Goal: Information Seeking & Learning: Learn about a topic

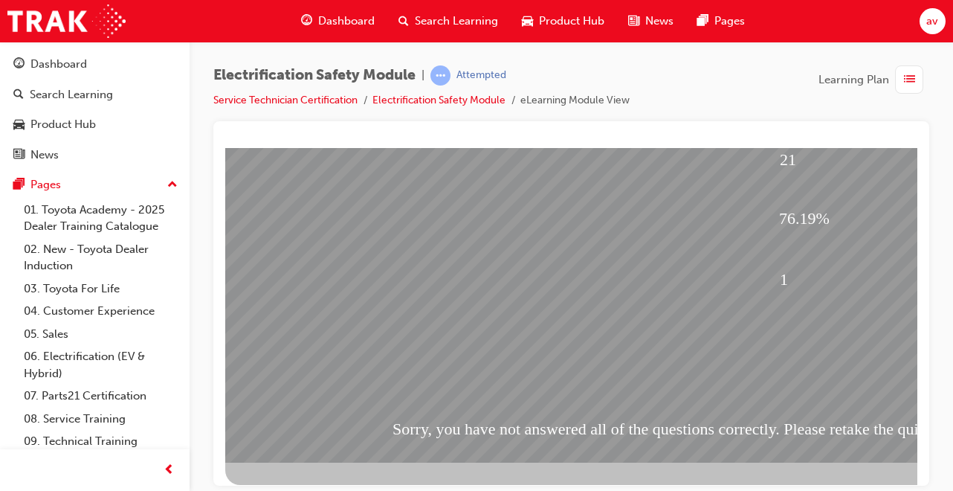
scroll to position [228, 0]
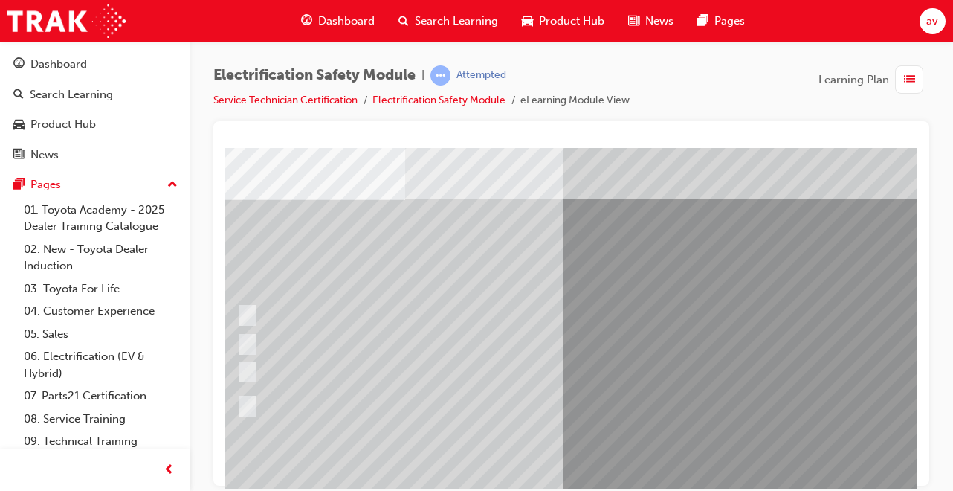
scroll to position [59, 59]
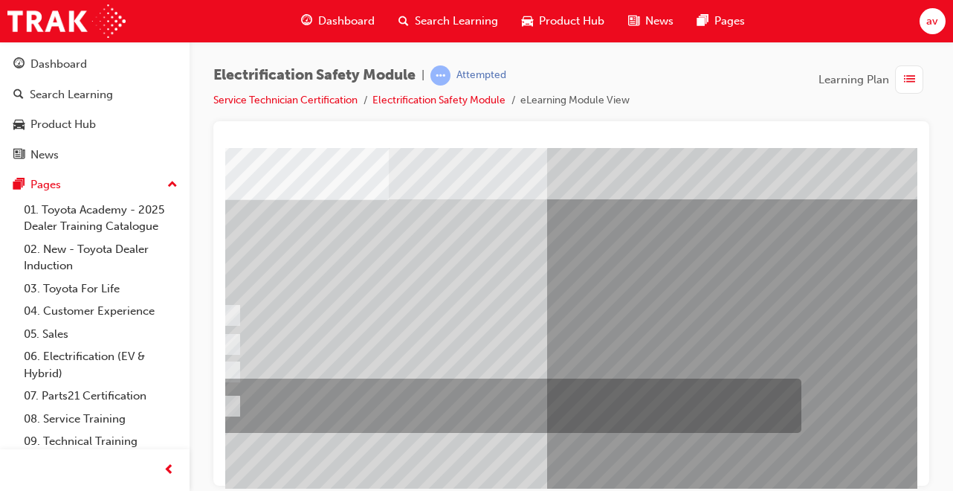
click at [237, 405] on div at bounding box center [507, 406] width 582 height 54
radio input "true"
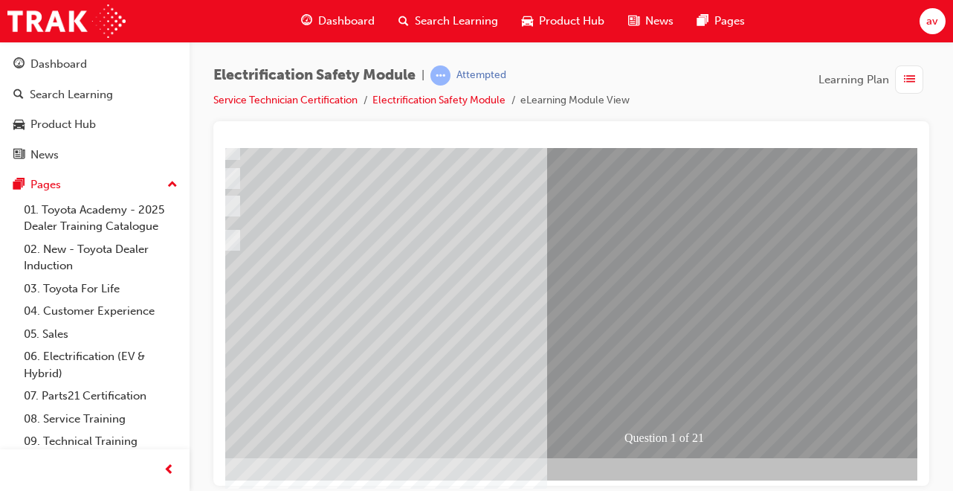
scroll to position [228, 59]
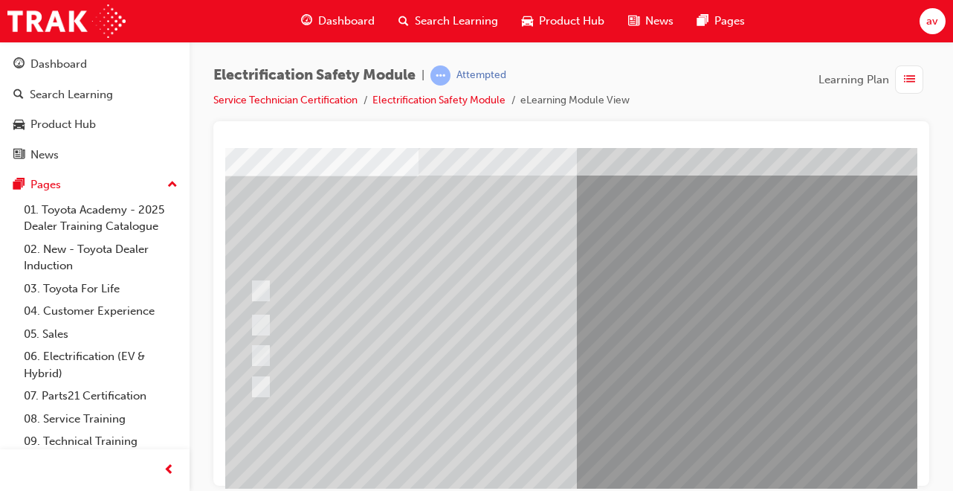
scroll to position [89, 30]
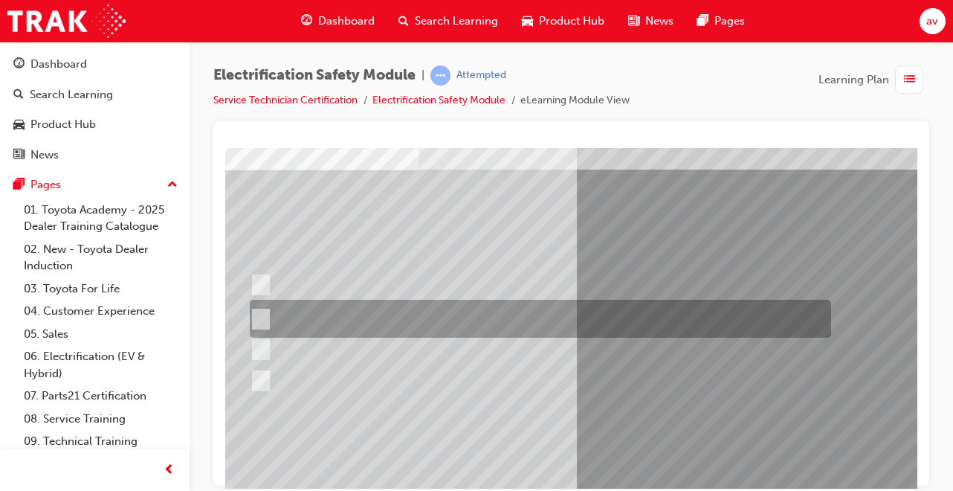
click at [261, 318] on input "The Battery Electric uses AC & DC charging capability and has no petrol engine." at bounding box center [258, 319] width 16 height 16
radio input "true"
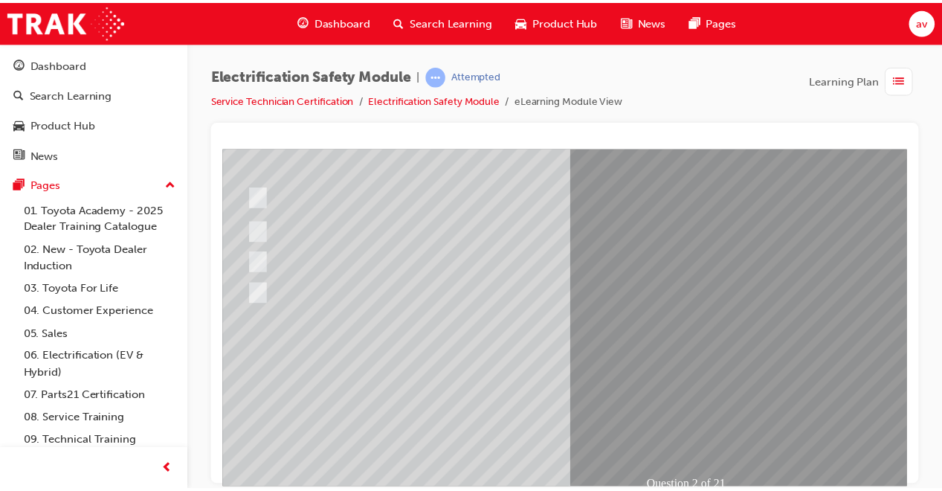
scroll to position [228, 30]
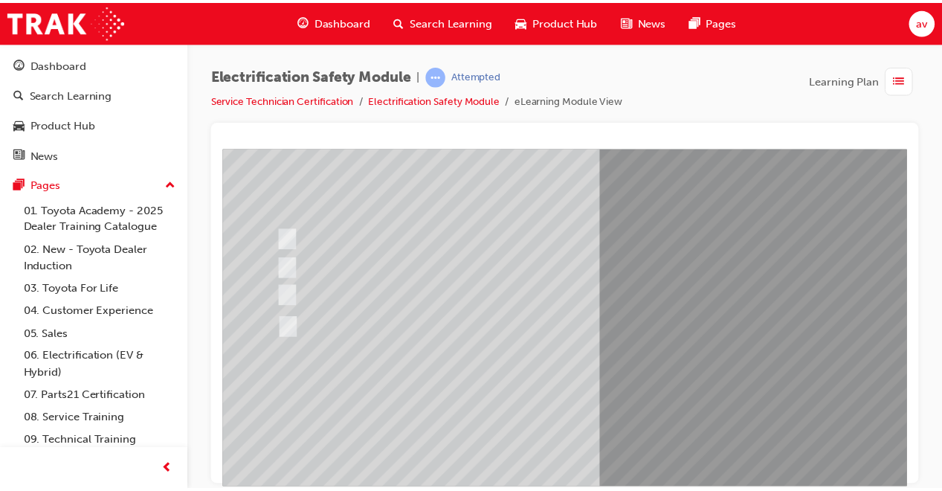
scroll to position [149, 0]
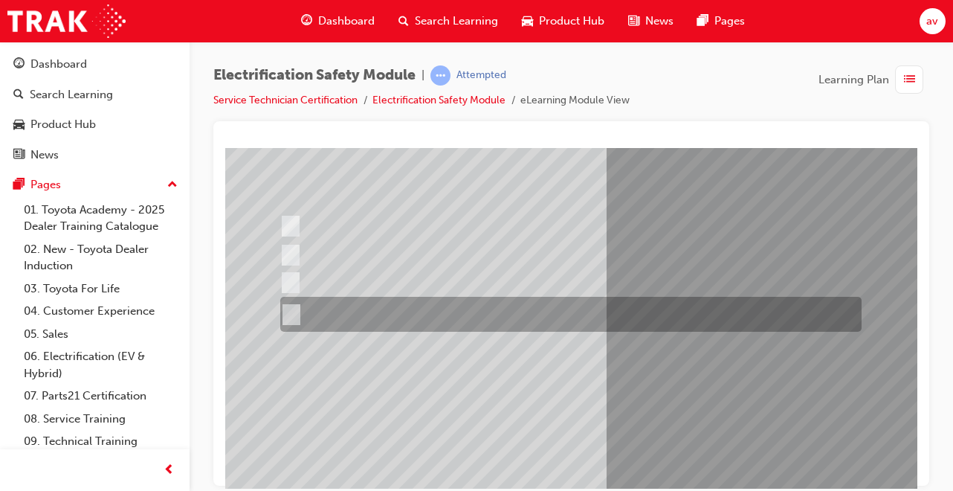
click at [292, 312] on input "The FCEV produces electric power via a Fuel Cell Stack supporting the Hybrid ba…" at bounding box center [288, 314] width 16 height 16
radio input "true"
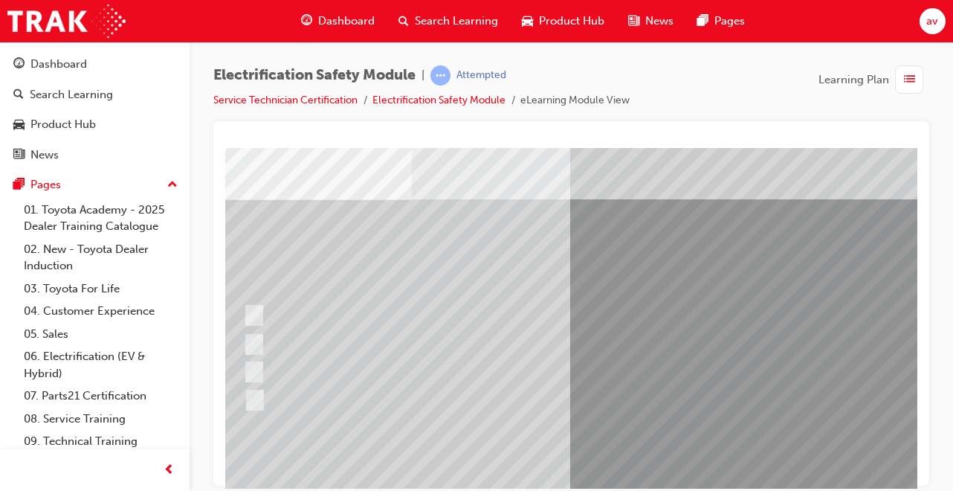
scroll to position [59, 30]
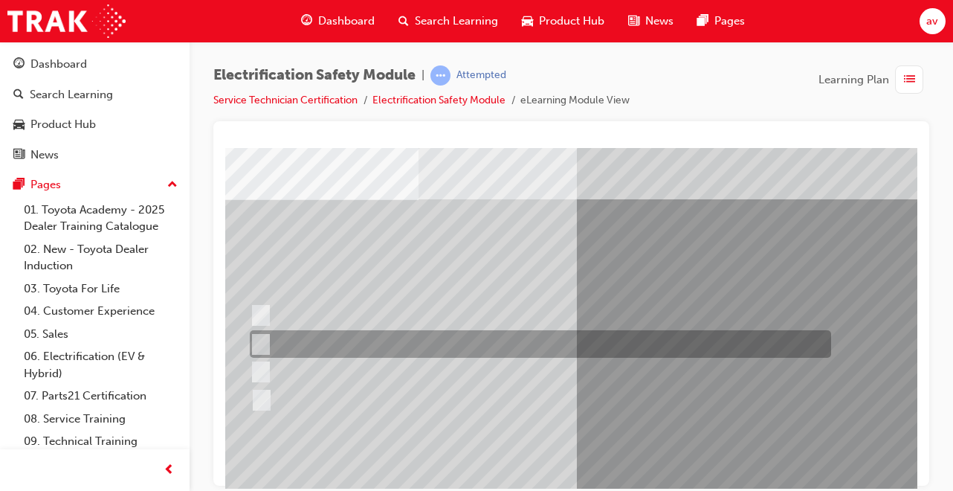
click at [259, 343] on input "EV or H2 labels on the License Plate." at bounding box center [257, 344] width 16 height 16
checkbox input "true"
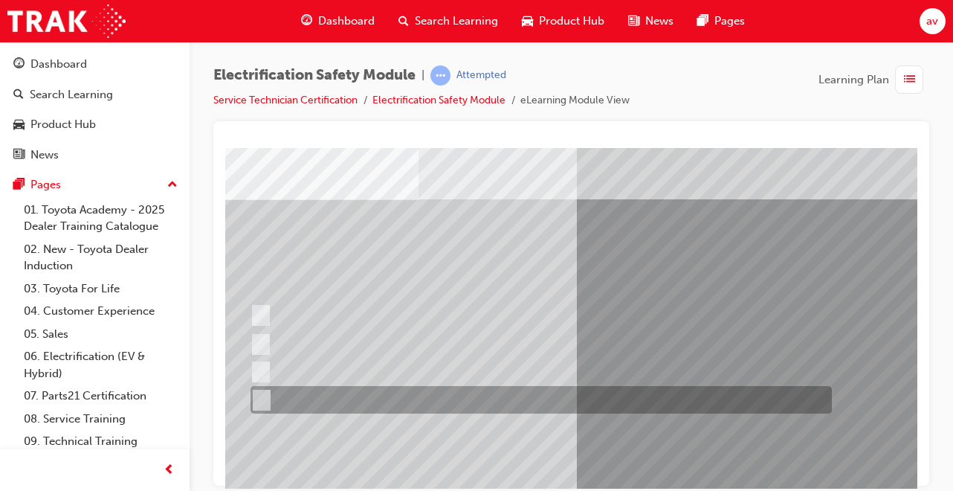
click at [263, 399] on input "Charge ports or H2 Filler Port in place of a Fuel Filler." at bounding box center [258, 400] width 16 height 16
checkbox input "true"
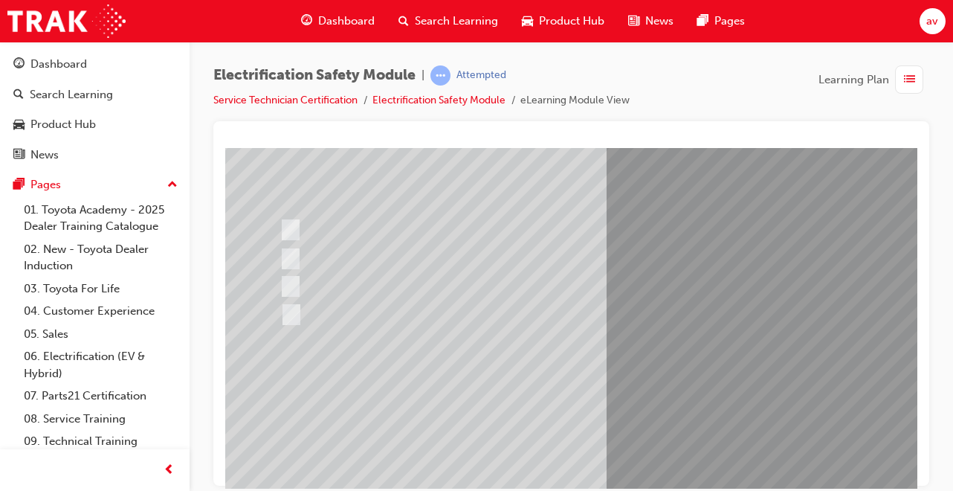
scroll to position [139, 0]
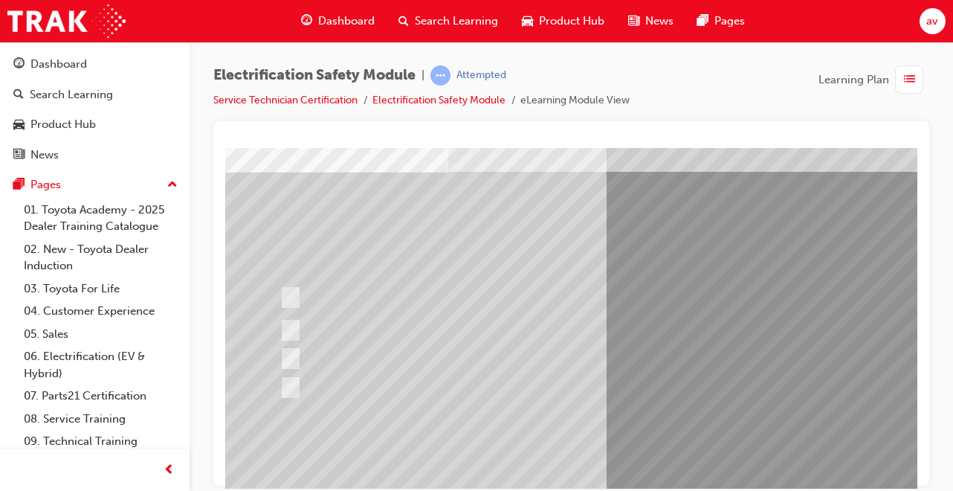
scroll to position [89, 0]
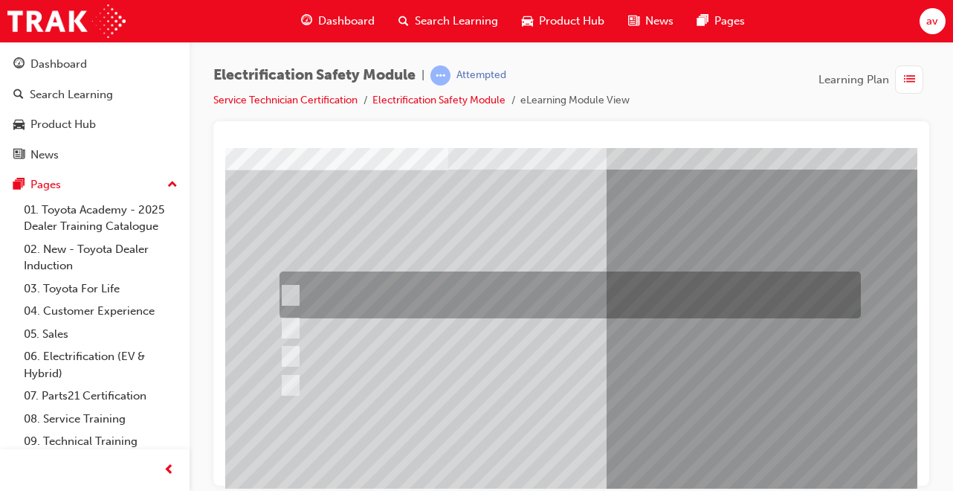
click at [290, 289] on input "The READY light will illuminate when the vehicle is turned on and ready to driv…" at bounding box center [287, 295] width 16 height 16
checkbox input "true"
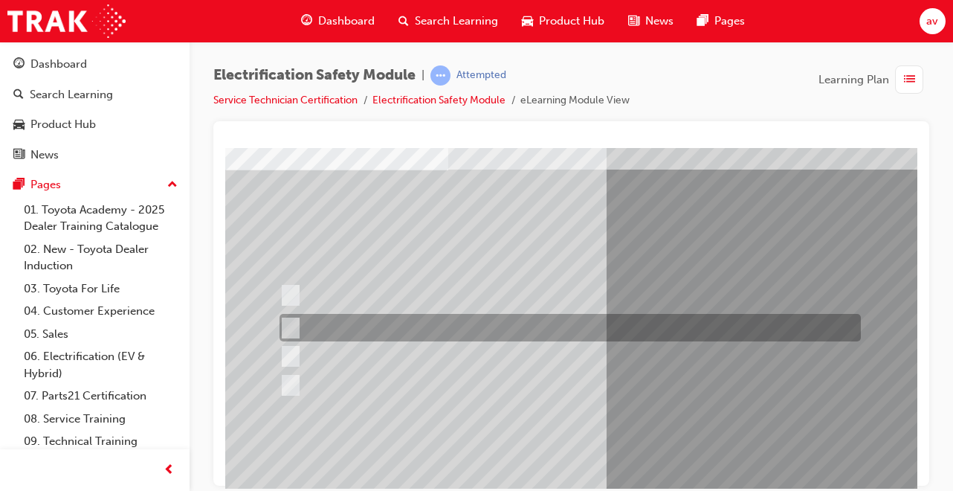
click at [290, 329] on input "The Main Display will show the power flow for the driveline." at bounding box center [287, 328] width 16 height 16
checkbox input "true"
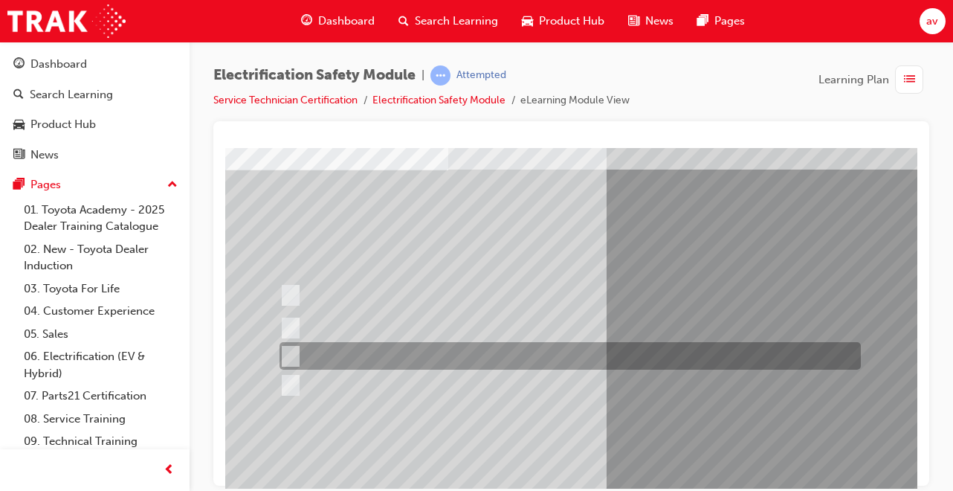
click at [288, 355] on input "Vehicle Motive Force selection types illuminated e.g. (EV/HV)." at bounding box center [287, 356] width 16 height 16
checkbox input "true"
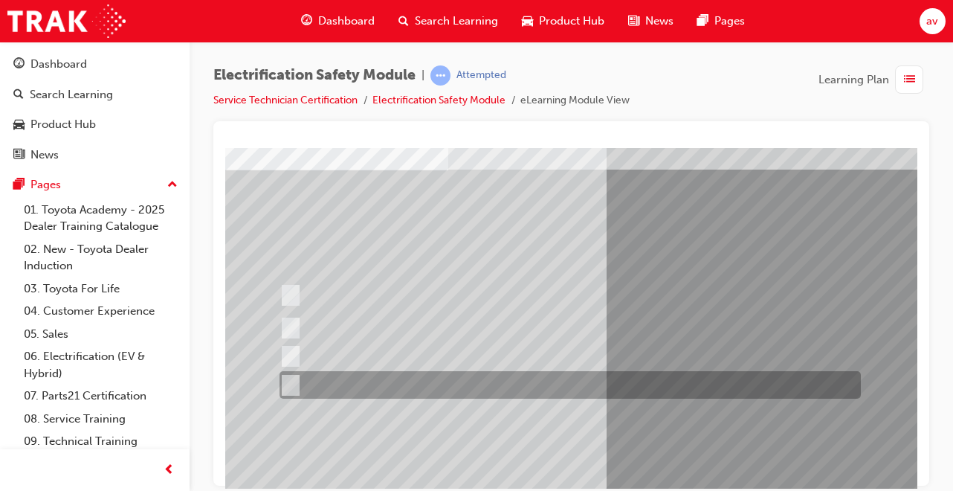
click at [289, 386] on input "Battery Level indicator (State of Charge)." at bounding box center [287, 385] width 16 height 16
checkbox input "true"
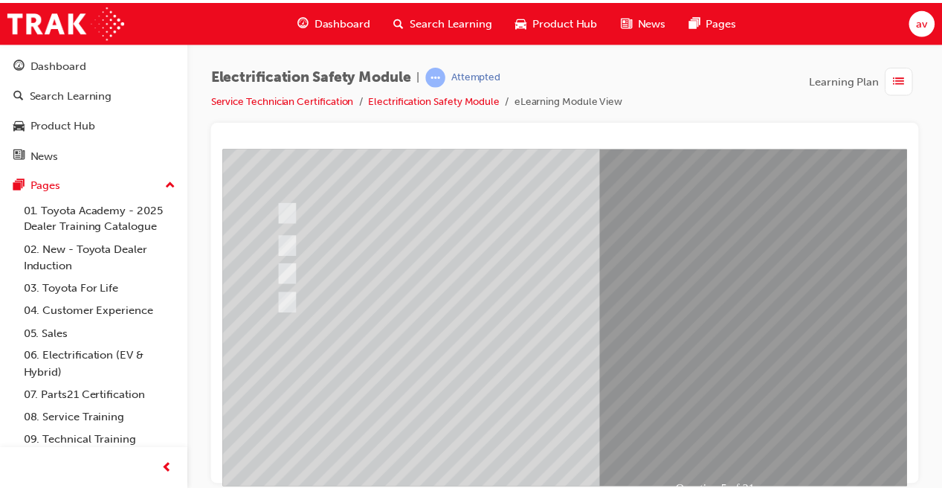
scroll to position [208, 0]
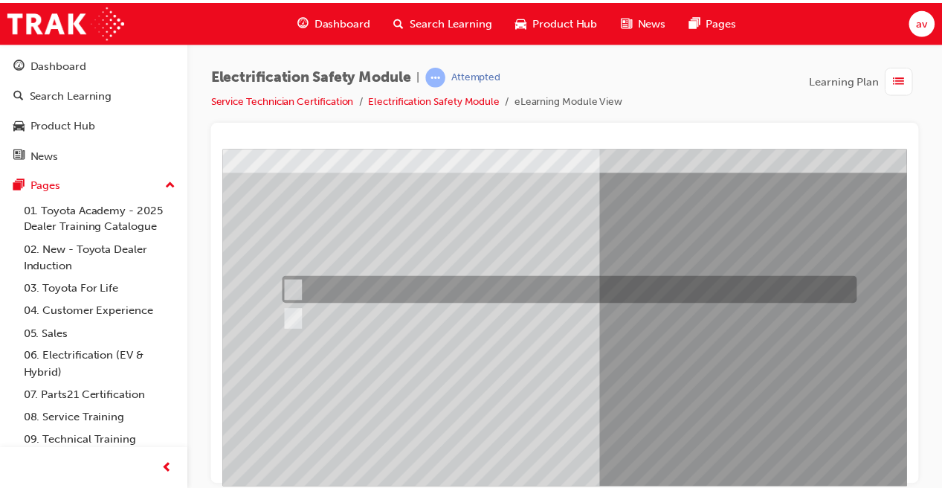
scroll to position [178, 0]
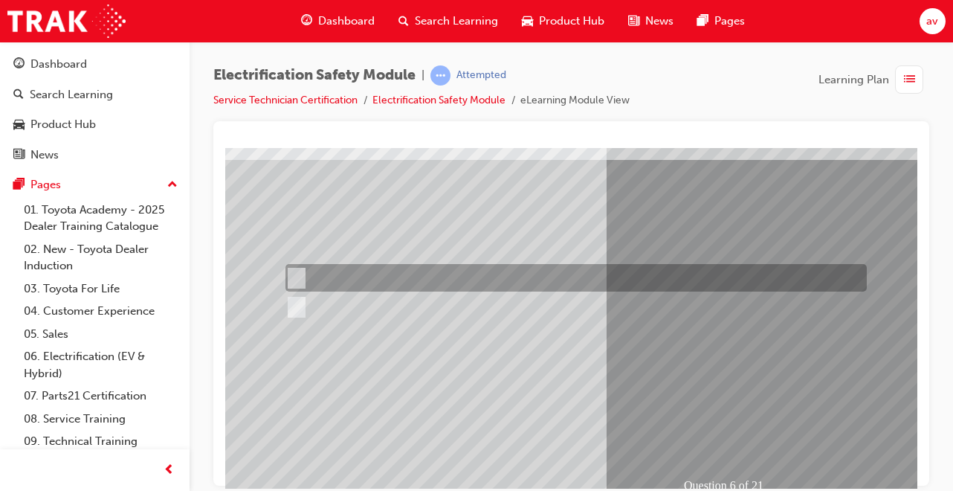
click at [303, 286] on div at bounding box center [573, 278] width 582 height 28
radio input "true"
click at [302, 271] on div at bounding box center [573, 278] width 582 height 28
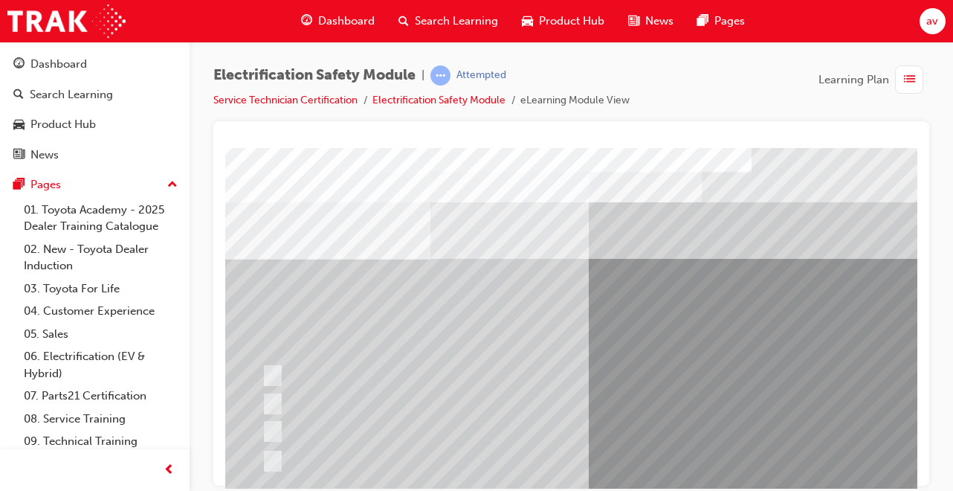
scroll to position [0, 0]
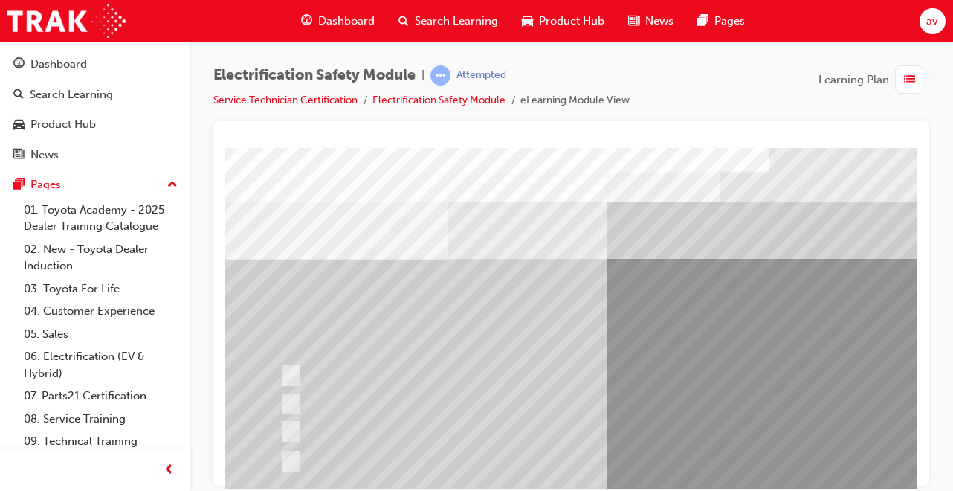
click at [292, 403] on input "Be detected and the system will shut down." at bounding box center [288, 404] width 16 height 16
radio input "true"
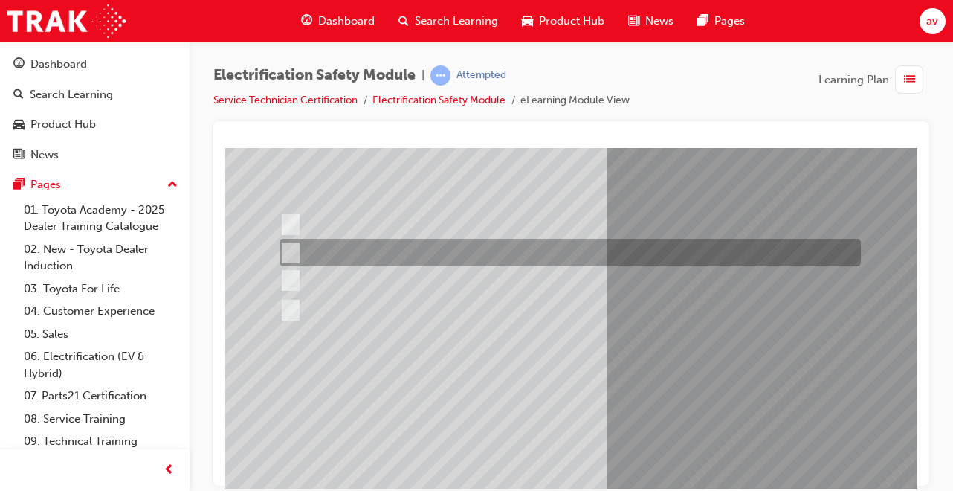
scroll to position [153, 0]
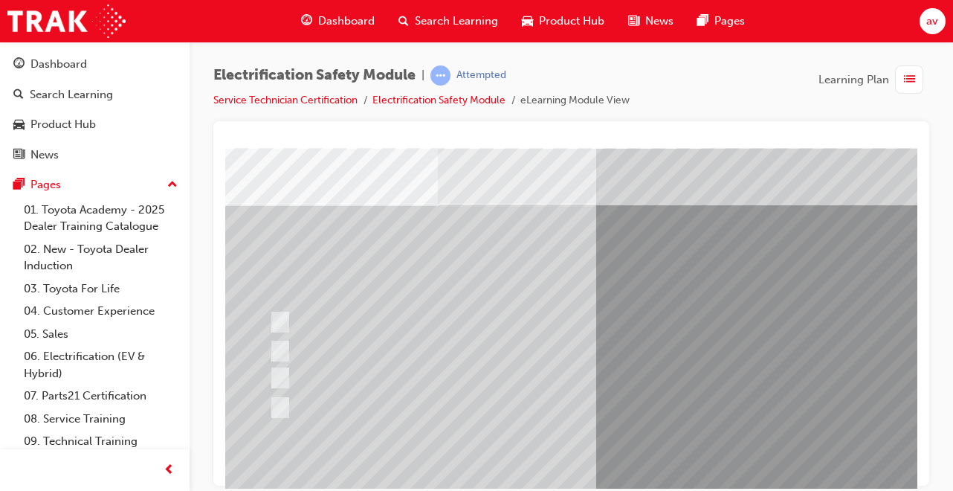
scroll to position [54, 4]
click at [289, 323] on input "Working on the High Voltage System." at bounding box center [283, 322] width 16 height 16
radio input "true"
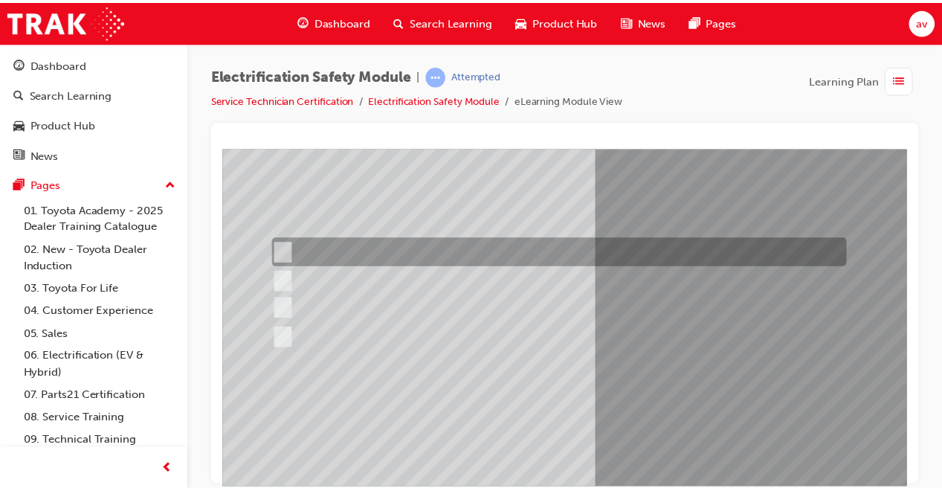
scroll to position [228, 4]
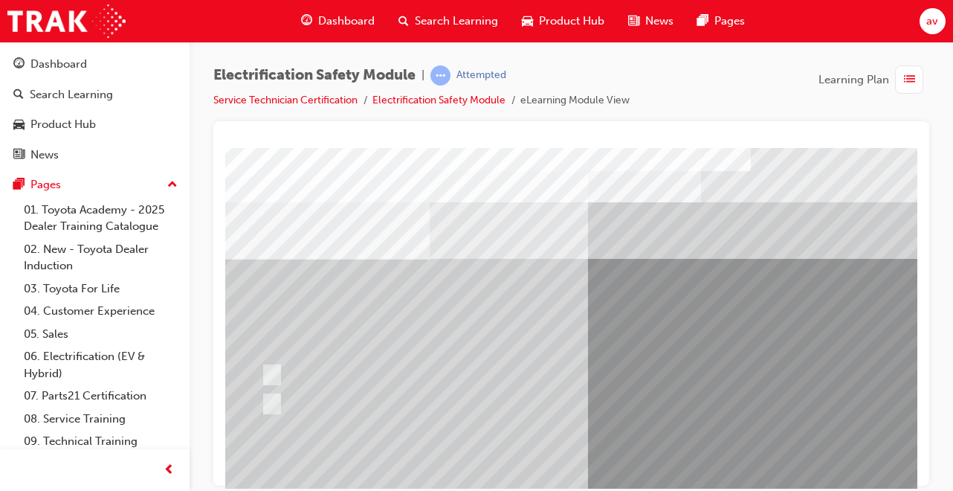
scroll to position [0, 0]
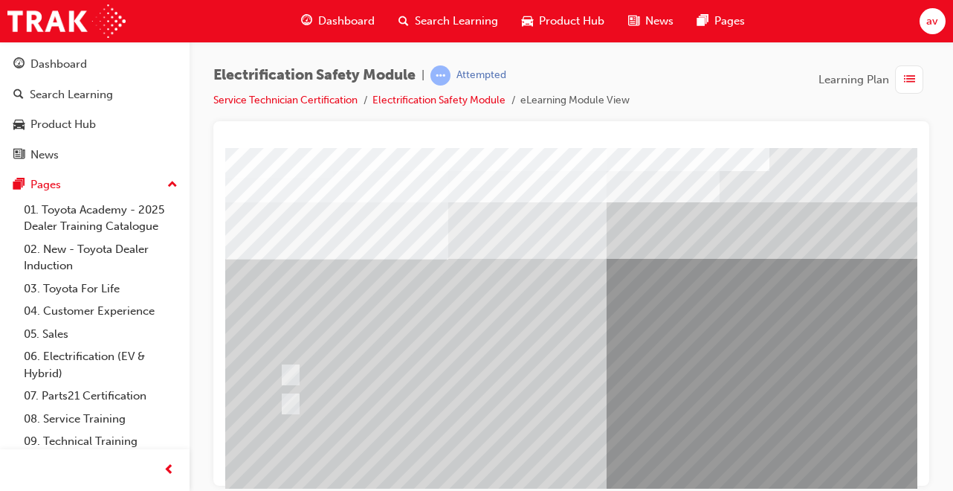
click at [291, 369] on input "True" at bounding box center [288, 375] width 16 height 16
radio input "true"
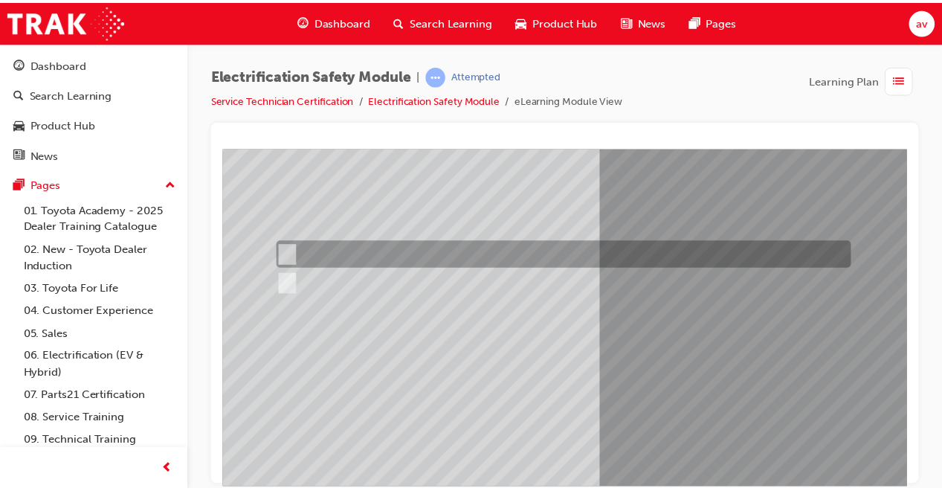
scroll to position [228, 0]
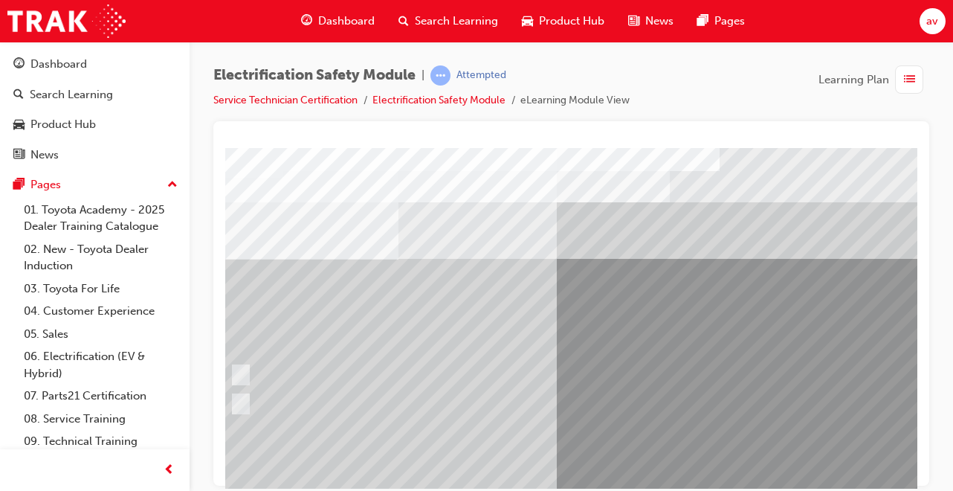
scroll to position [0, 0]
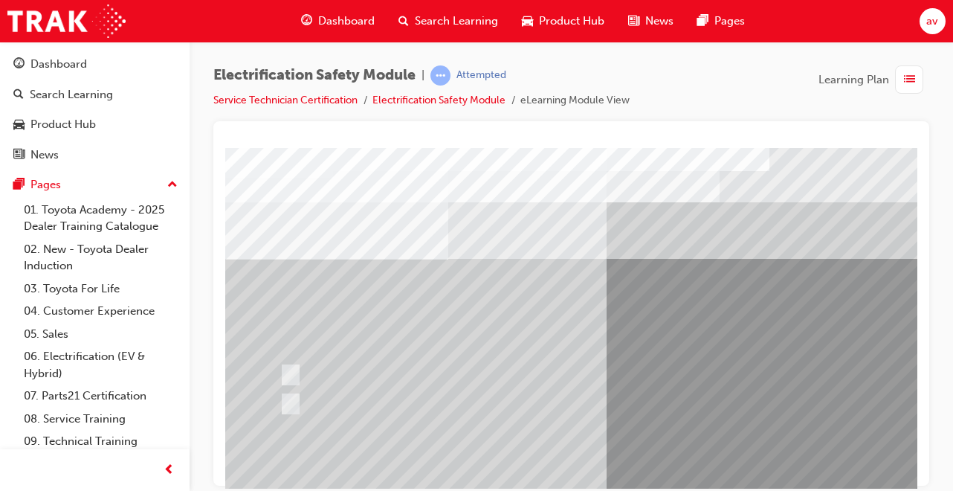
click at [292, 409] on input "True" at bounding box center [288, 404] width 16 height 16
radio input "true"
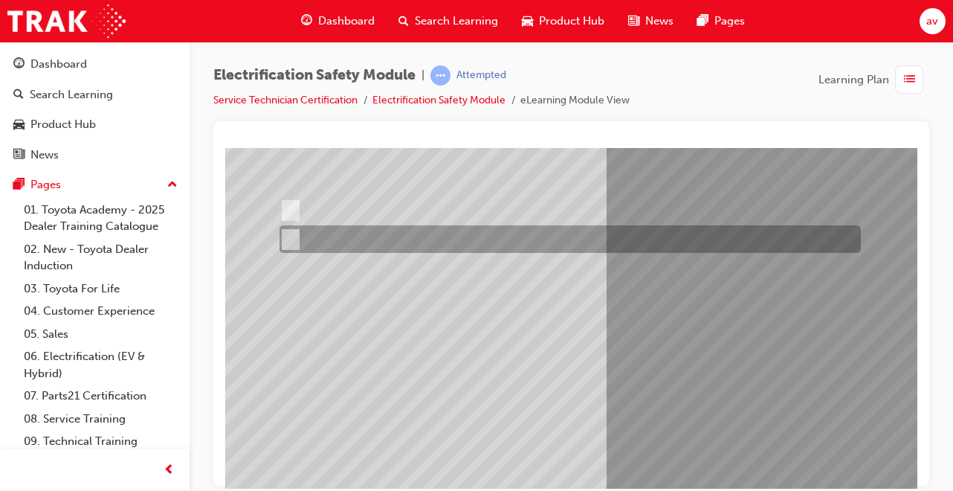
scroll to position [165, 0]
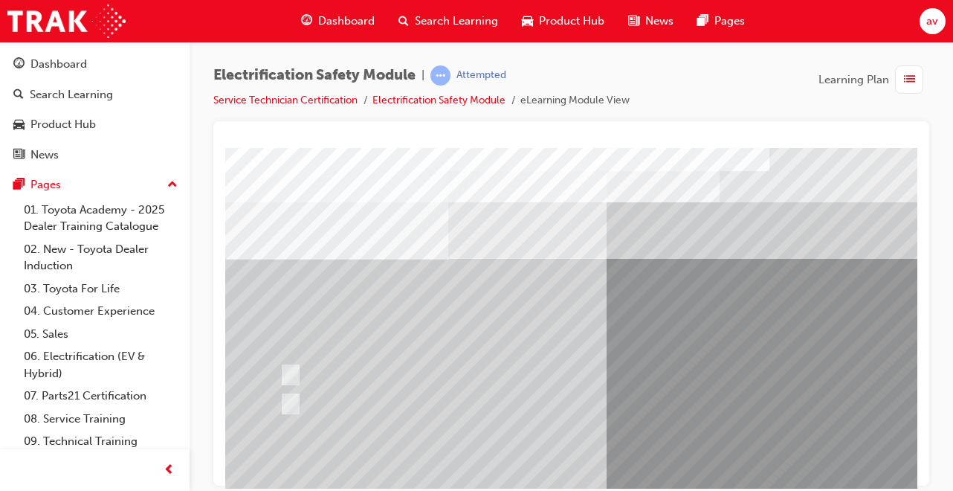
scroll to position [0, 1]
click at [291, 403] on input "False" at bounding box center [286, 404] width 16 height 16
radio input "true"
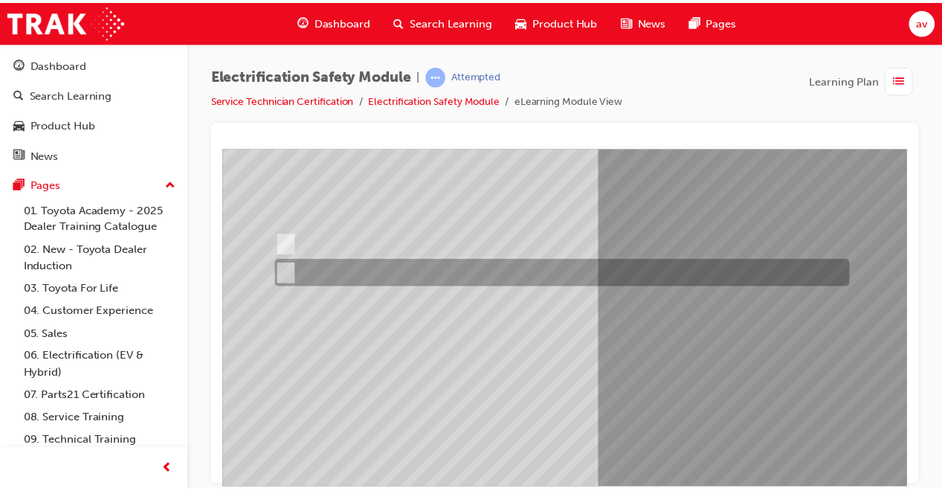
scroll to position [132, 1]
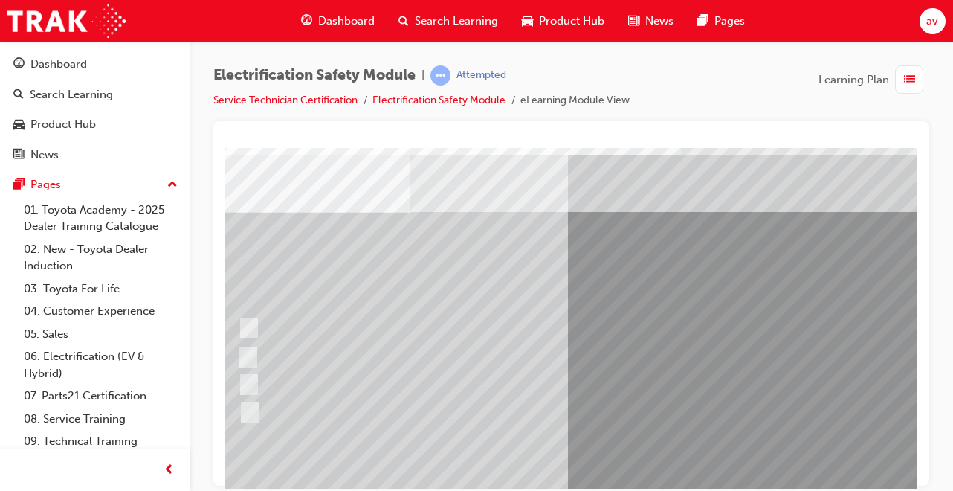
scroll to position [48, 39]
click at [249, 387] on input "Outside the vehicle’s detection area for entry and start system." at bounding box center [246, 383] width 16 height 16
radio input "true"
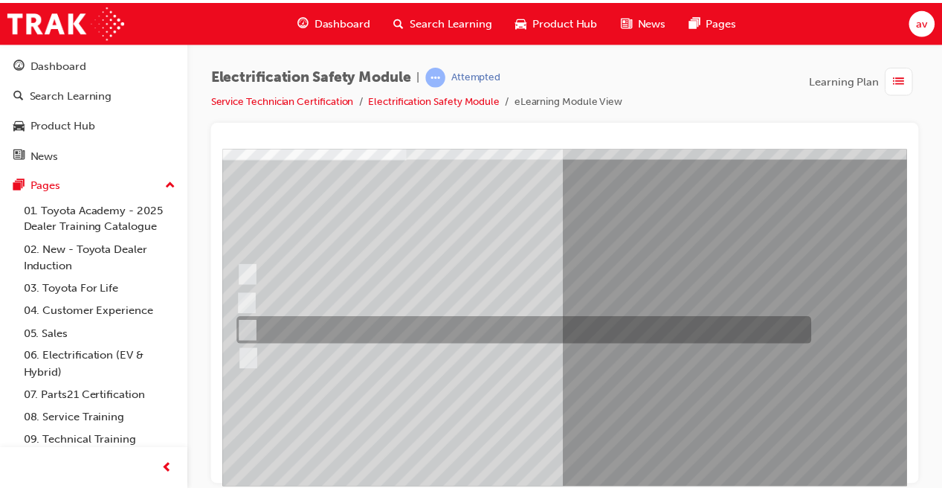
scroll to position [172, 37]
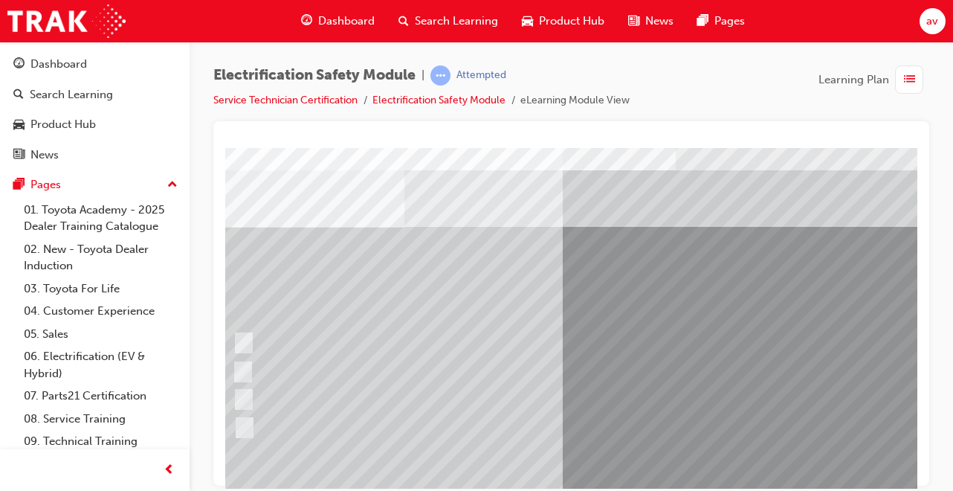
scroll to position [55, 44]
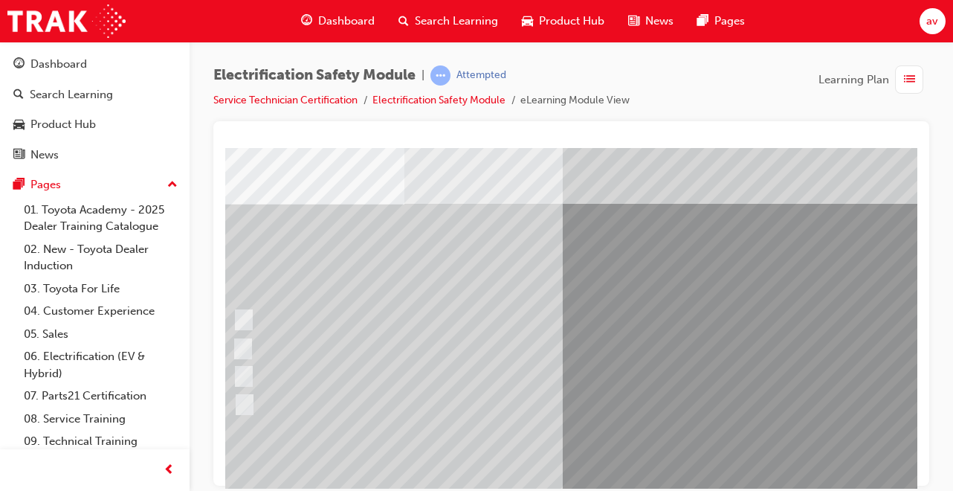
click at [247, 350] on input "Inspect the Insulated Gloves for damage." at bounding box center [240, 349] width 16 height 16
radio input "true"
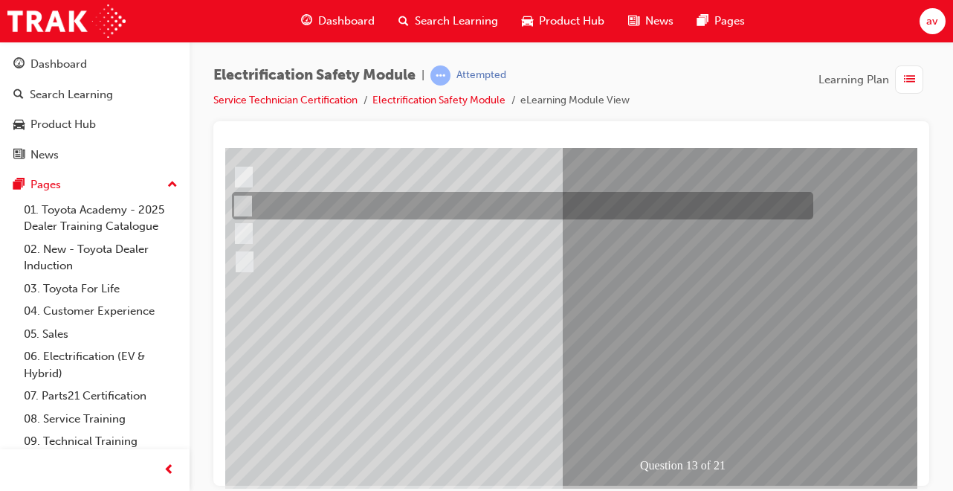
scroll to position [202, 44]
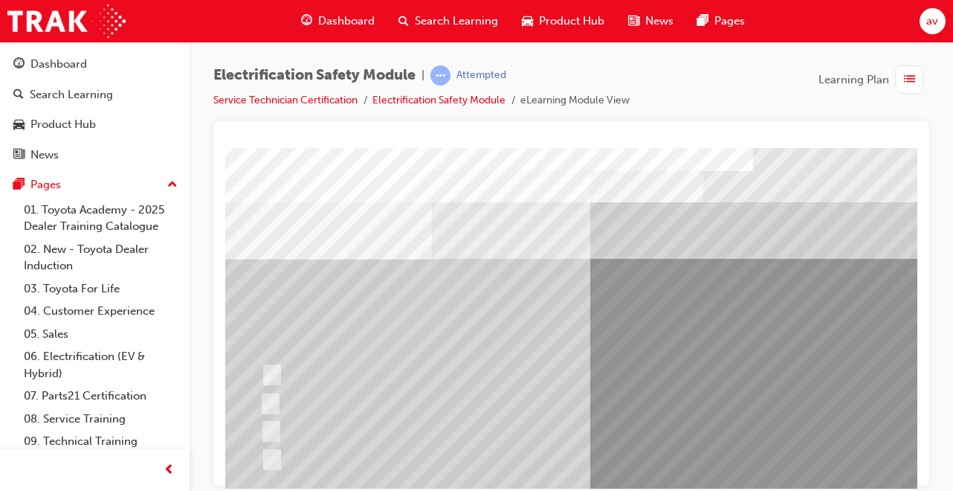
scroll to position [0, 0]
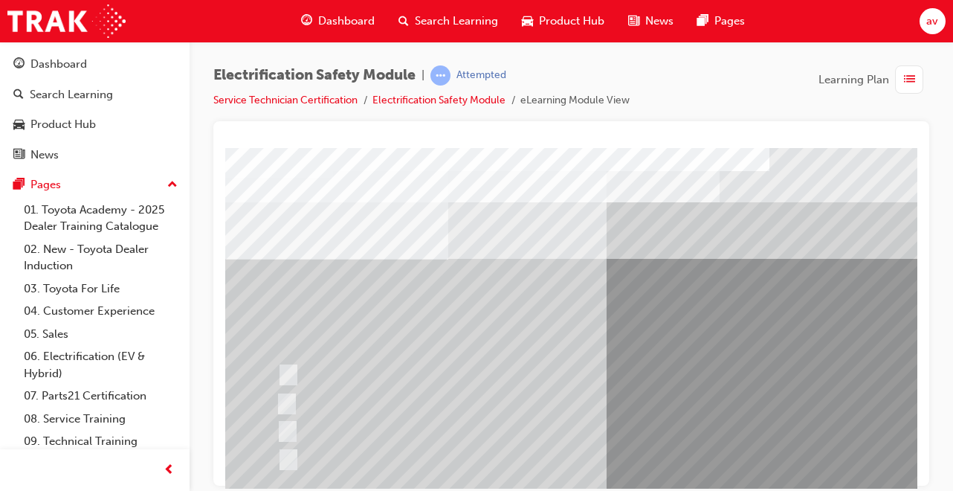
click at [291, 434] on input "10 minutes" at bounding box center [285, 431] width 16 height 16
radio input "true"
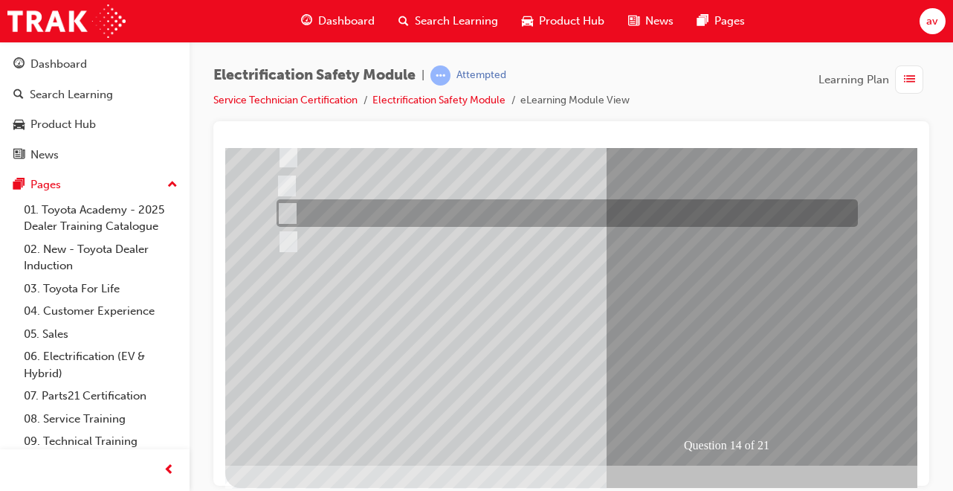
scroll to position [221, 0]
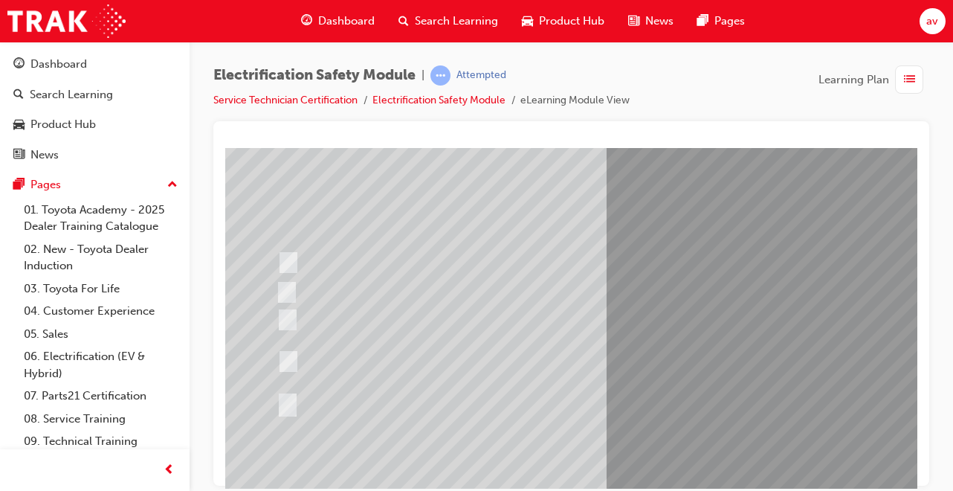
scroll to position [122, 0]
click at [290, 351] on input "The High Voltage Capacitor Terminal for 0 volts and the High Voltage Capacitor …" at bounding box center [285, 351] width 16 height 16
radio input "true"
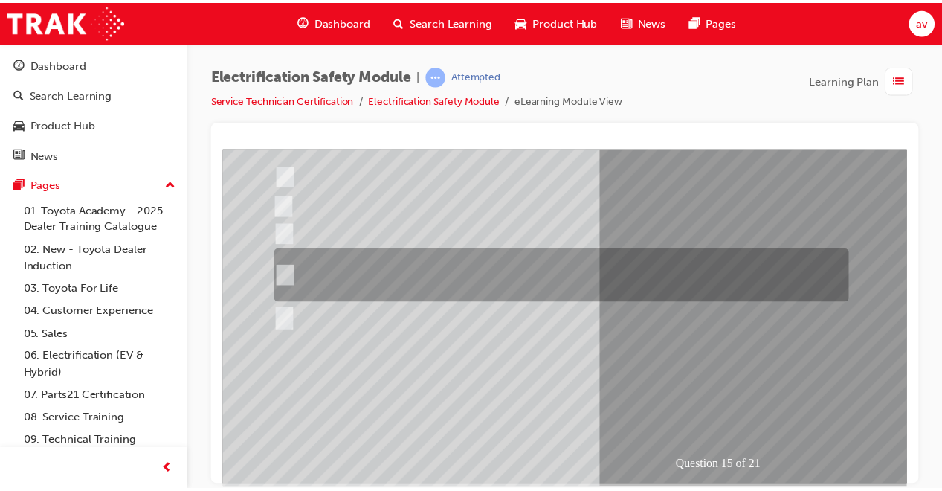
scroll to position [228, 0]
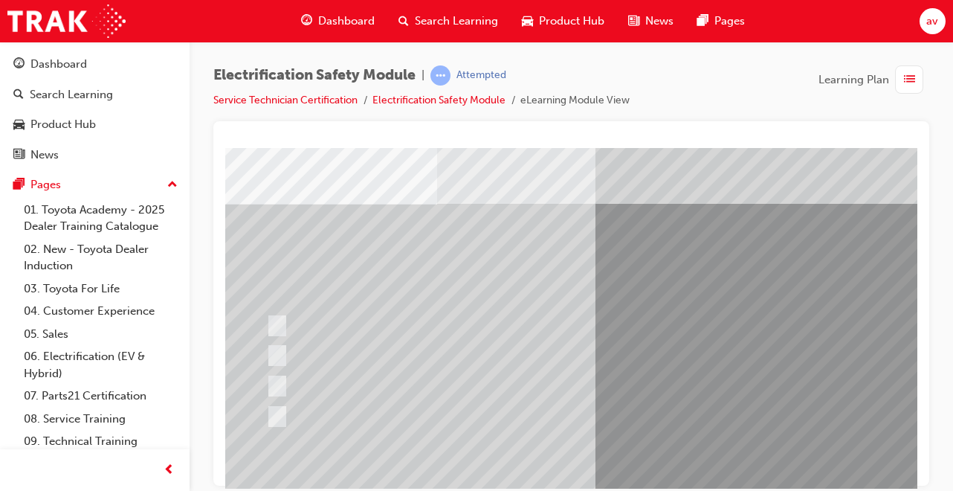
scroll to position [83, 11]
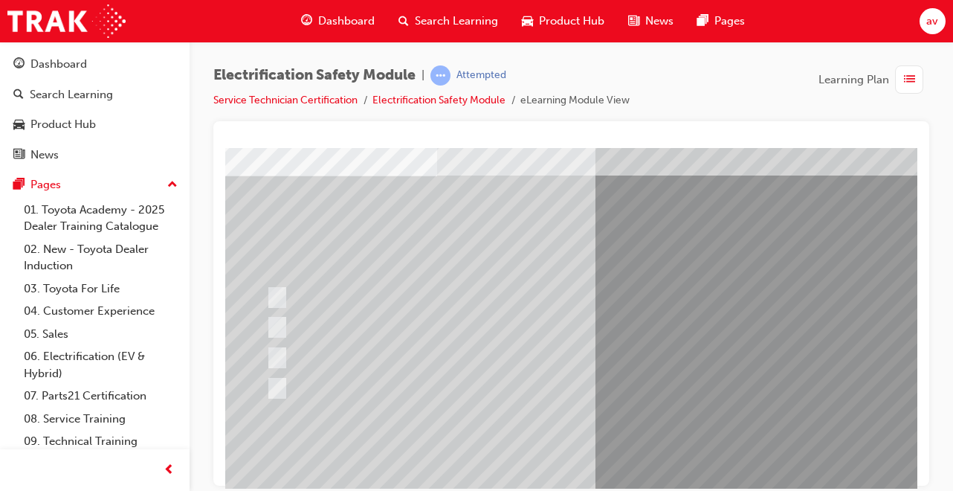
click at [277, 297] on input "Insulate the High Voltage Connector/Motor Side Cable Connection with Insulated …" at bounding box center [274, 297] width 16 height 16
radio input "true"
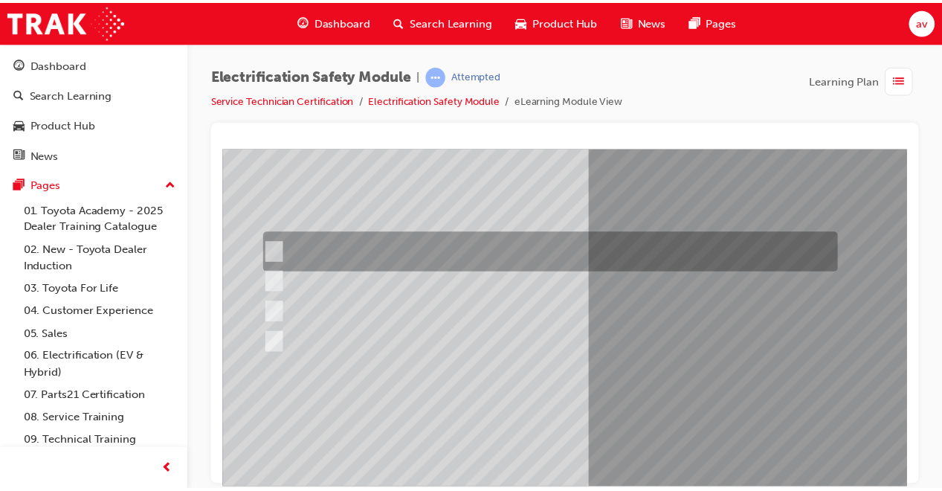
scroll to position [228, 11]
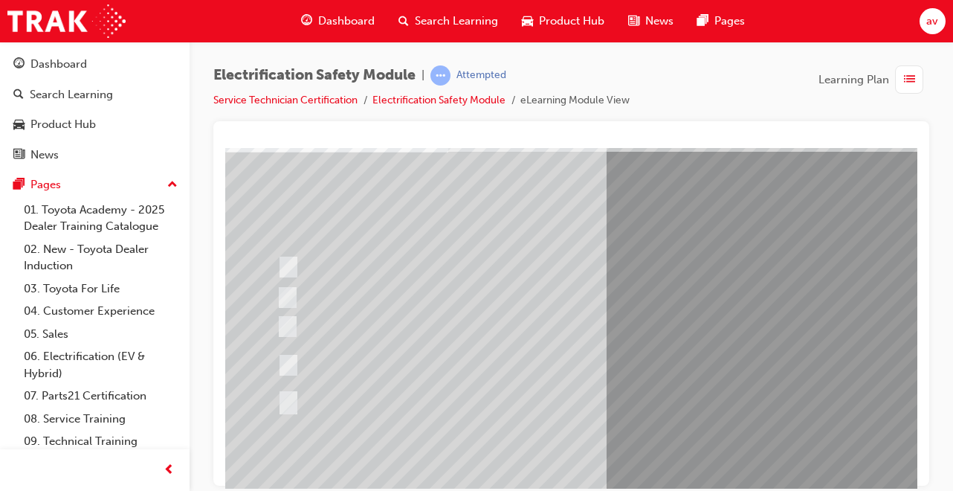
scroll to position [110, 0]
click at [288, 398] on input "All of the above." at bounding box center [285, 398] width 16 height 16
radio input "true"
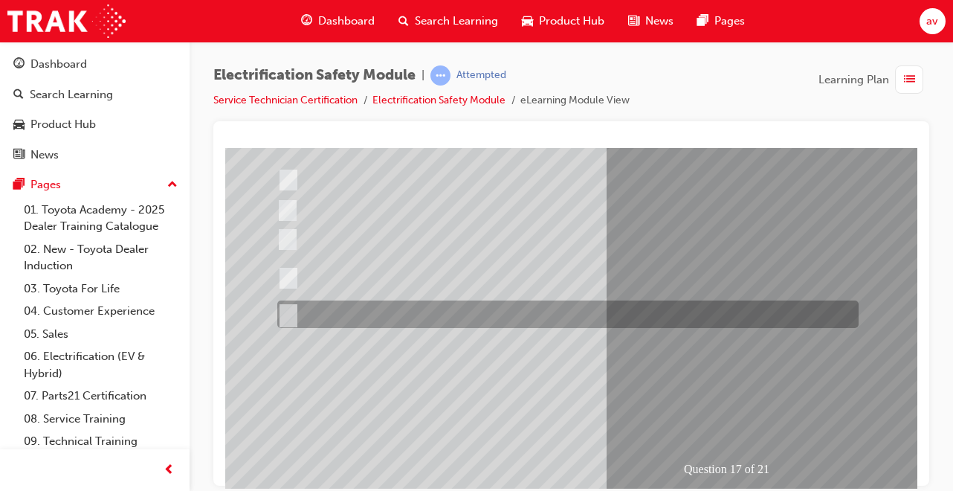
scroll to position [228, 0]
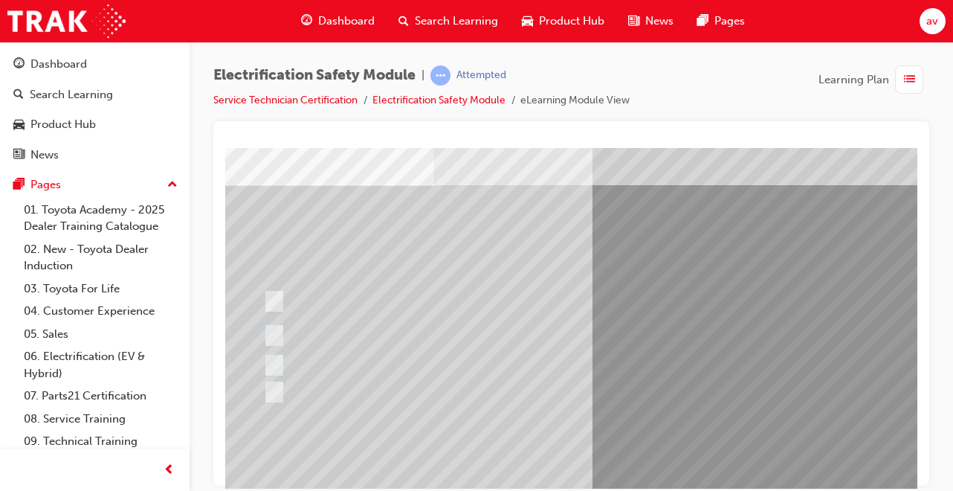
scroll to position [81, 14]
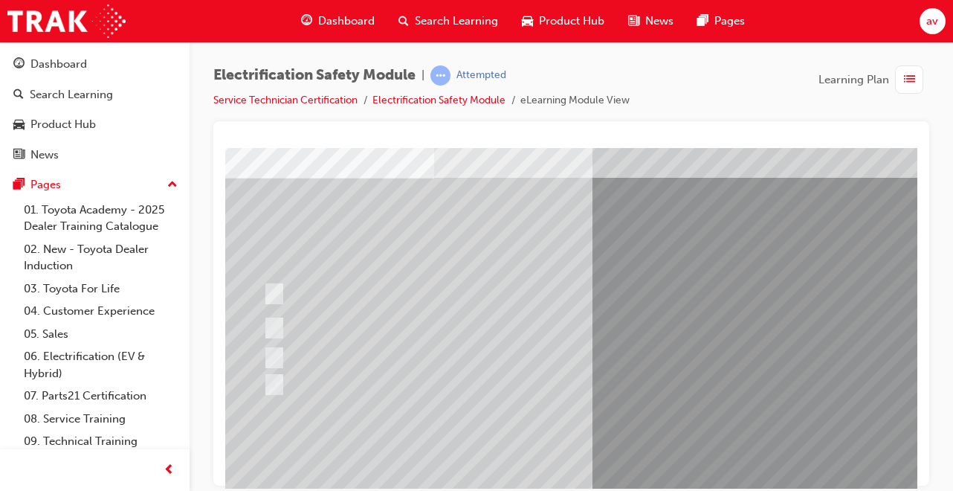
click at [274, 359] on input "Discard the gloves and use a new pair." at bounding box center [271, 358] width 16 height 16
radio input "true"
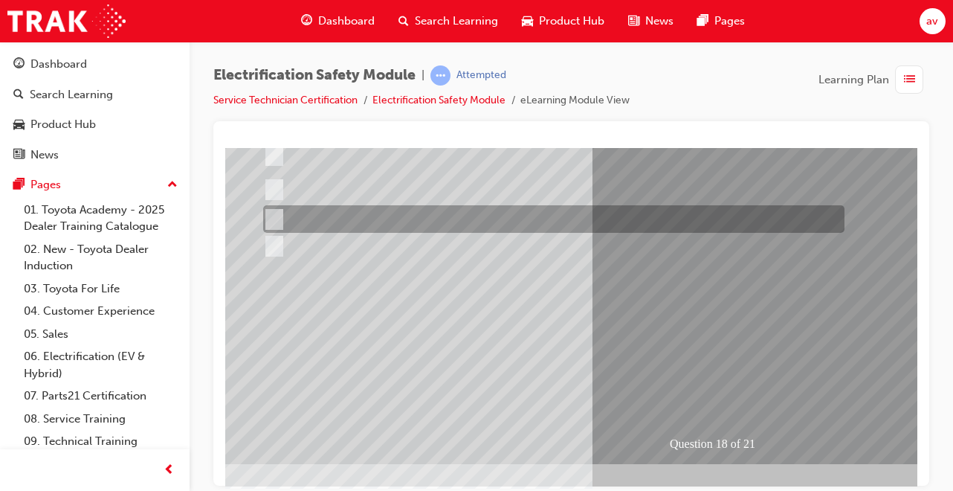
scroll to position [222, 14]
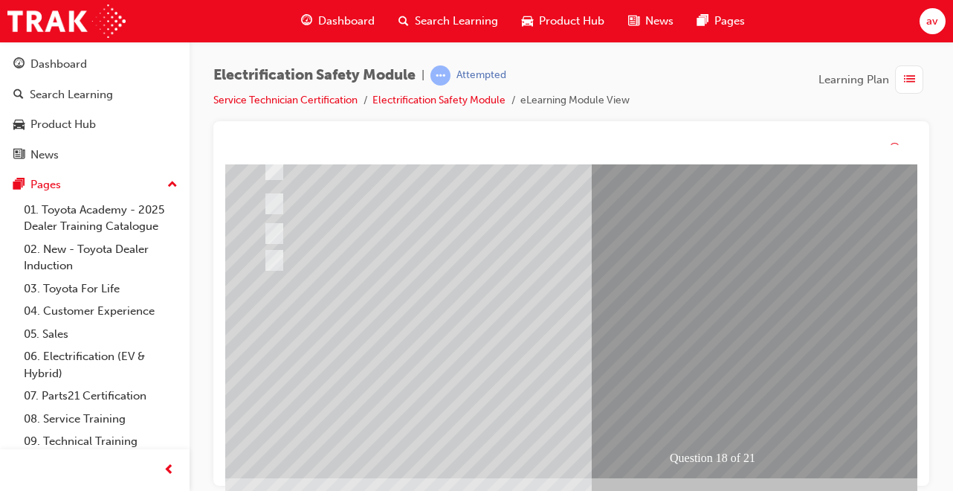
scroll to position [0, 0]
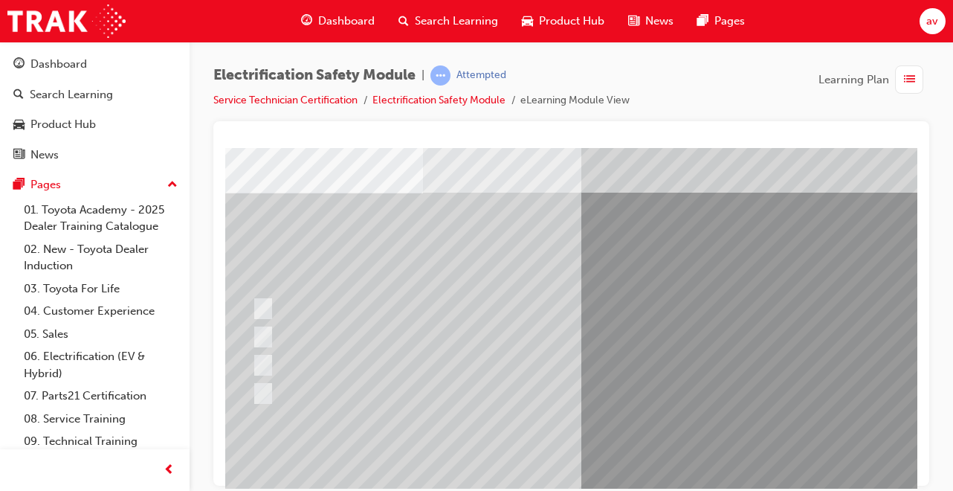
scroll to position [66, 30]
click at [255, 338] on input "To protect Electrical Insulating Gloves from mechanical damage." at bounding box center [256, 337] width 16 height 16
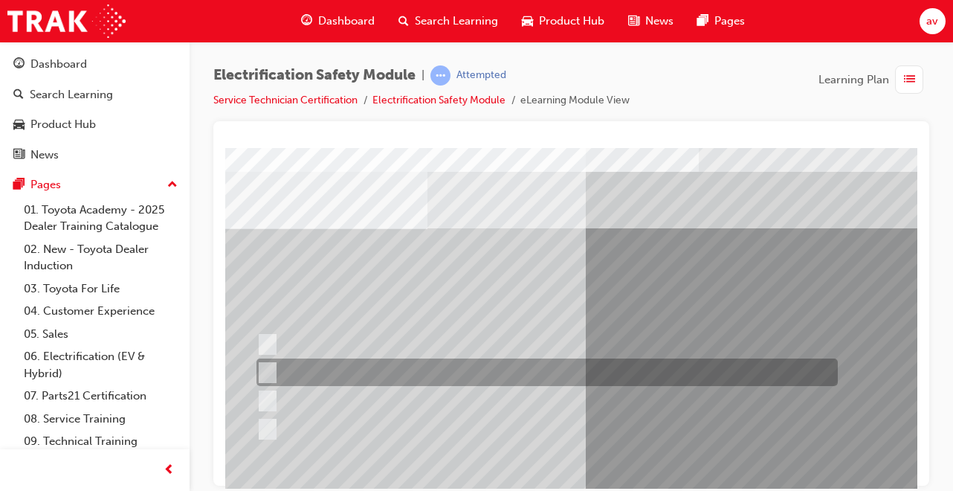
scroll to position [22, 30]
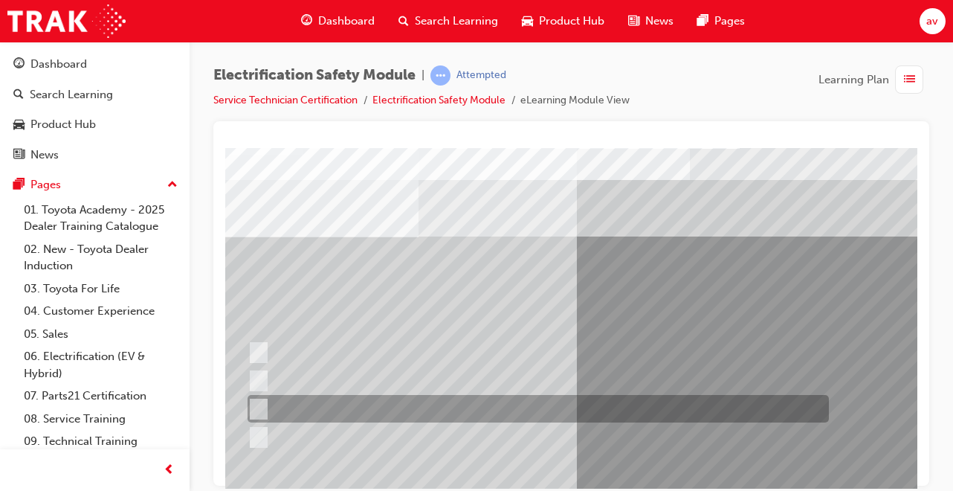
click at [552, 421] on div at bounding box center [535, 409] width 582 height 28
radio input "false"
radio input "true"
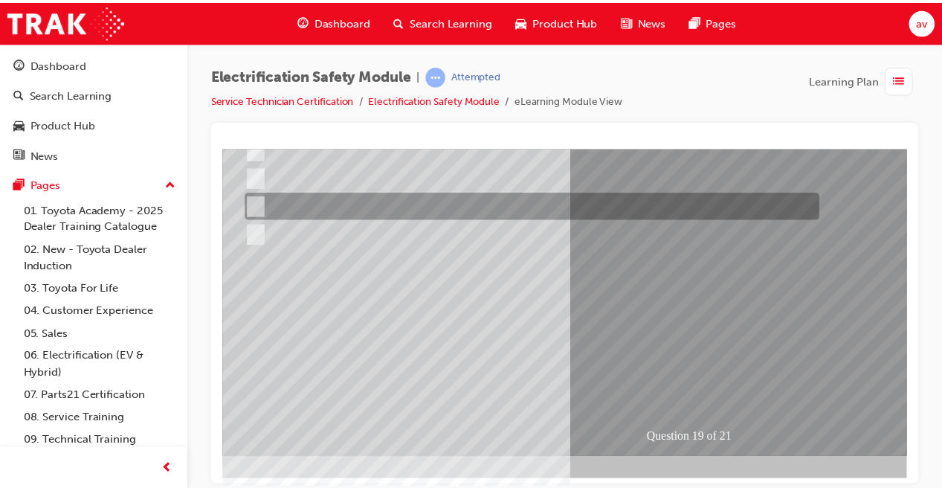
scroll to position [228, 30]
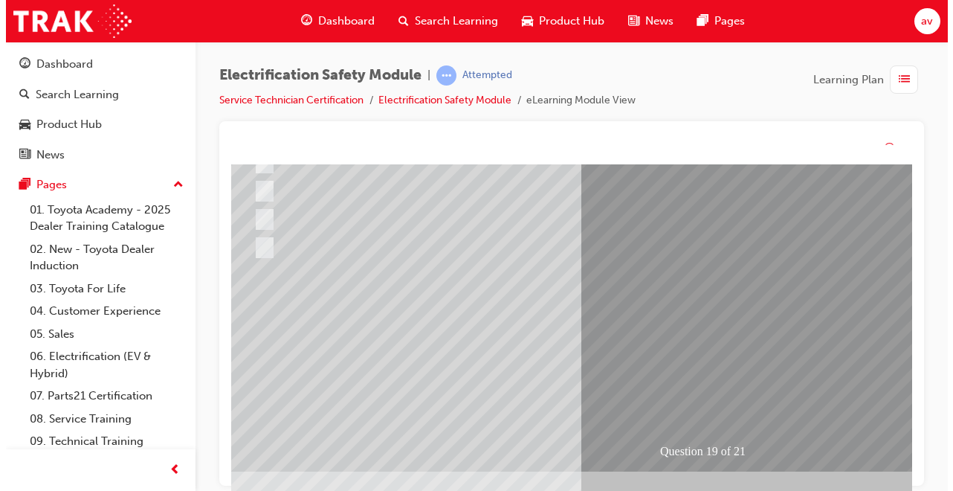
scroll to position [0, 0]
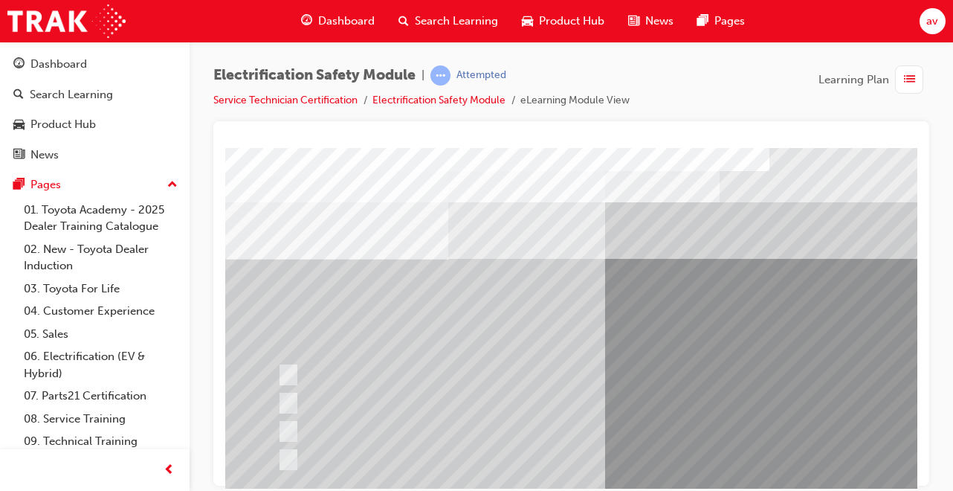
click at [293, 413] on div at bounding box center [565, 403] width 582 height 28
click at [301, 399] on div at bounding box center [565, 403] width 582 height 28
click at [295, 402] on div at bounding box center [565, 403] width 582 height 28
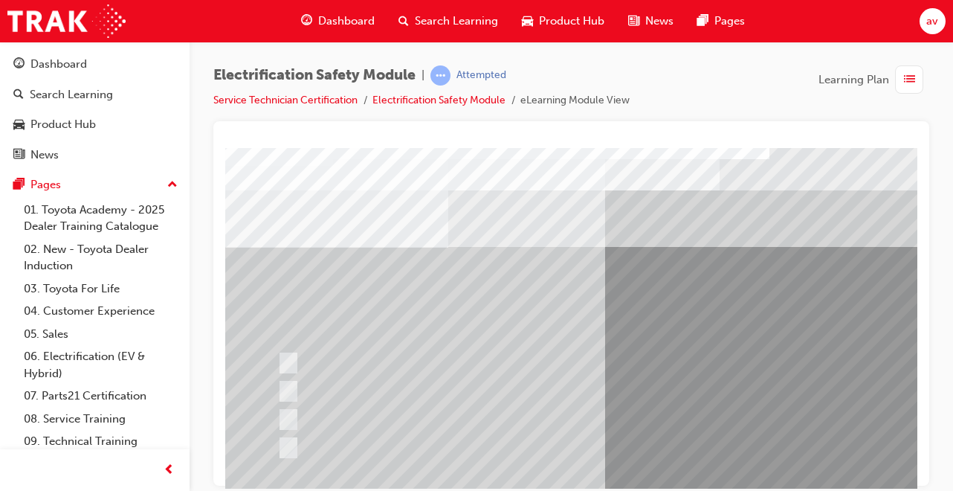
scroll to position [97, 0]
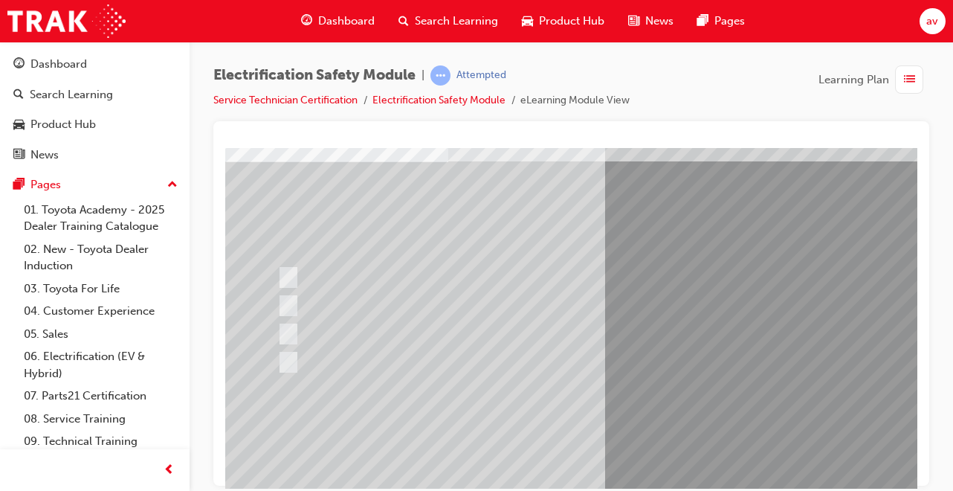
click at [275, 300] on div at bounding box center [565, 306] width 582 height 28
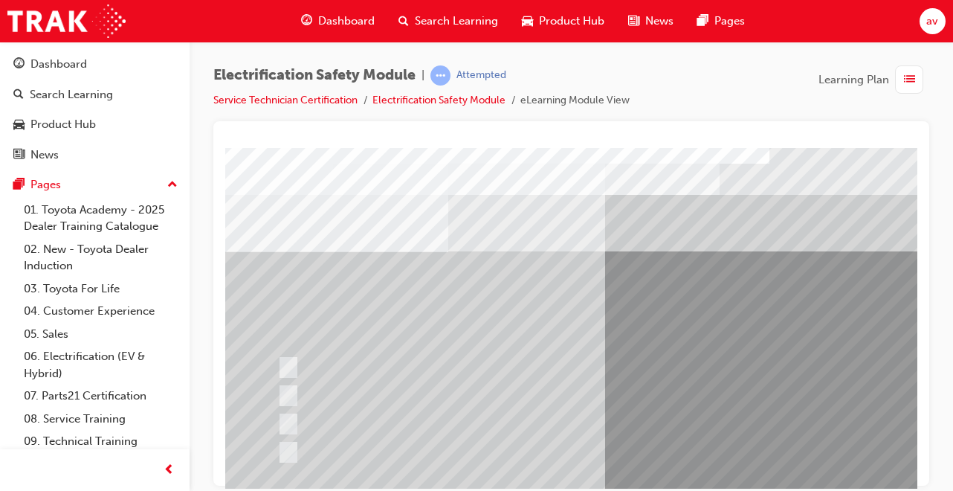
scroll to position [12, 0]
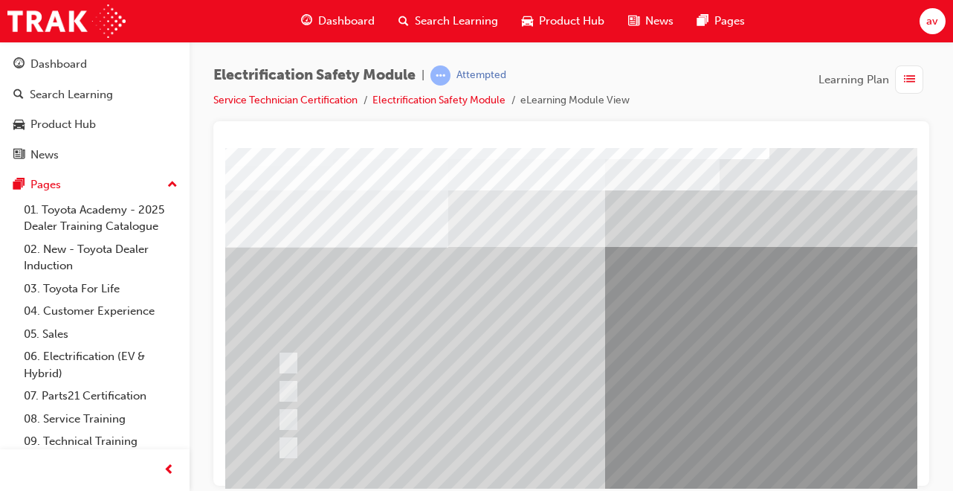
click at [341, 18] on span "Dashboard" at bounding box center [346, 21] width 57 height 17
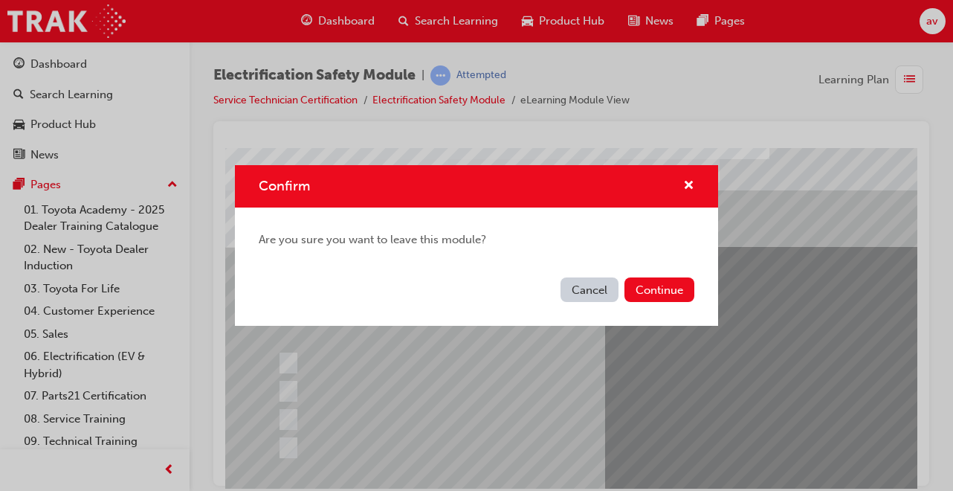
click at [662, 290] on button "Continue" at bounding box center [660, 289] width 70 height 25
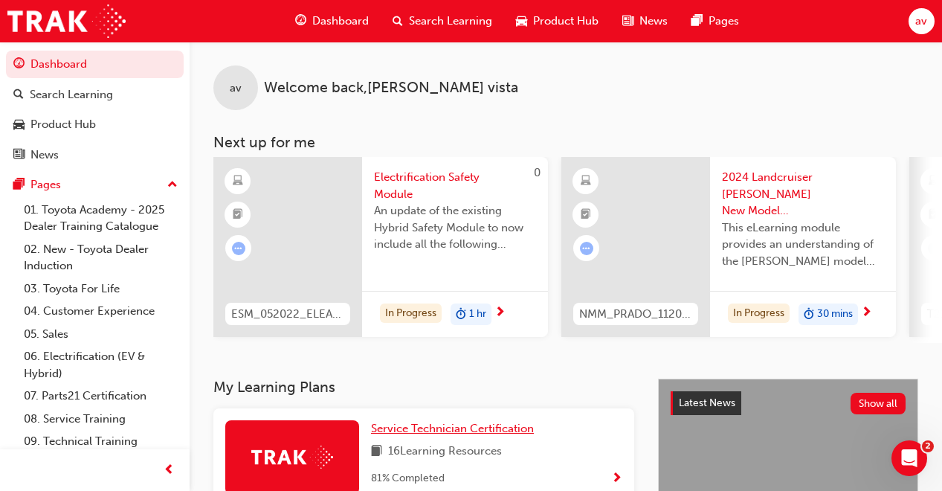
click at [452, 435] on span "Service Technician Certification" at bounding box center [452, 428] width 163 height 13
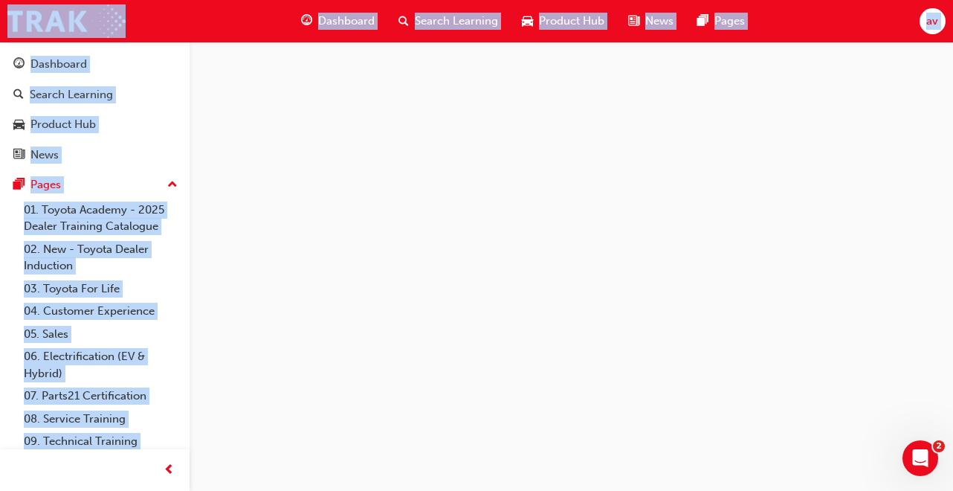
click at [452, 438] on div at bounding box center [476, 245] width 953 height 491
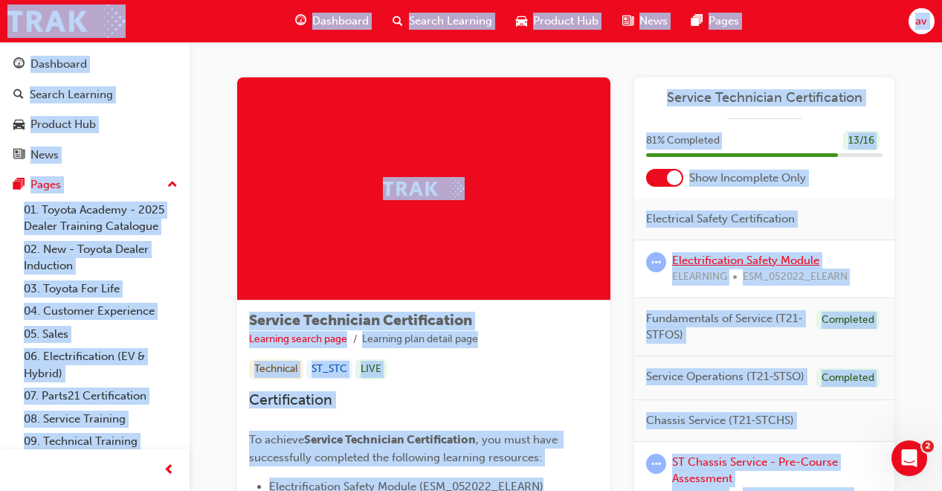
click at [741, 266] on link "Electrification Safety Module" at bounding box center [745, 260] width 147 height 13
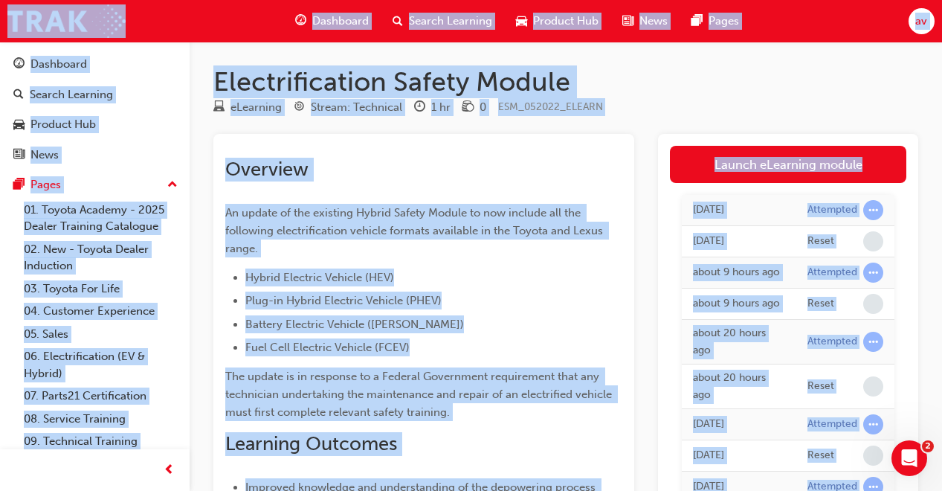
click at [787, 166] on link "Launch eLearning module" at bounding box center [788, 164] width 237 height 37
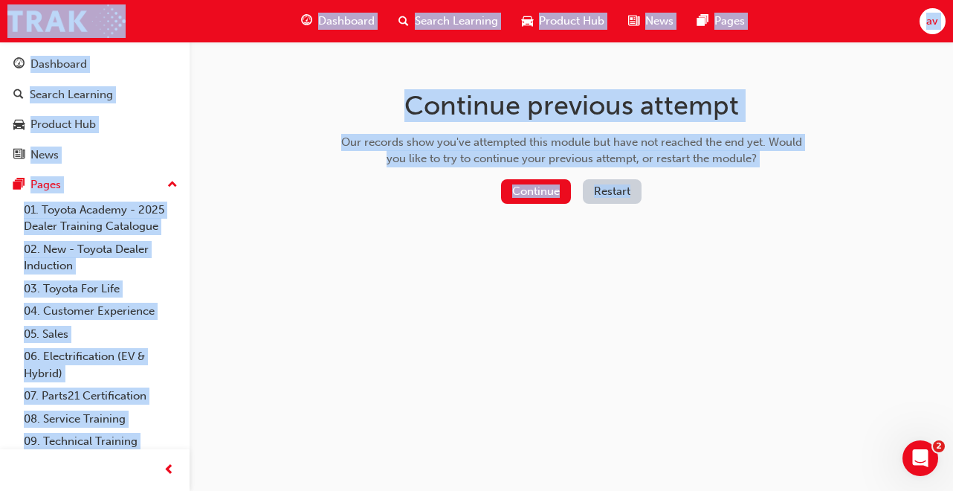
click at [599, 190] on button "Restart" at bounding box center [612, 191] width 59 height 25
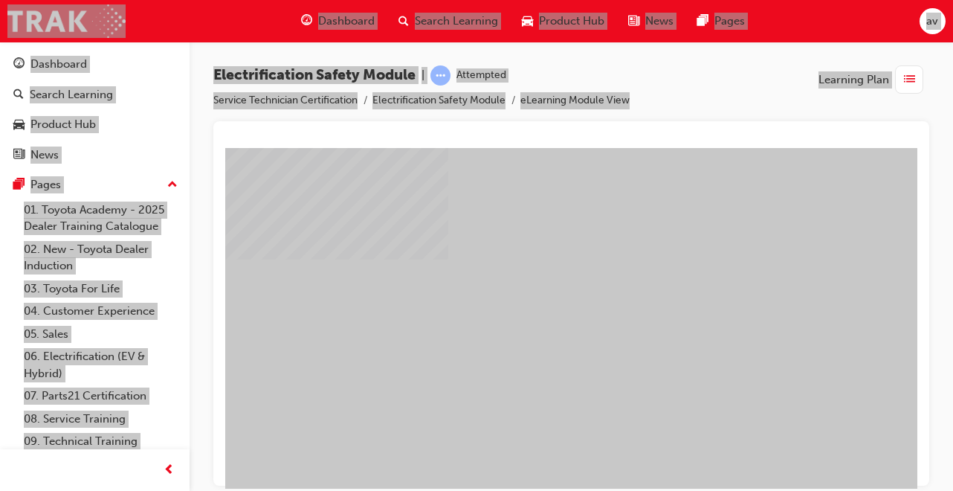
click at [529, 274] on div "play" at bounding box center [529, 274] width 0 height 0
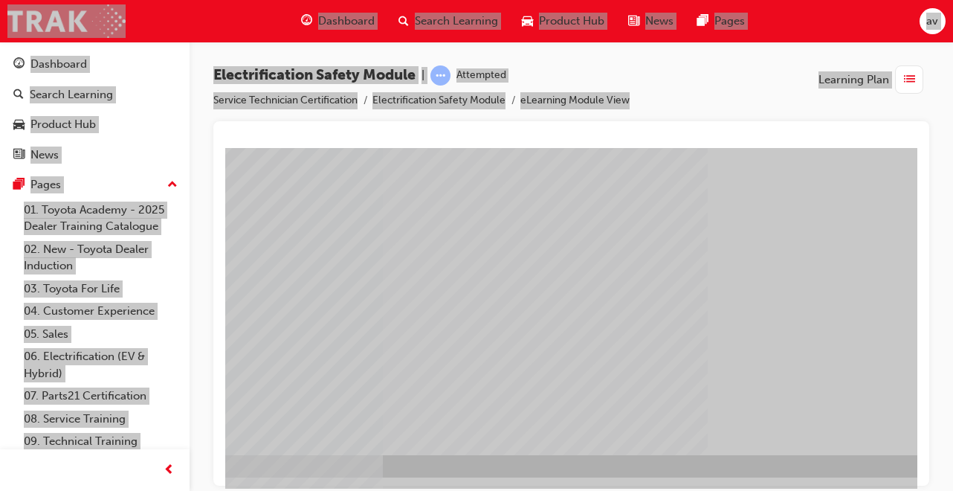
scroll to position [228, 330]
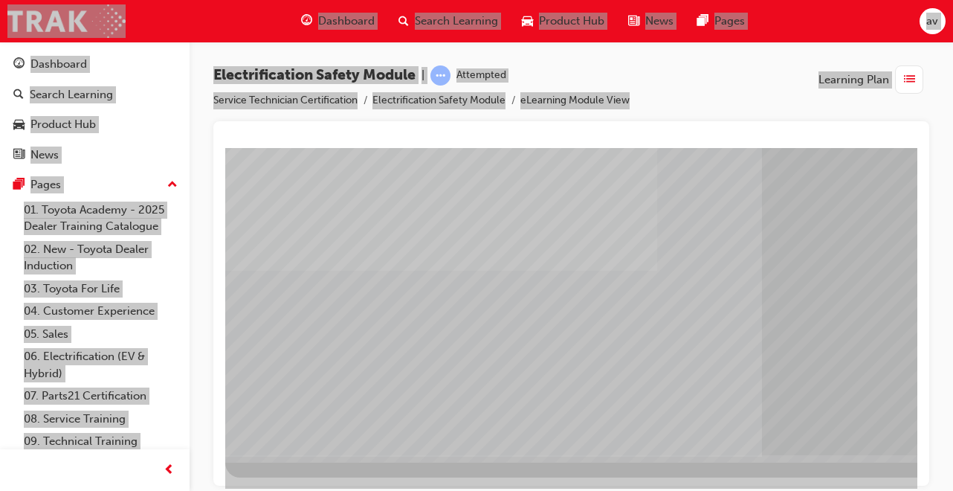
scroll to position [228, 0]
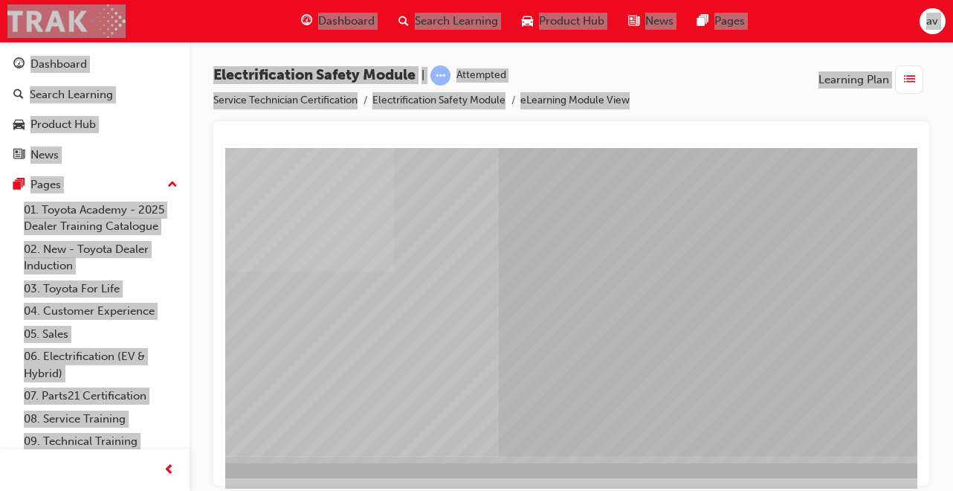
scroll to position [228, 330]
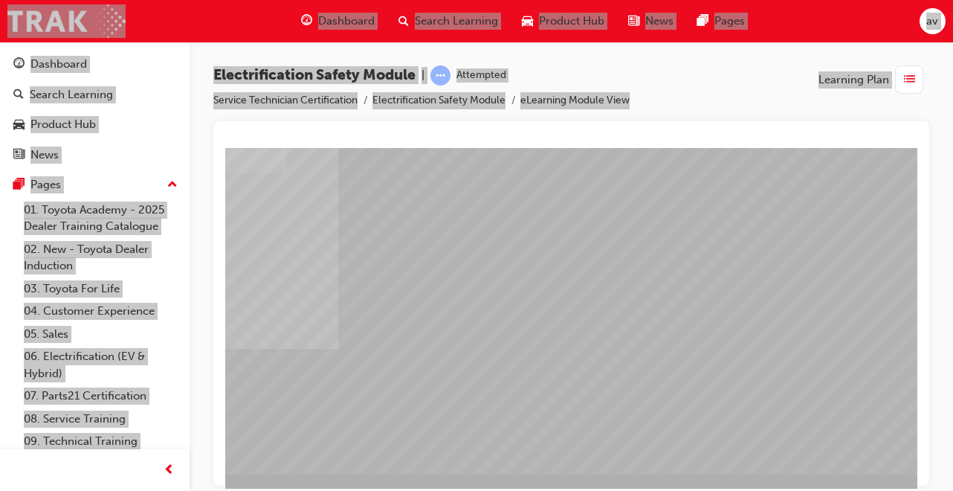
scroll to position [209, 330]
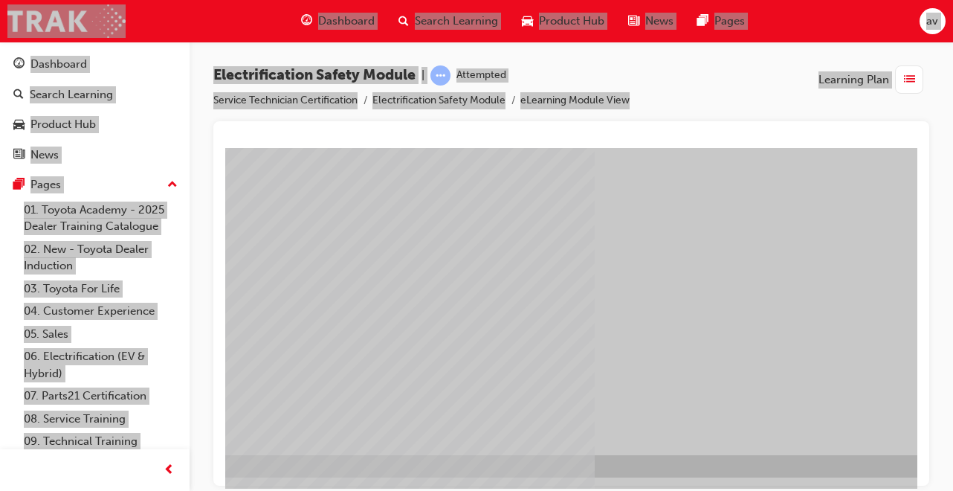
scroll to position [228, 330]
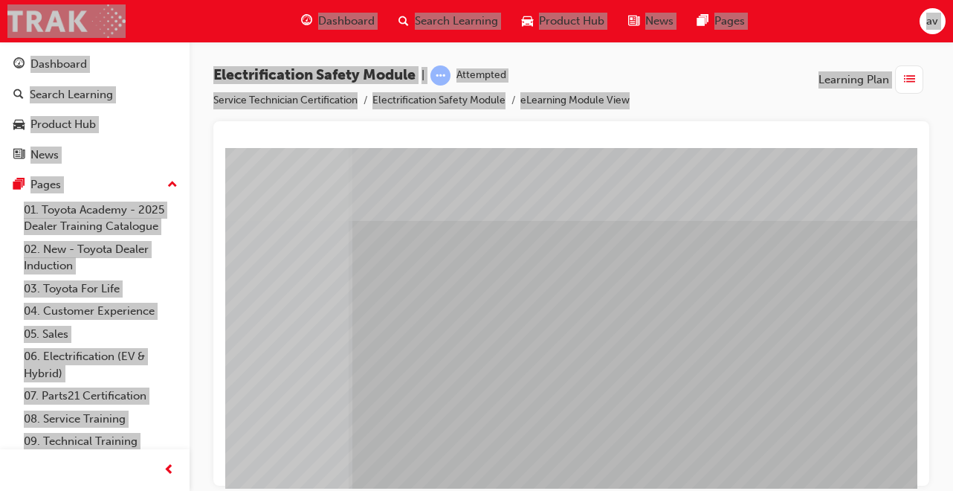
scroll to position [0, 330]
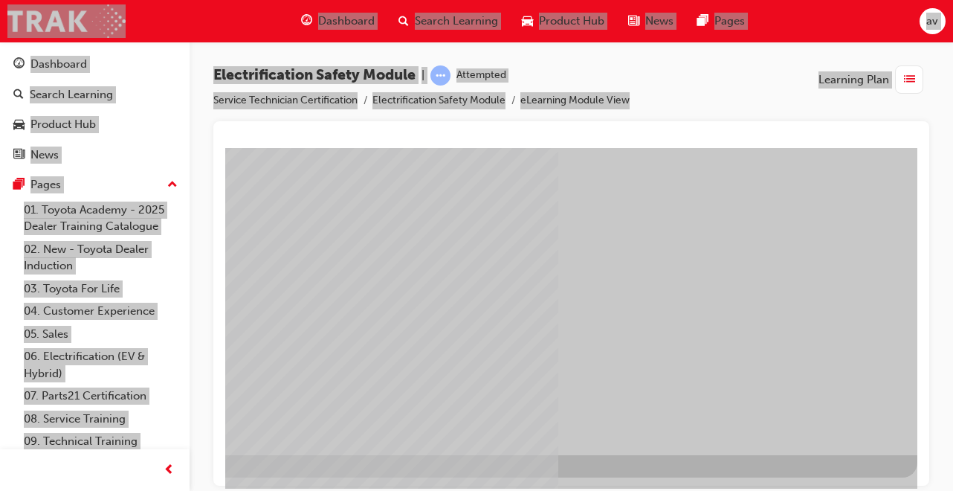
scroll to position [0, 0]
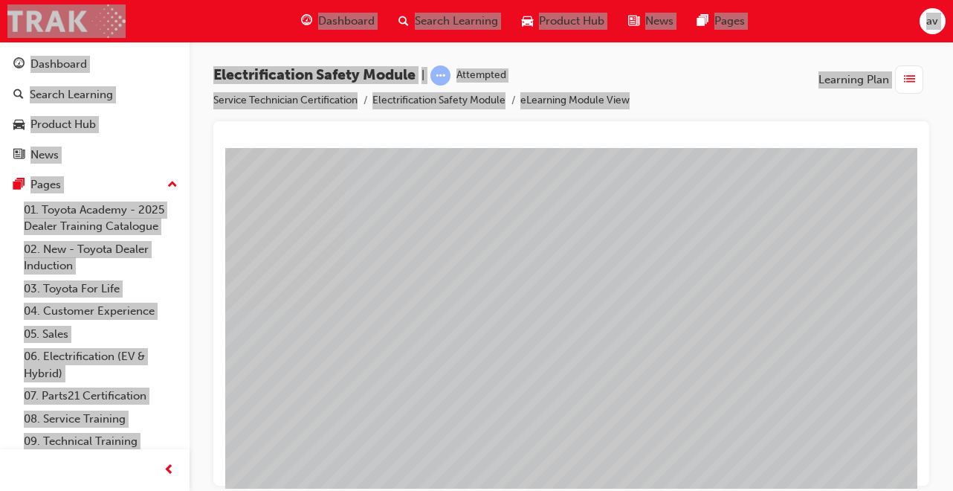
scroll to position [228, 330]
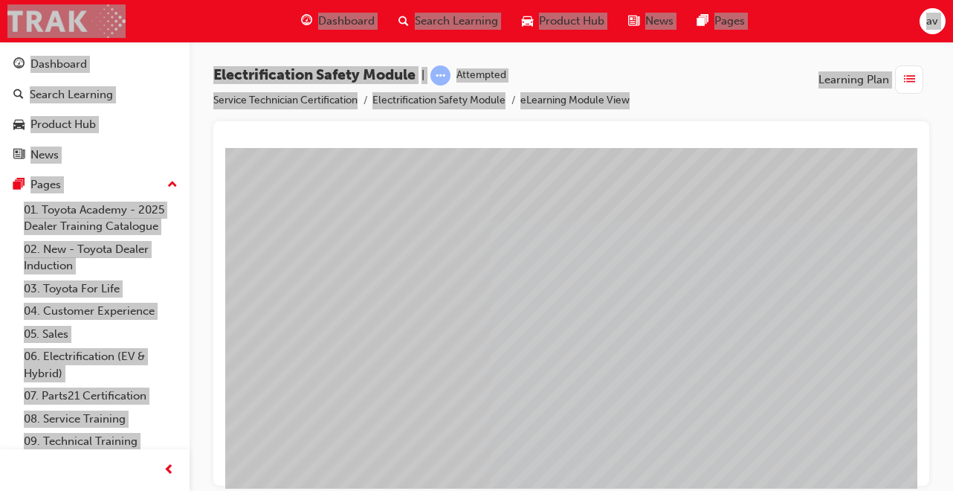
scroll to position [0, 231]
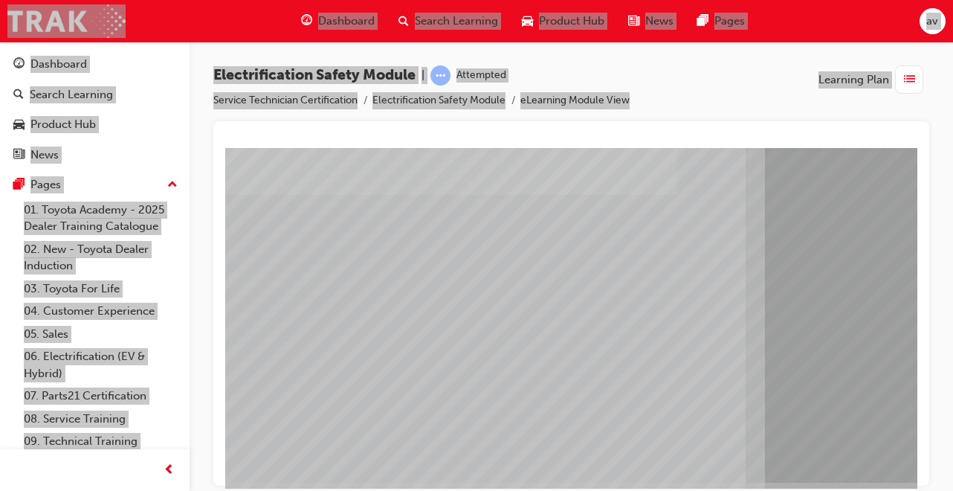
scroll to position [224, 0]
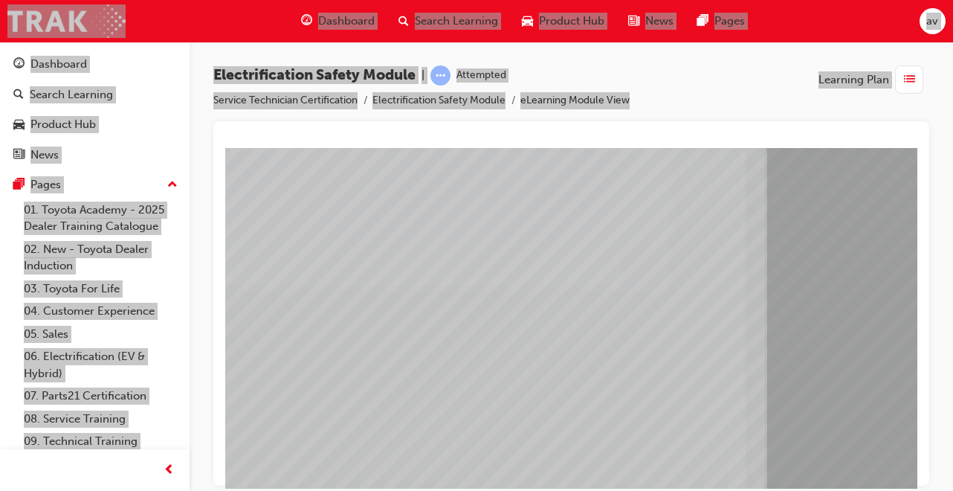
scroll to position [147, 0]
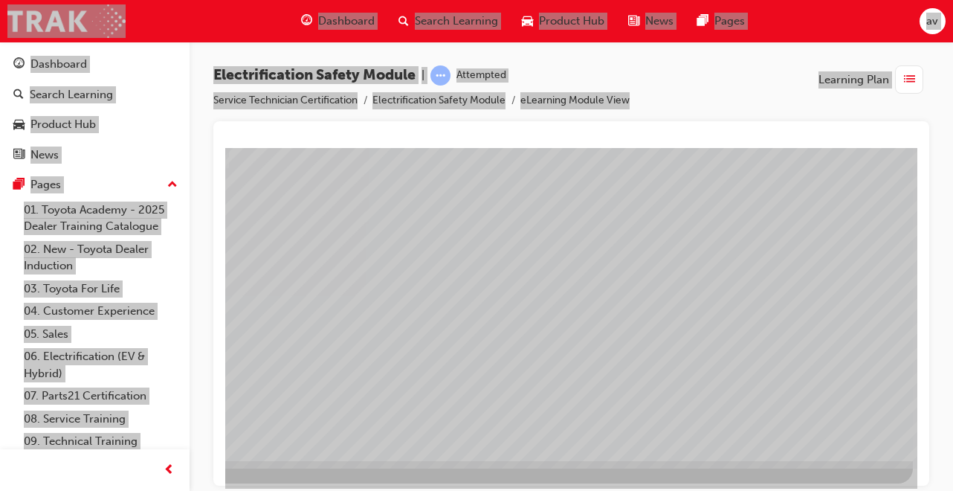
scroll to position [228, 330]
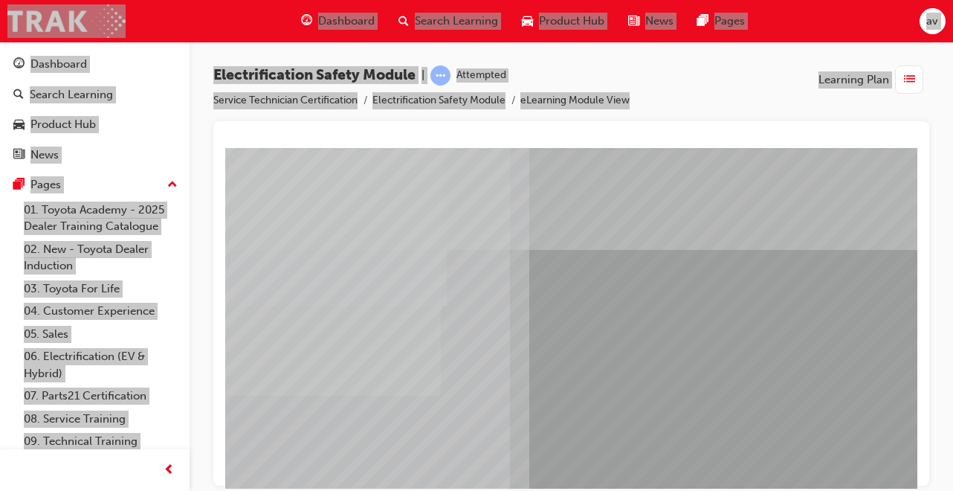
scroll to position [0, 0]
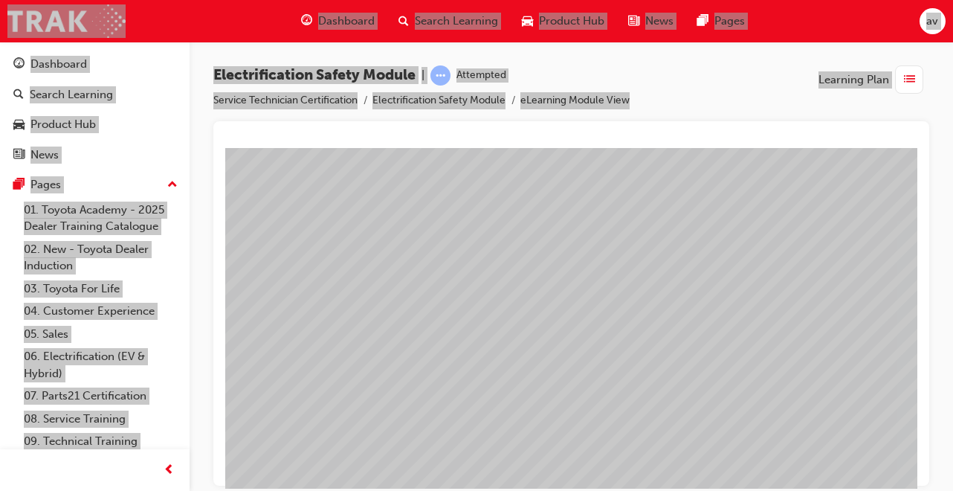
scroll to position [0, 330]
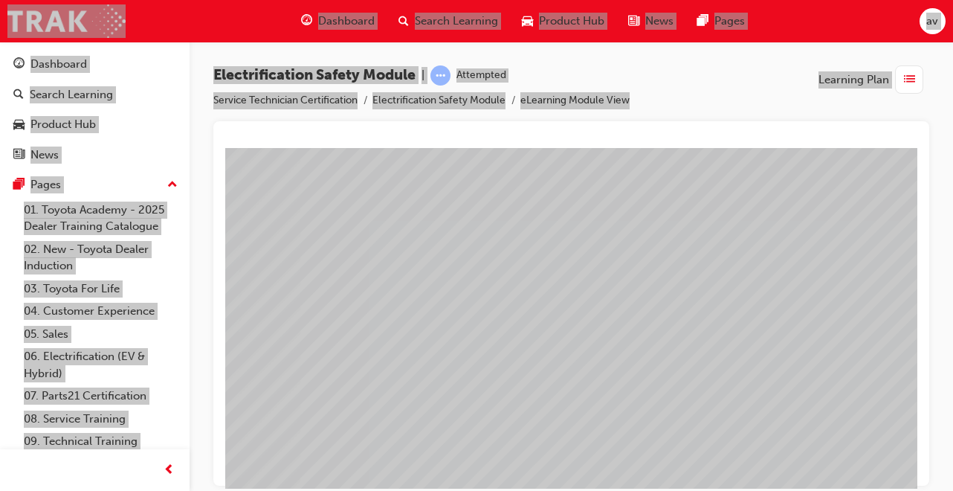
click at [817, 409] on div at bounding box center [730, 414] width 1011 height 535
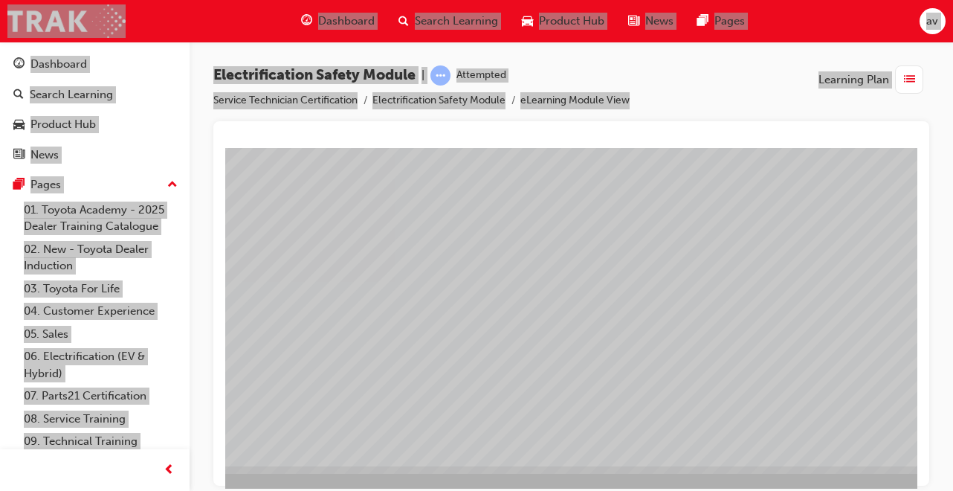
click at [656, 270] on div at bounding box center [435, 197] width 1011 height 535
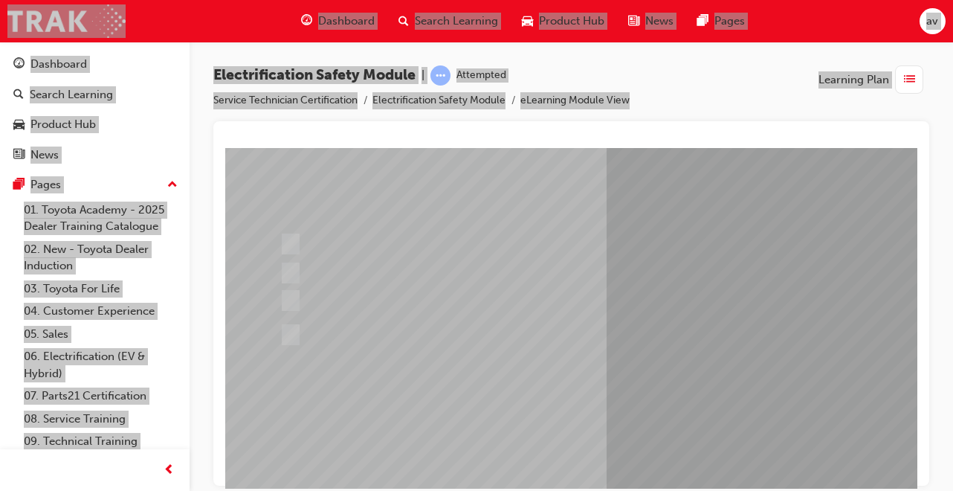
click at [294, 332] on input "The Plug-in Hybrid Electric has AC charging capability via a wall box charger a…" at bounding box center [288, 334] width 16 height 16
radio input "true"
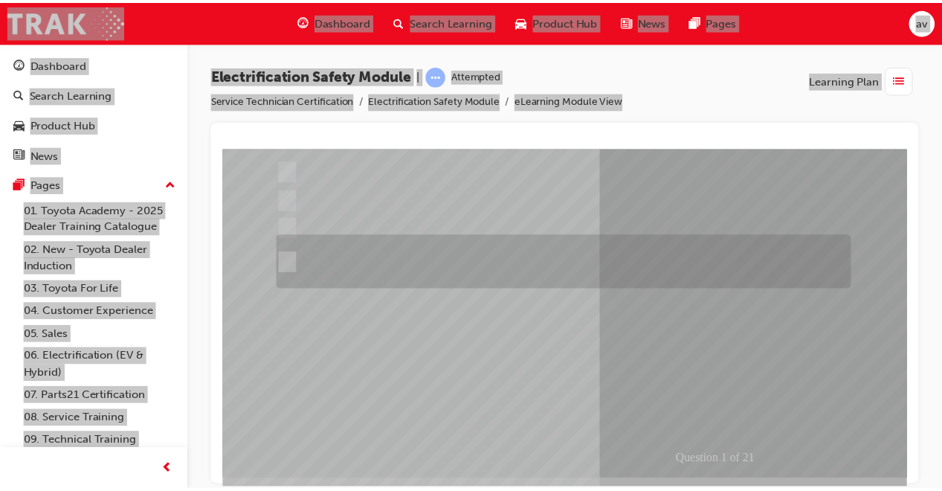
scroll to position [228, 0]
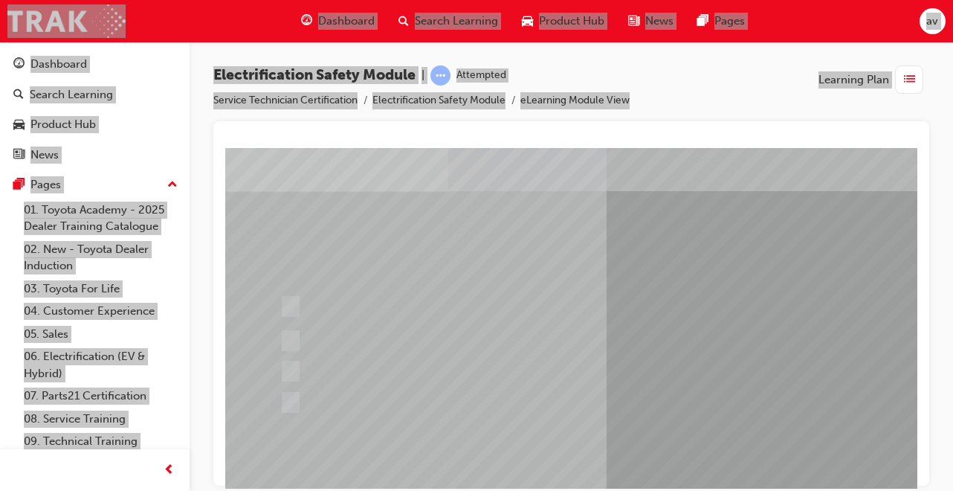
scroll to position [76, 0]
click at [291, 332] on input "The Battery Electric uses AC & DC charging capability and has no petrol engine." at bounding box center [288, 332] width 16 height 16
radio input "true"
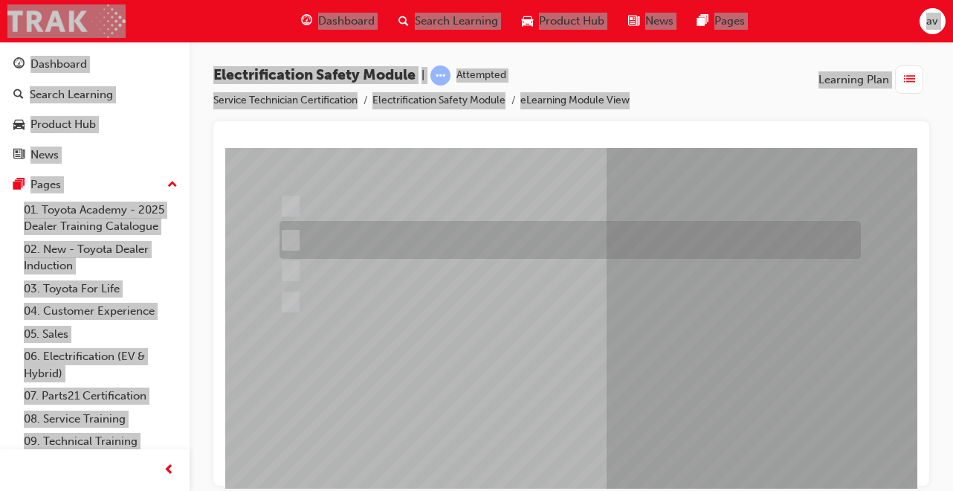
scroll to position [228, 0]
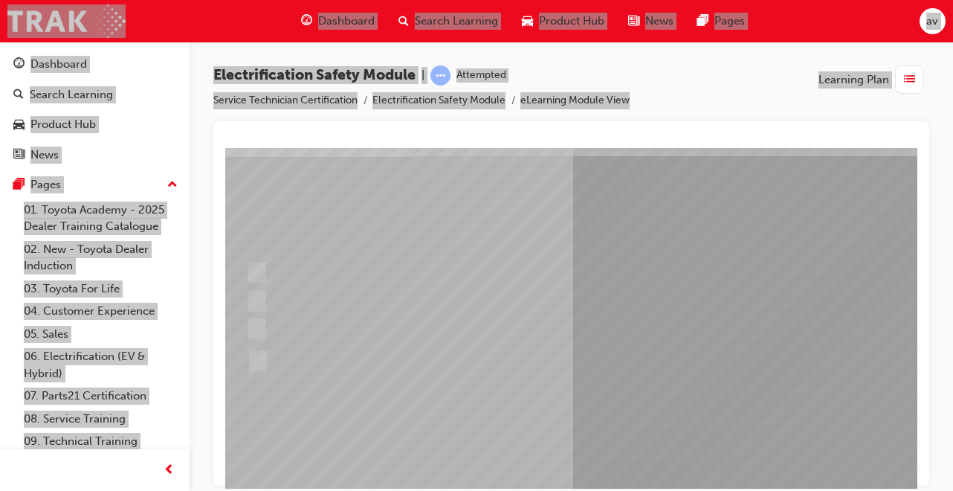
scroll to position [103, 38]
click at [257, 363] on input "The FCEV produces electric power via a Fuel Cell Stack supporting the Hybrid ba…" at bounding box center [250, 361] width 16 height 16
radio input "true"
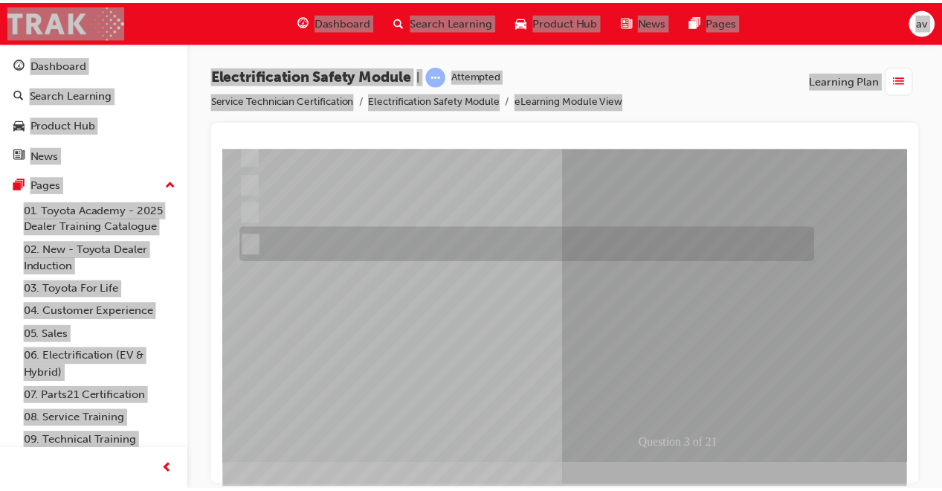
scroll to position [228, 38]
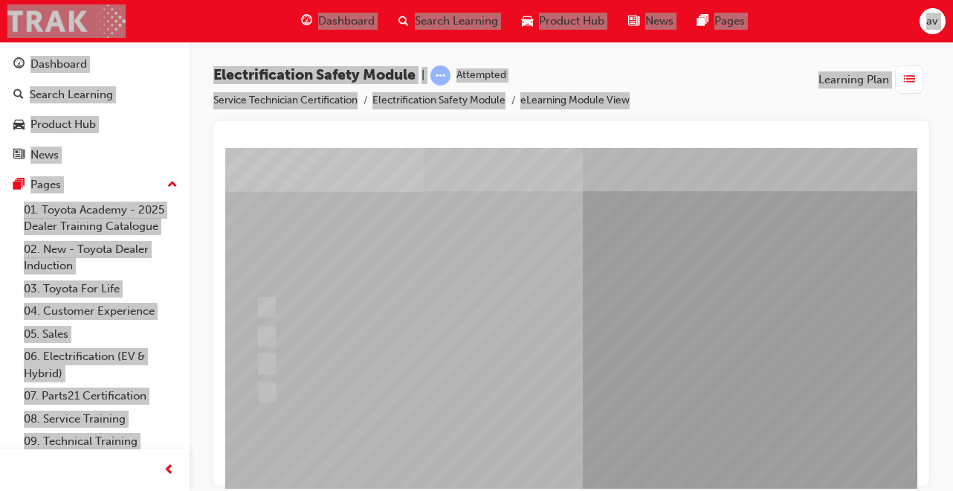
scroll to position [69, 24]
click at [268, 327] on input "EV or H2 labels on the License Plate." at bounding box center [263, 334] width 16 height 16
checkbox input "true"
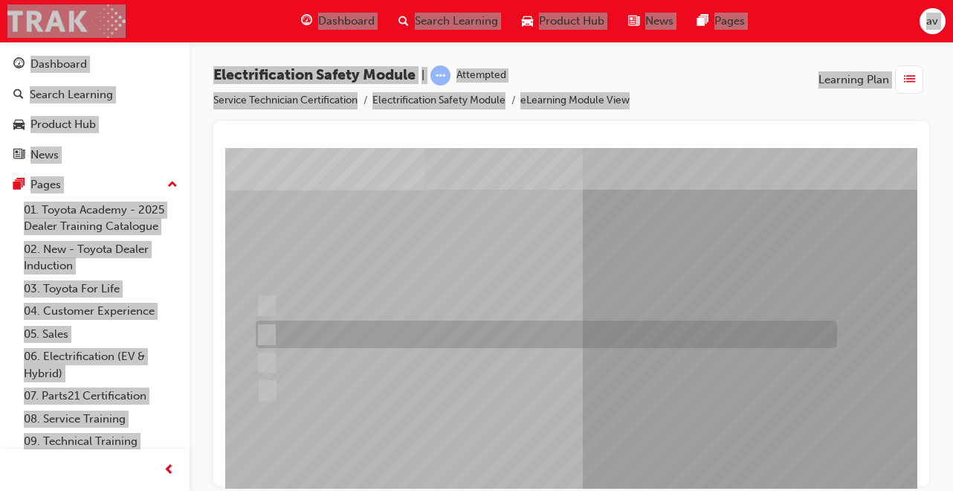
click at [270, 397] on input "Charge ports or H2 Filler Port in place of a Fuel Filler." at bounding box center [264, 390] width 16 height 16
checkbox input "true"
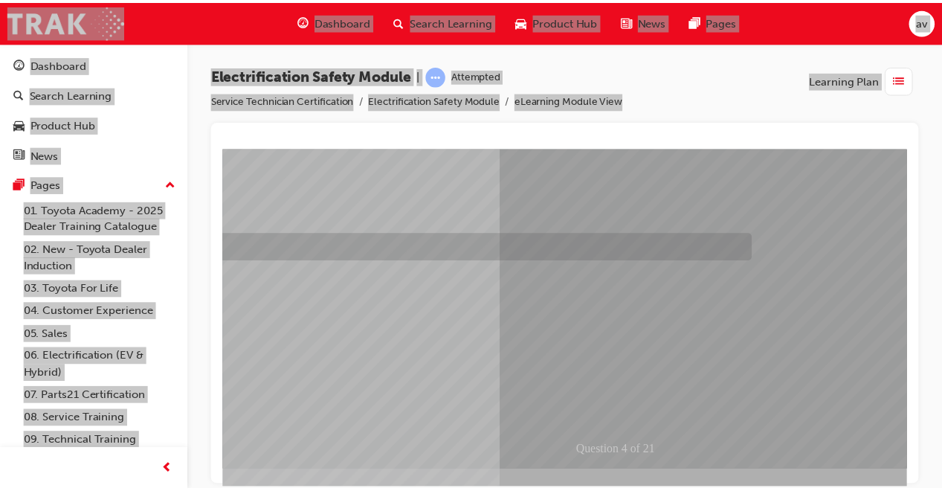
scroll to position [213, 101]
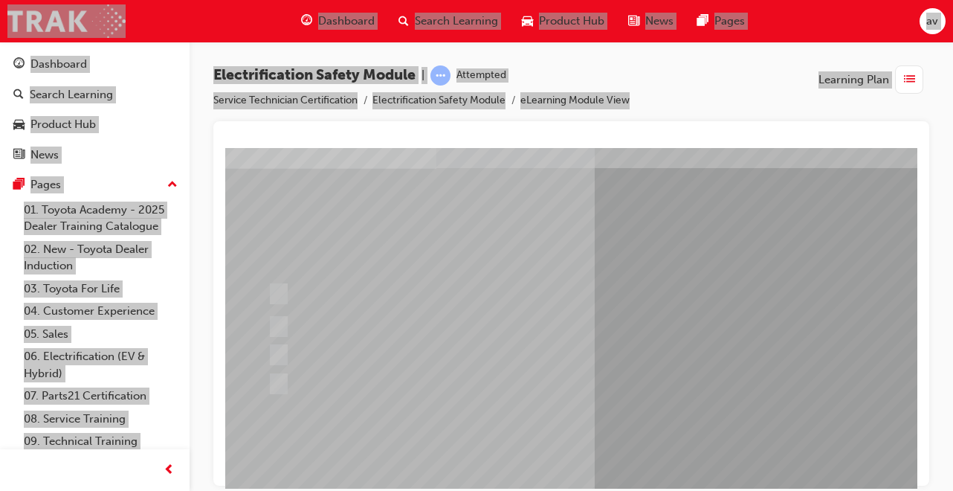
scroll to position [103, 12]
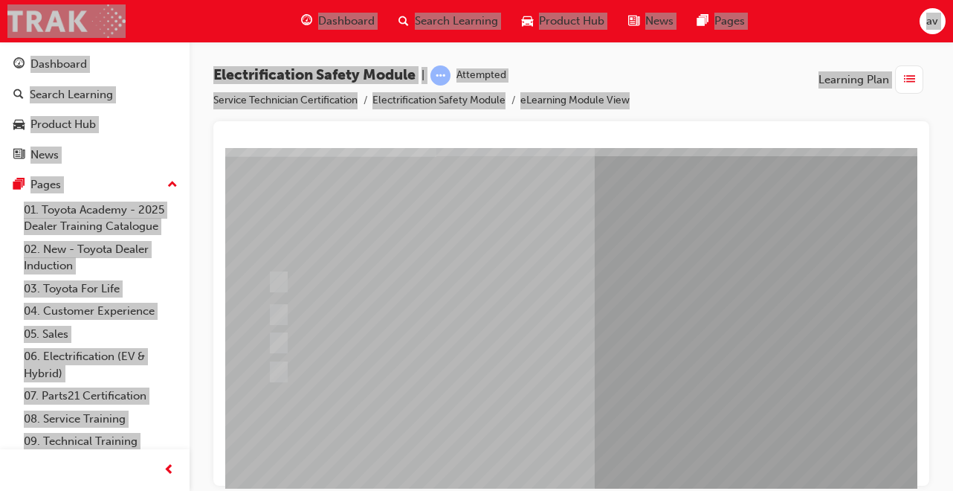
click at [273, 277] on input "The READY light will illuminate when the vehicle is turned on and ready to driv…" at bounding box center [275, 282] width 16 height 16
checkbox input "true"
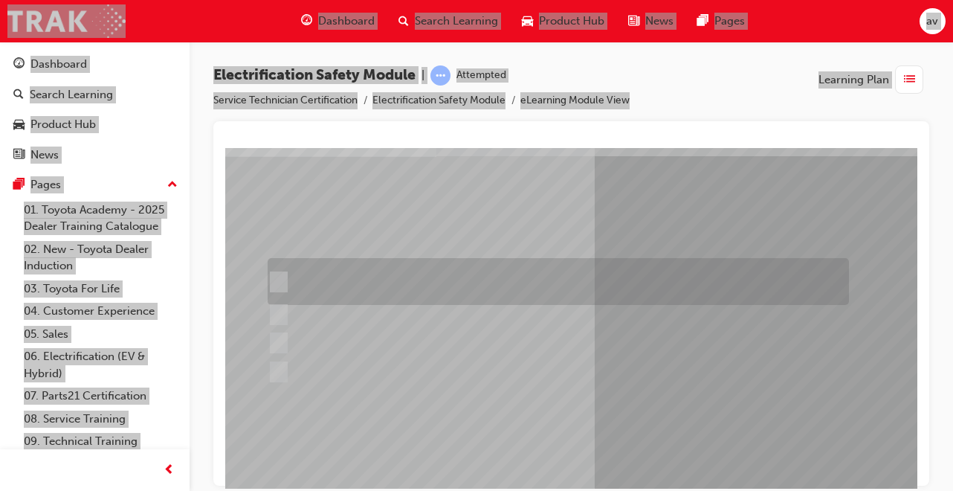
click at [275, 313] on input "The Main Display will show the power flow for the driveline." at bounding box center [275, 314] width 16 height 16
checkbox input "true"
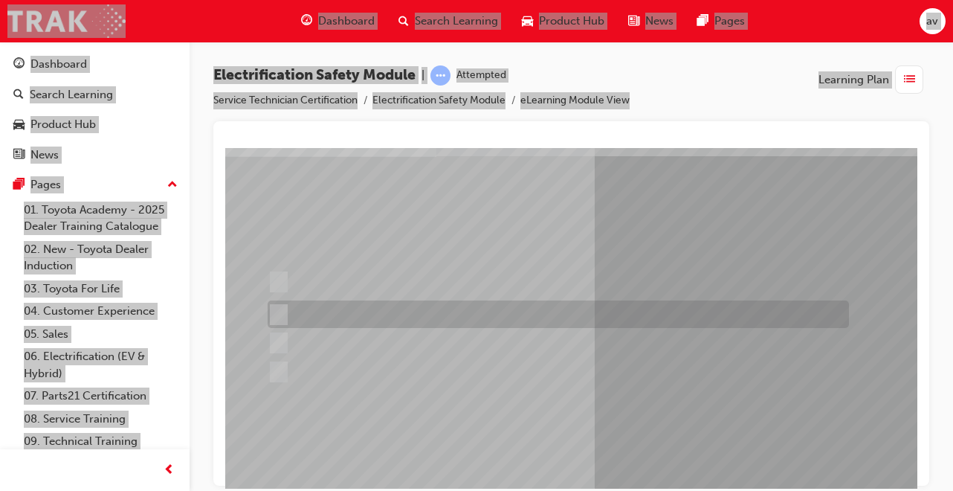
click at [276, 342] on input "Vehicle Motive Force selection types illuminated e.g. (EV/HV)." at bounding box center [275, 343] width 16 height 16
checkbox input "true"
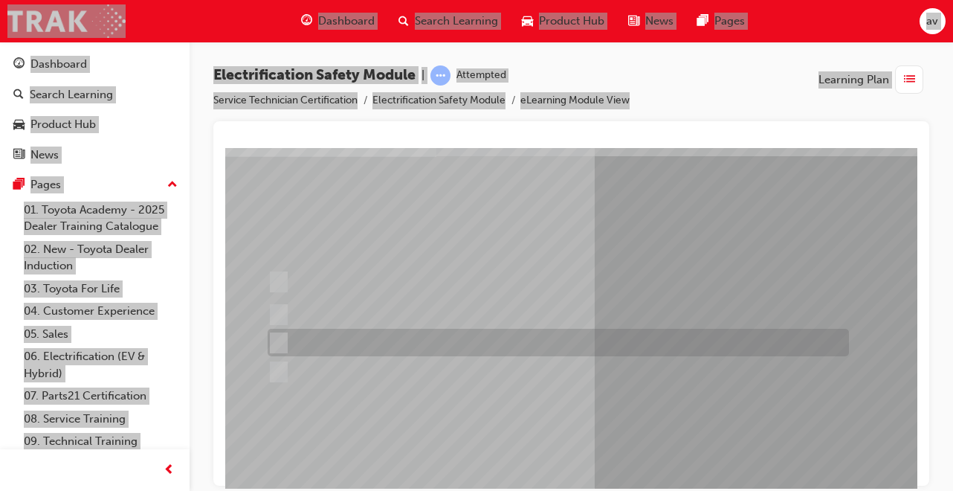
click at [274, 365] on input "Battery Level indicator (State of Charge)." at bounding box center [275, 372] width 16 height 16
checkbox input "true"
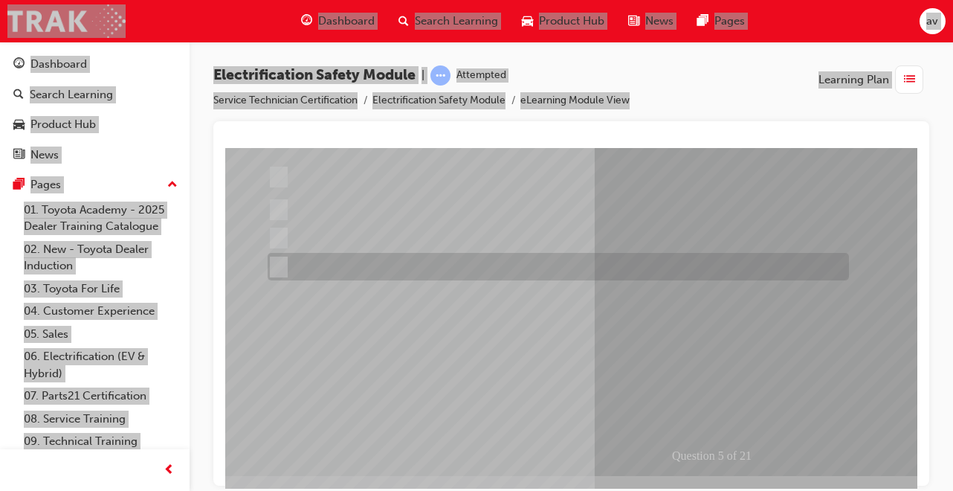
scroll to position [228, 12]
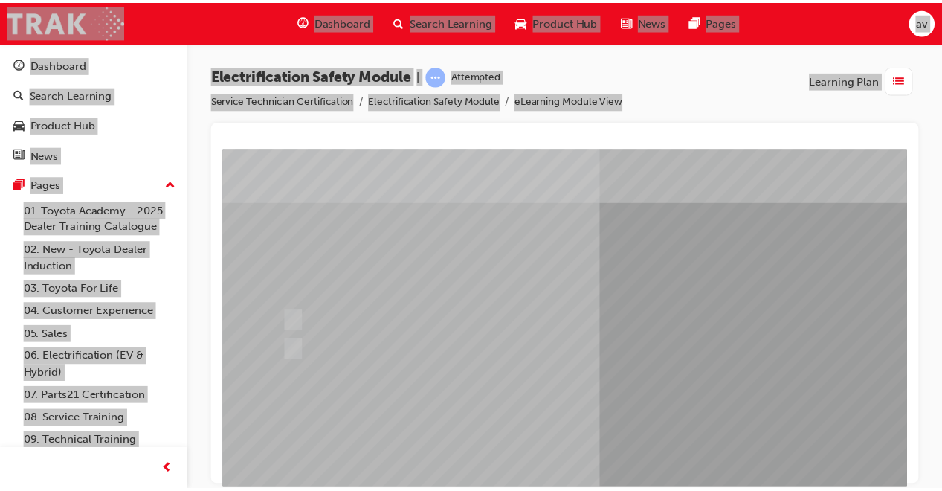
scroll to position [138, 0]
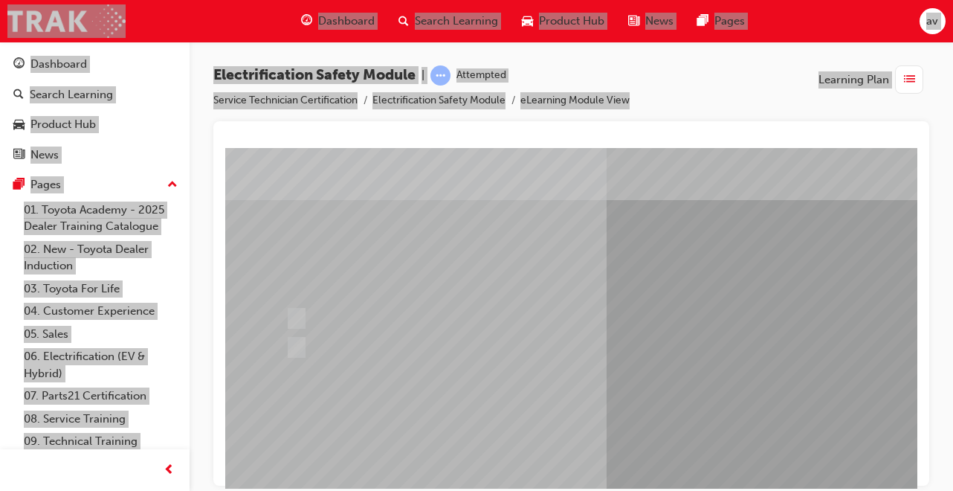
click at [289, 316] on input "True" at bounding box center [294, 318] width 16 height 16
radio input "true"
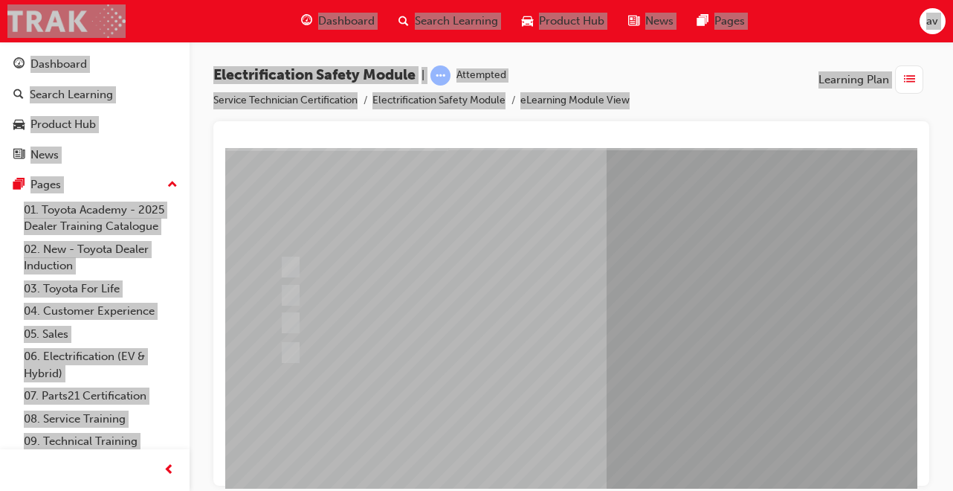
scroll to position [110, 0]
click at [285, 289] on input "Be detected and the system will shut down." at bounding box center [288, 294] width 16 height 16
radio input "true"
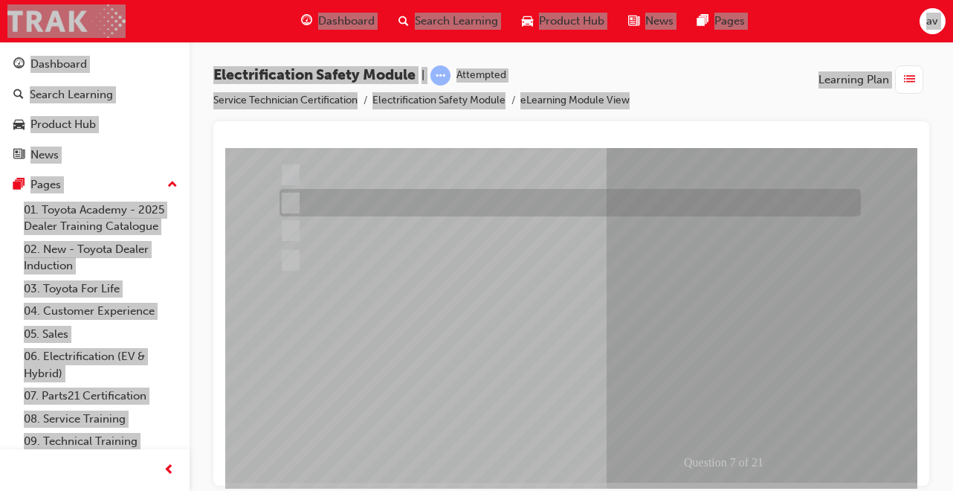
scroll to position [228, 0]
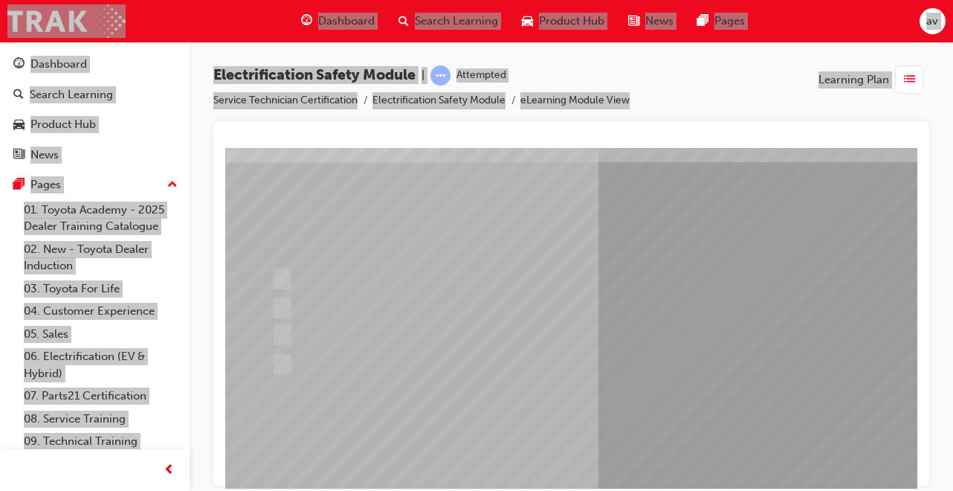
scroll to position [97, 0]
click at [283, 274] on input "Working on the High Voltage System." at bounding box center [288, 279] width 16 height 16
radio input "true"
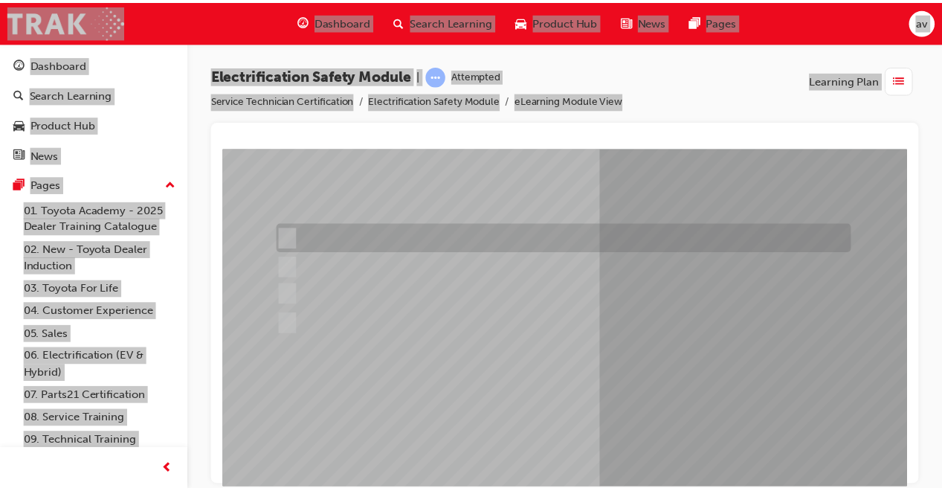
scroll to position [228, 0]
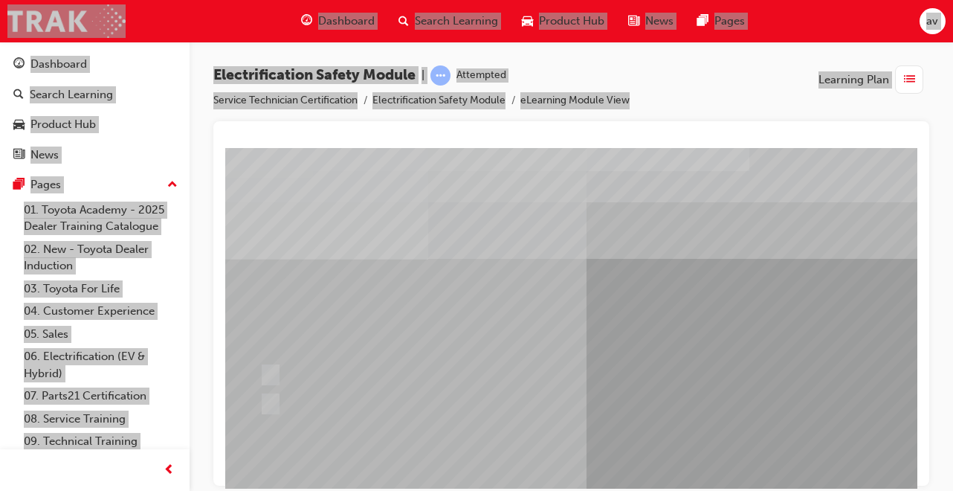
scroll to position [0, 15]
click at [281, 380] on div at bounding box center [552, 375] width 582 height 28
radio input "true"
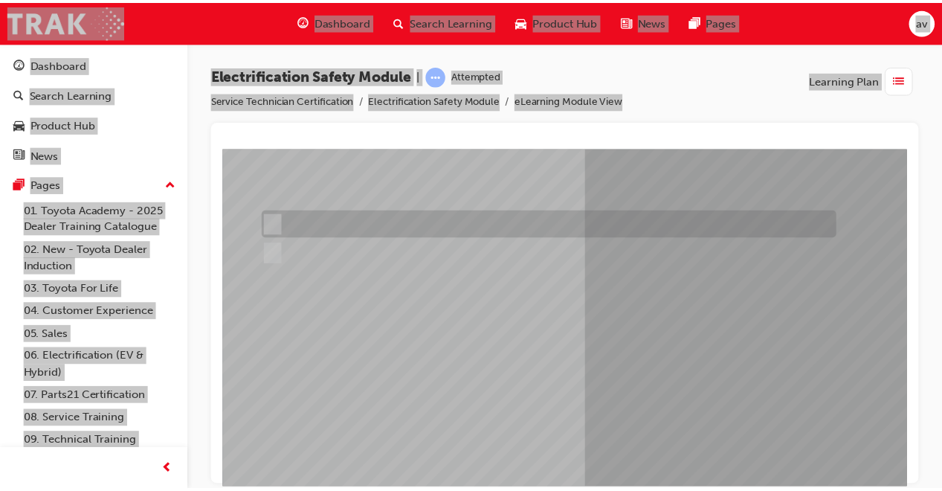
scroll to position [155, 15]
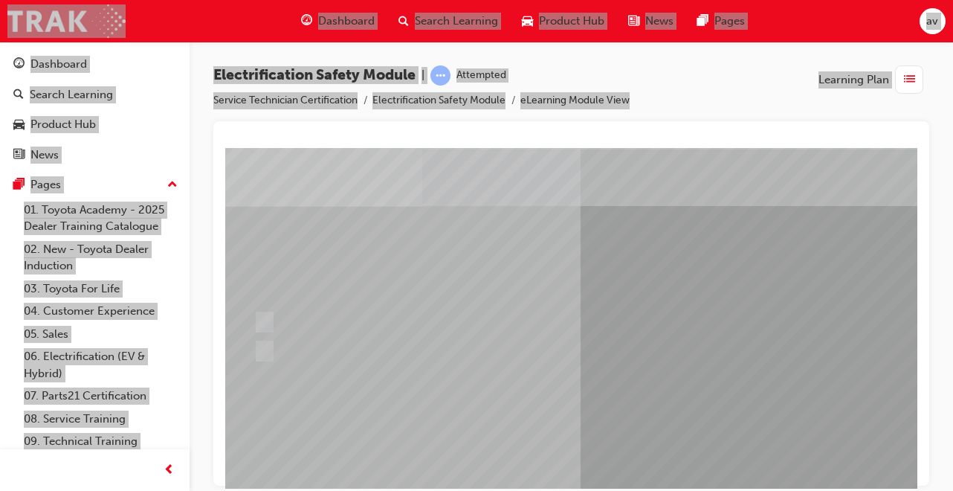
scroll to position [53, 24]
click at [271, 351] on input "True" at bounding box center [264, 351] width 16 height 16
radio input "true"
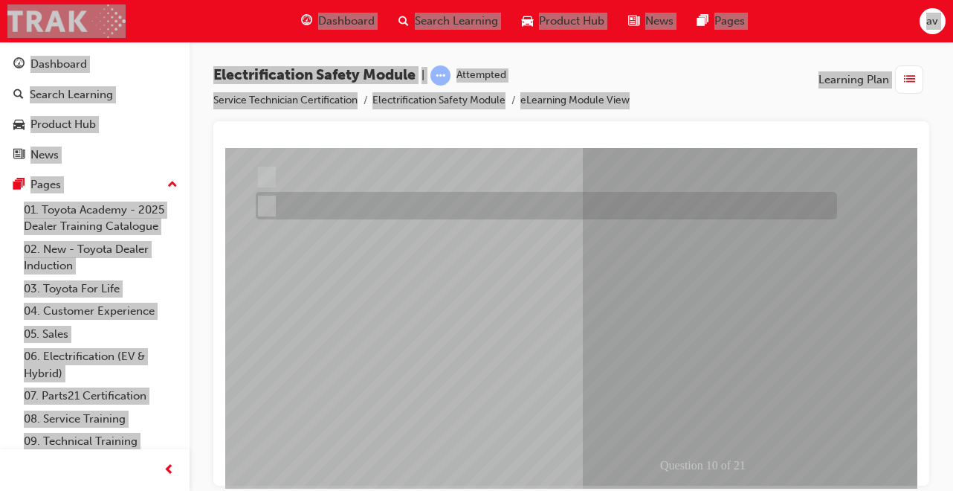
scroll to position [228, 24]
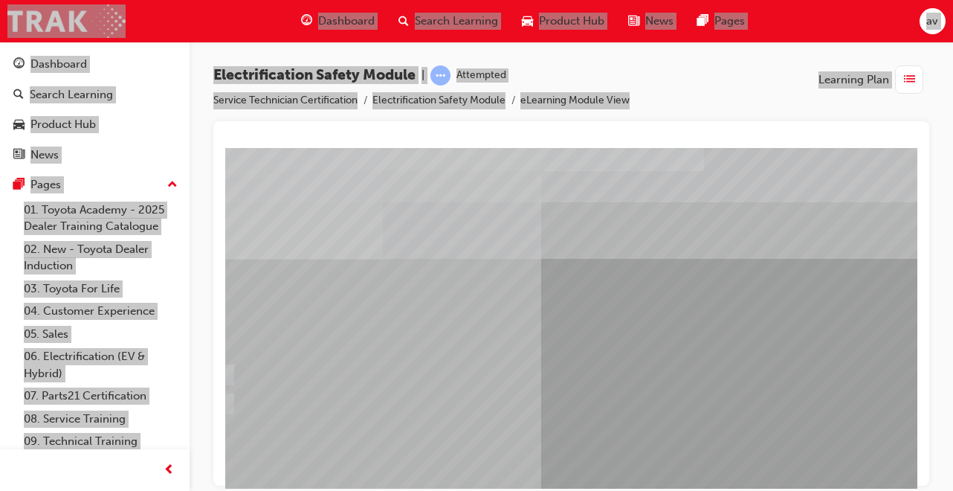
scroll to position [0, 0]
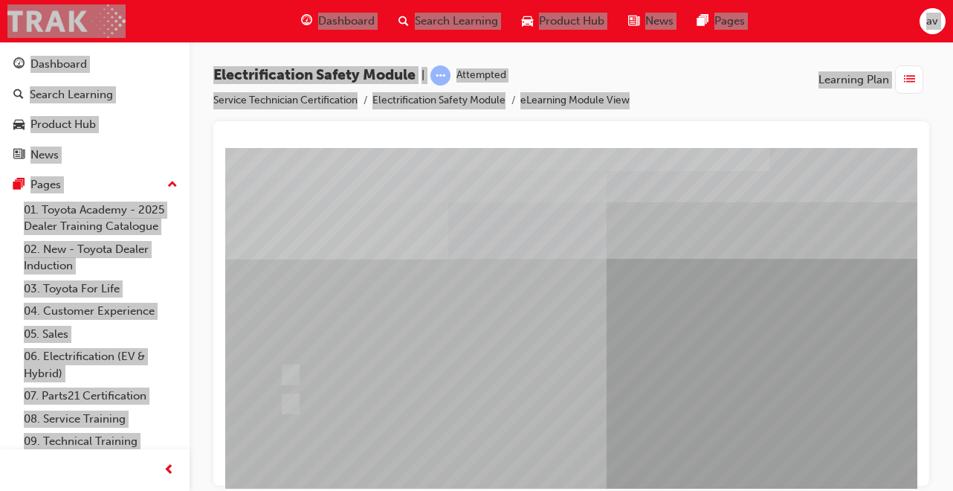
click at [288, 405] on input "False" at bounding box center [288, 404] width 16 height 16
radio input "true"
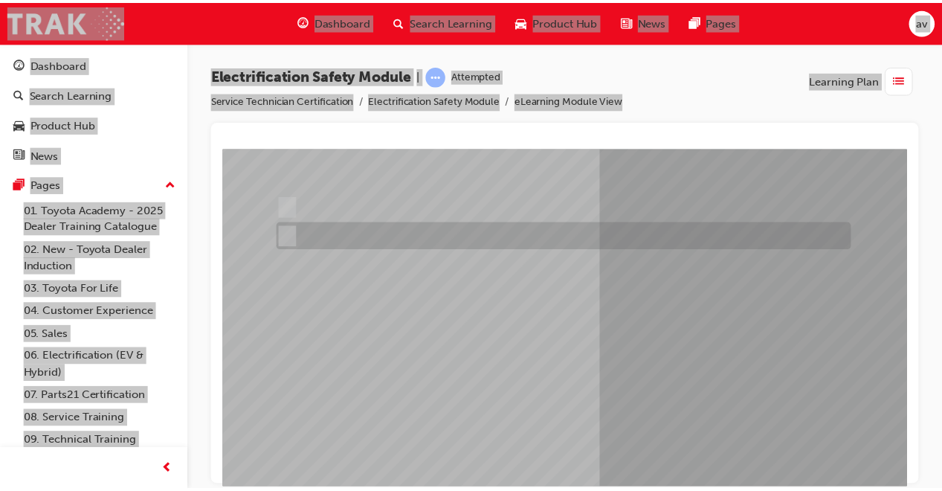
scroll to position [173, 0]
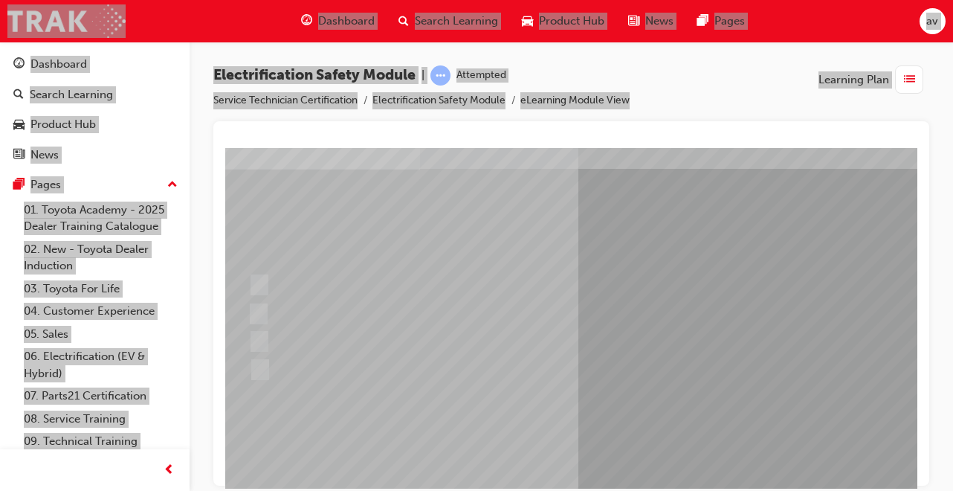
scroll to position [104, 28]
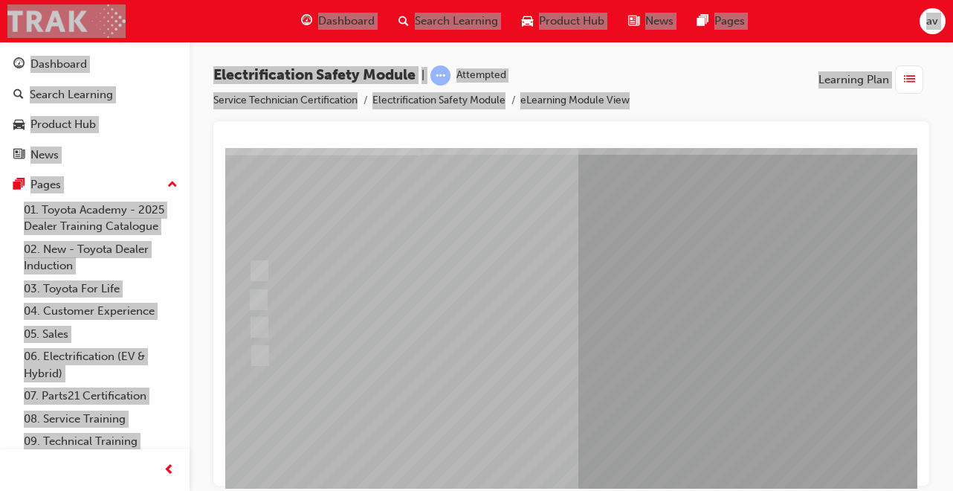
click at [262, 323] on input "Outside the vehicle’s detection area for entry and start system." at bounding box center [256, 327] width 16 height 16
radio input "true"
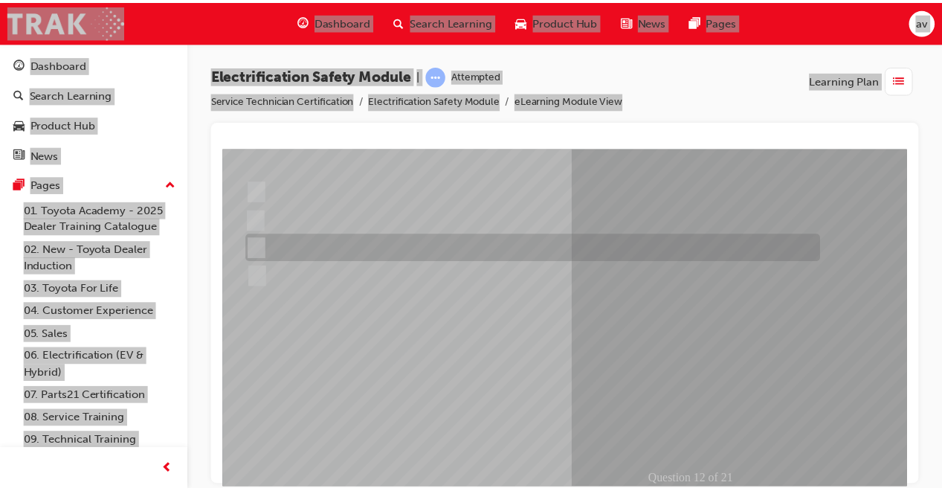
scroll to position [228, 28]
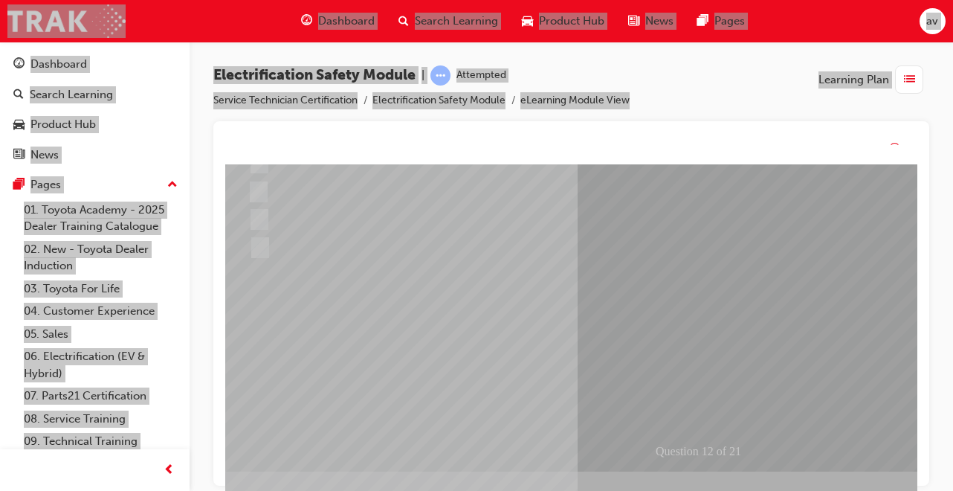
scroll to position [0, 0]
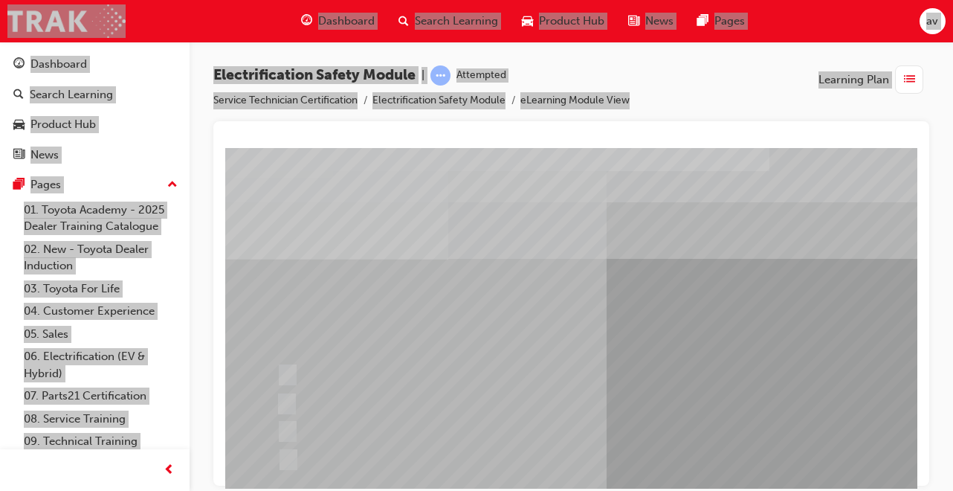
click at [678, 370] on div at bounding box center [564, 375] width 582 height 28
radio input "true"
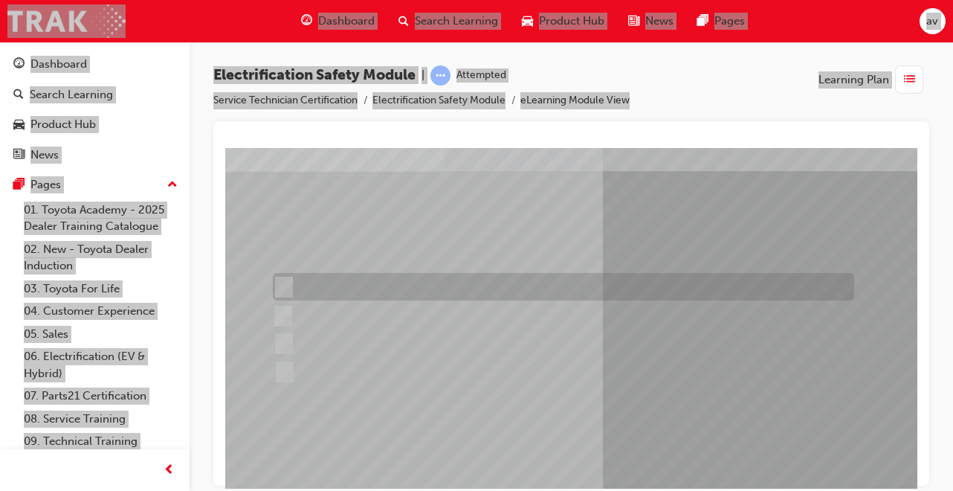
scroll to position [93, 4]
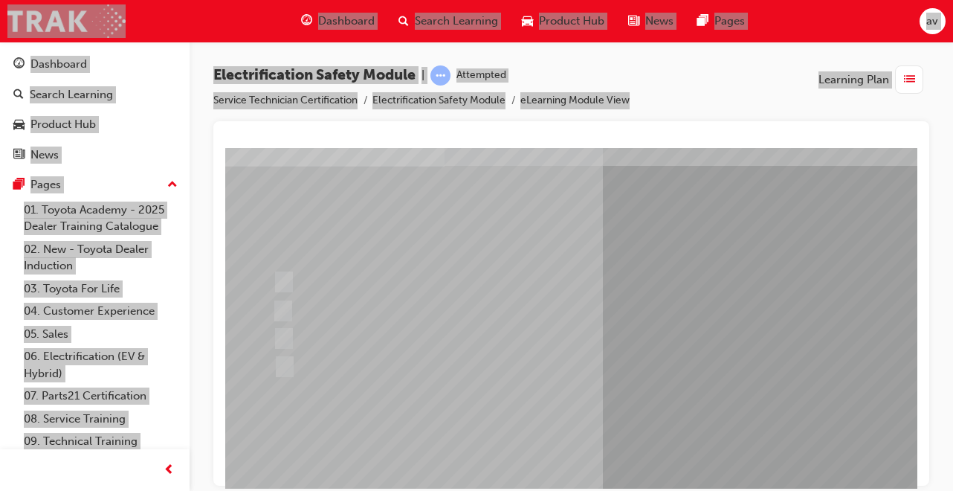
click at [416, 272] on div at bounding box center [560, 282] width 582 height 28
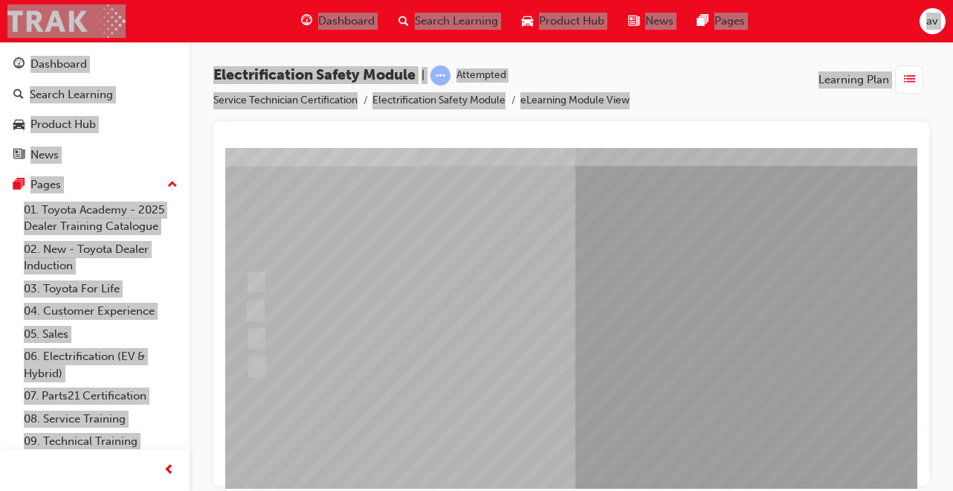
scroll to position [93, 28]
click at [259, 307] on input "Inspect the Insulated Gloves for damage." at bounding box center [256, 311] width 16 height 16
radio input "true"
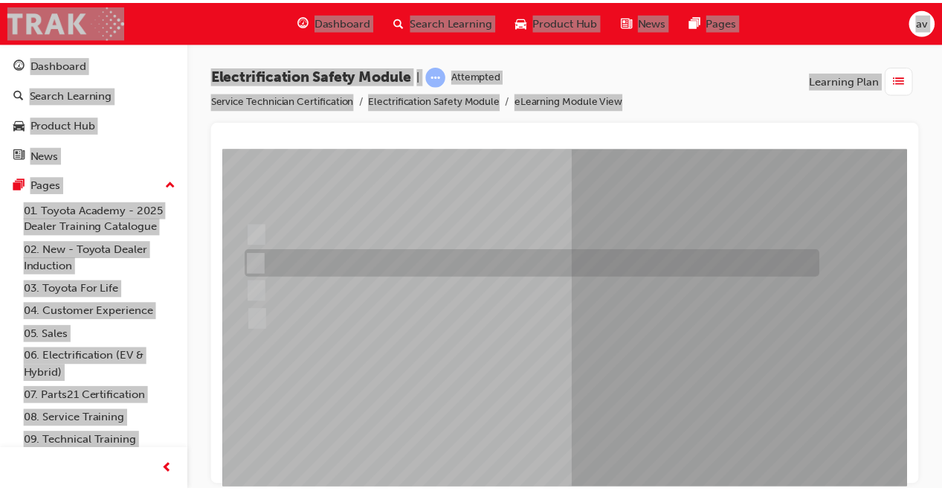
scroll to position [228, 28]
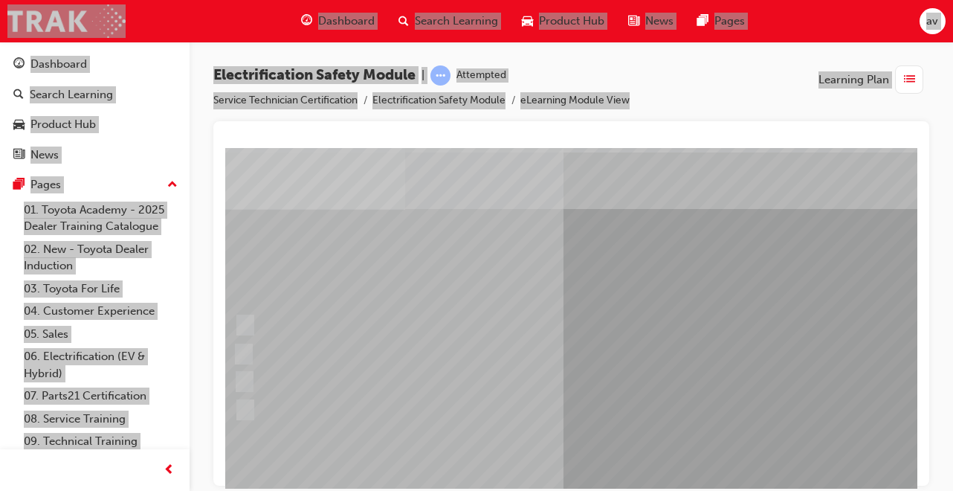
scroll to position [50, 0]
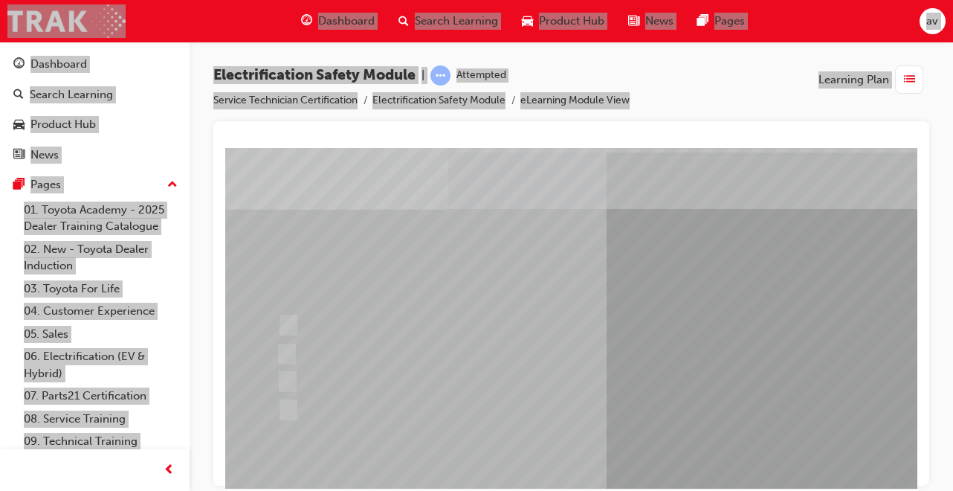
click at [289, 381] on input "10 minutes" at bounding box center [285, 381] width 16 height 16
radio input "true"
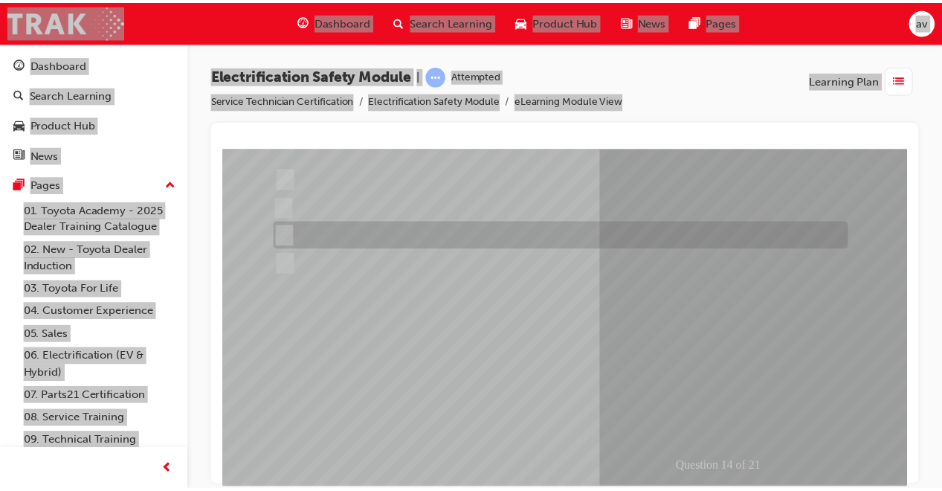
scroll to position [228, 0]
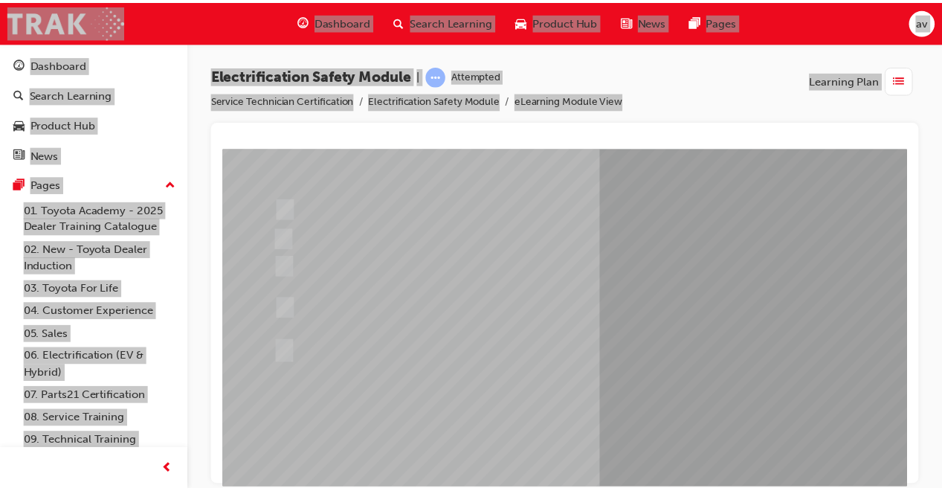
scroll to position [174, 0]
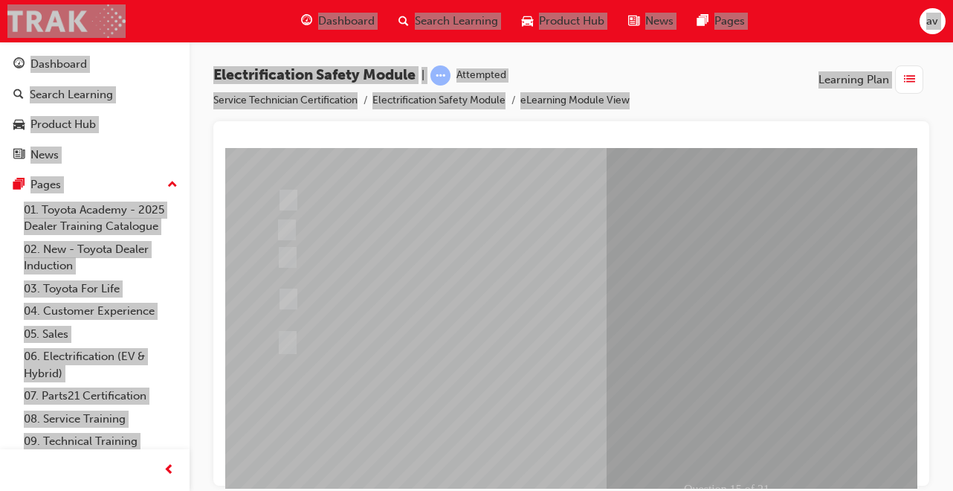
click at [289, 298] on input "The High Voltage Capacitor Terminal for 0 volts and the High Voltage Capacitor …" at bounding box center [285, 299] width 16 height 16
radio input "true"
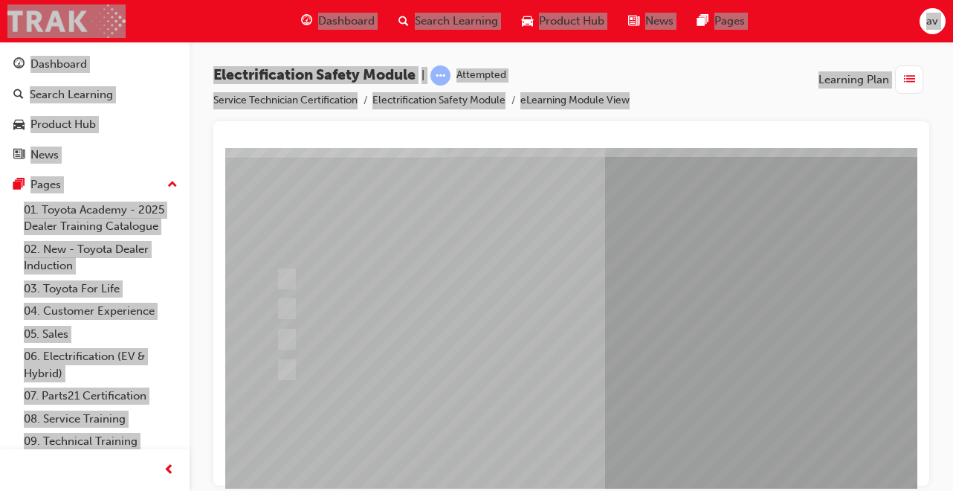
scroll to position [112, 3]
click at [274, 263] on div at bounding box center [562, 268] width 582 height 40
radio input "true"
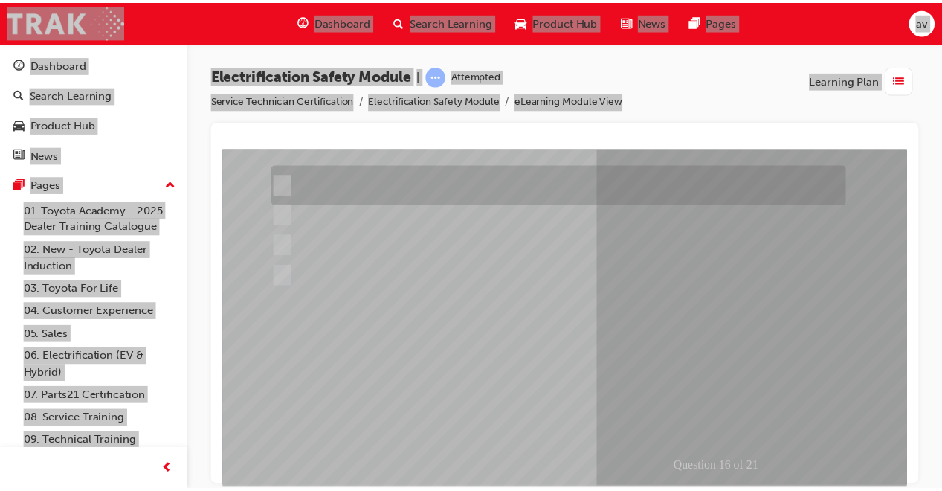
scroll to position [228, 3]
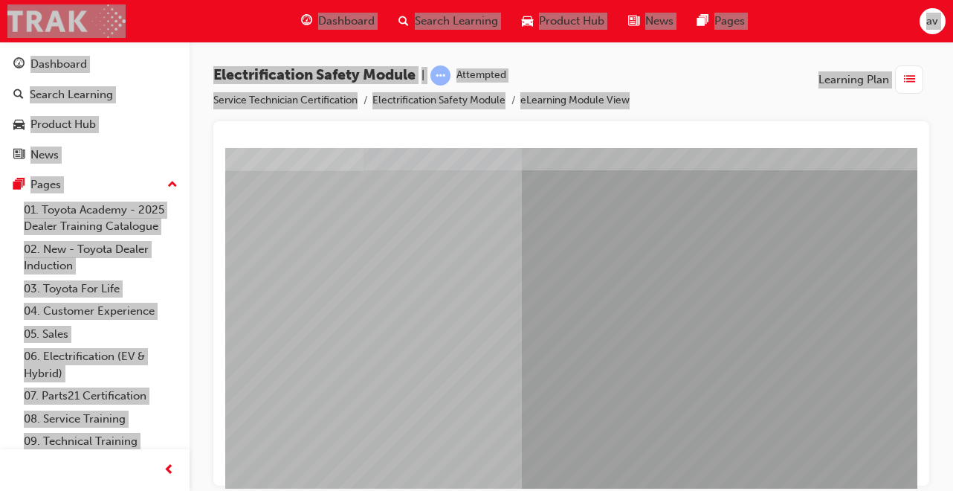
scroll to position [89, 0]
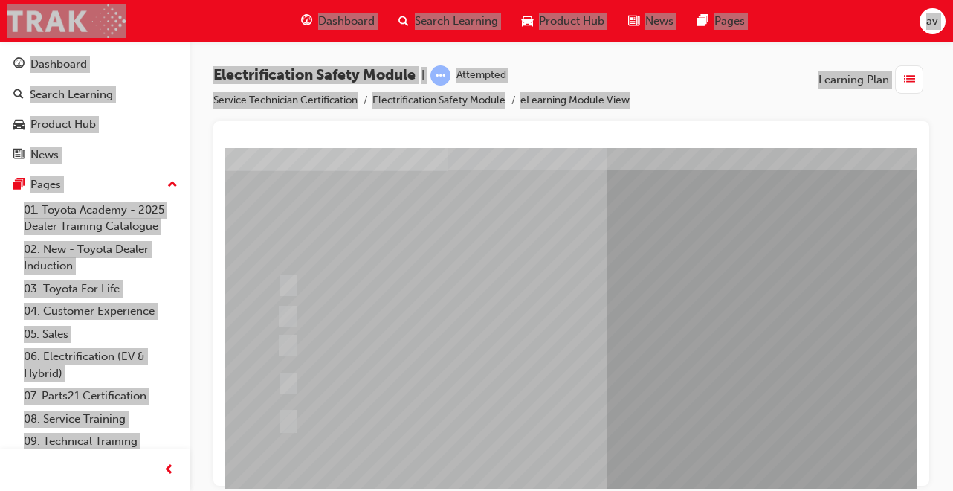
click at [286, 431] on div at bounding box center [565, 420] width 582 height 28
radio input "true"
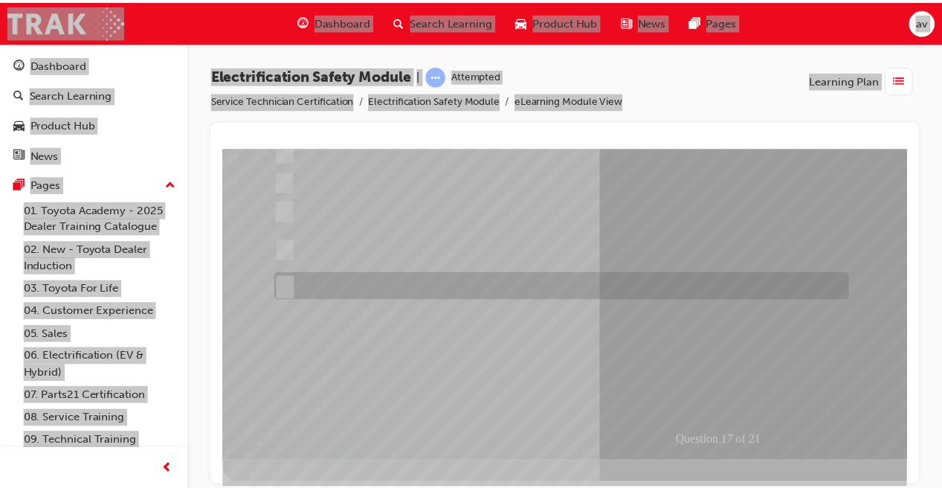
scroll to position [228, 0]
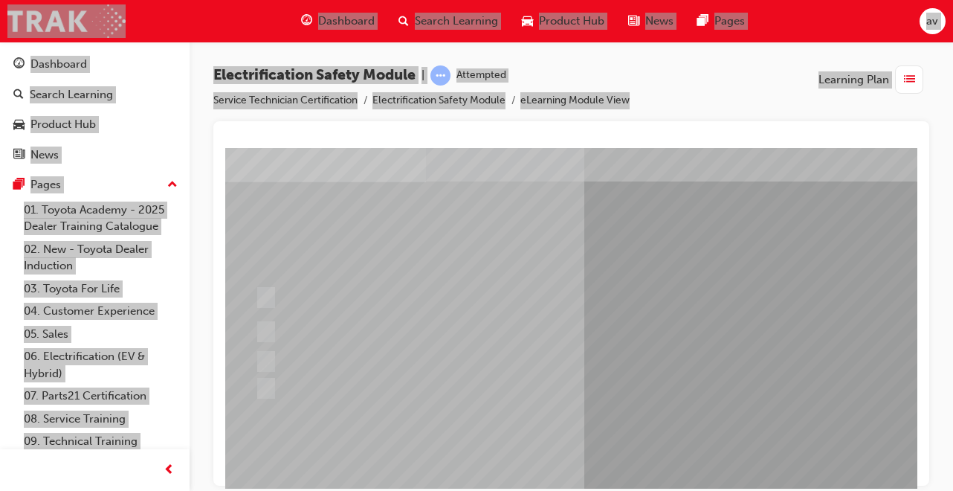
scroll to position [77, 13]
click at [274, 363] on input "Discard the gloves and use a new pair." at bounding box center [272, 361] width 16 height 16
radio input "true"
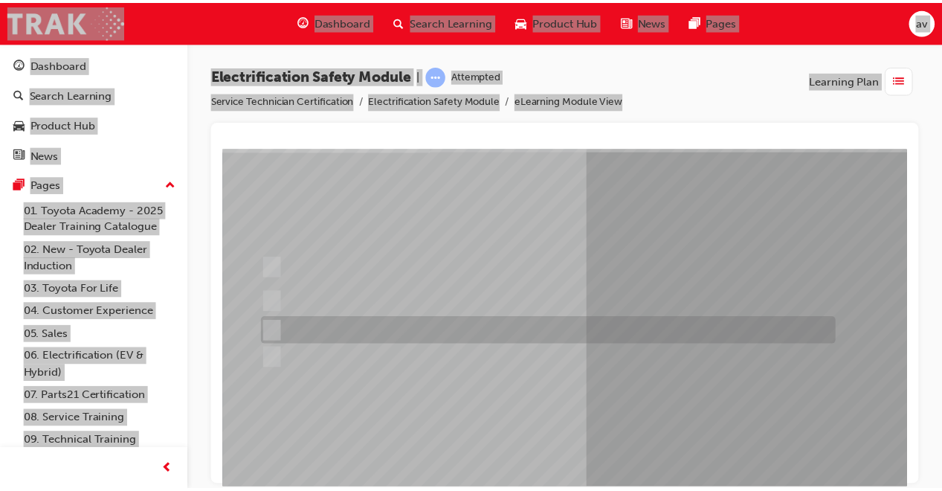
scroll to position [228, 13]
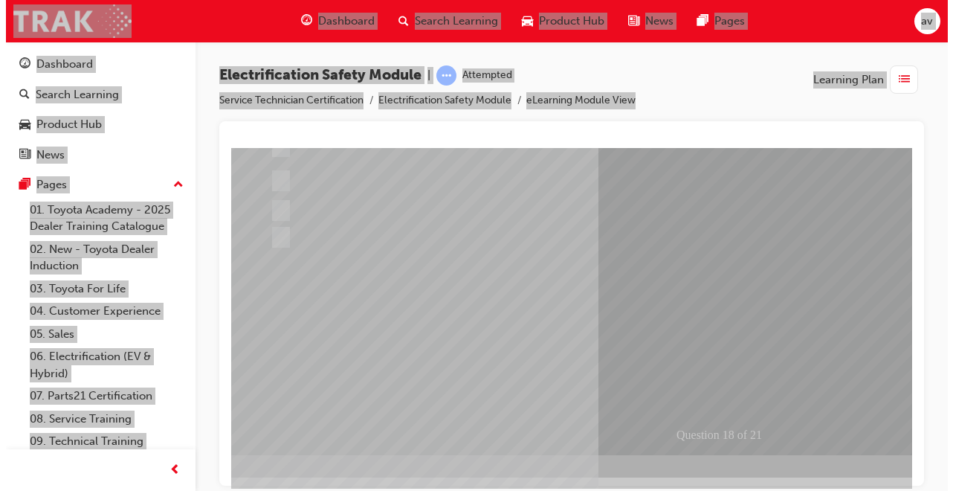
scroll to position [0, 0]
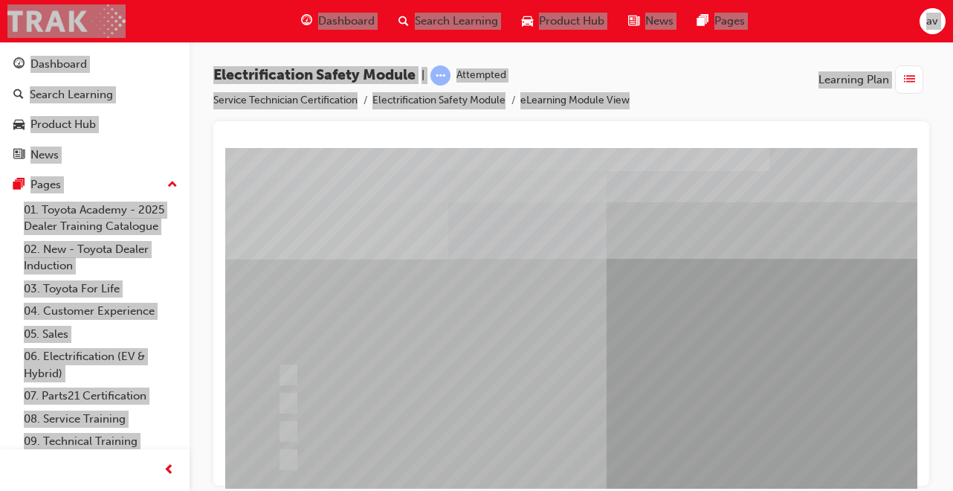
click at [283, 409] on input "To protect Electrical Insulating Gloves from mechanical damage." at bounding box center [285, 403] width 16 height 16
radio input "true"
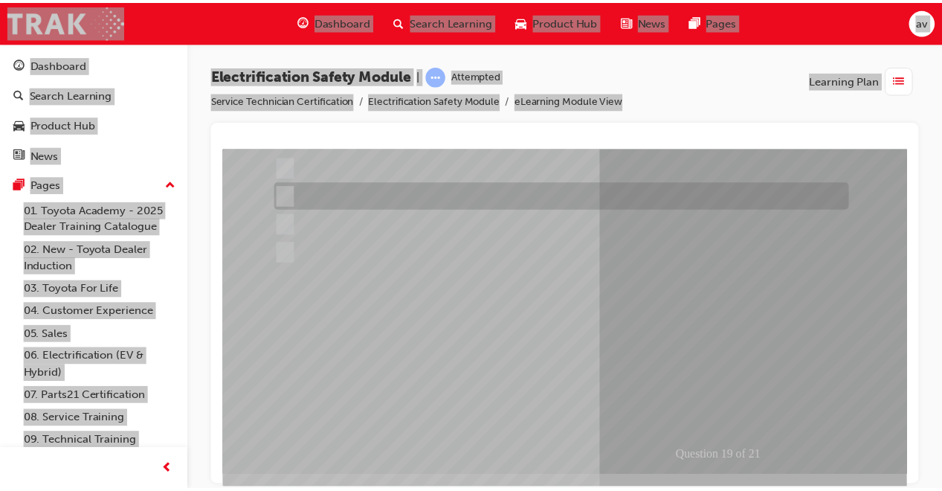
scroll to position [228, 0]
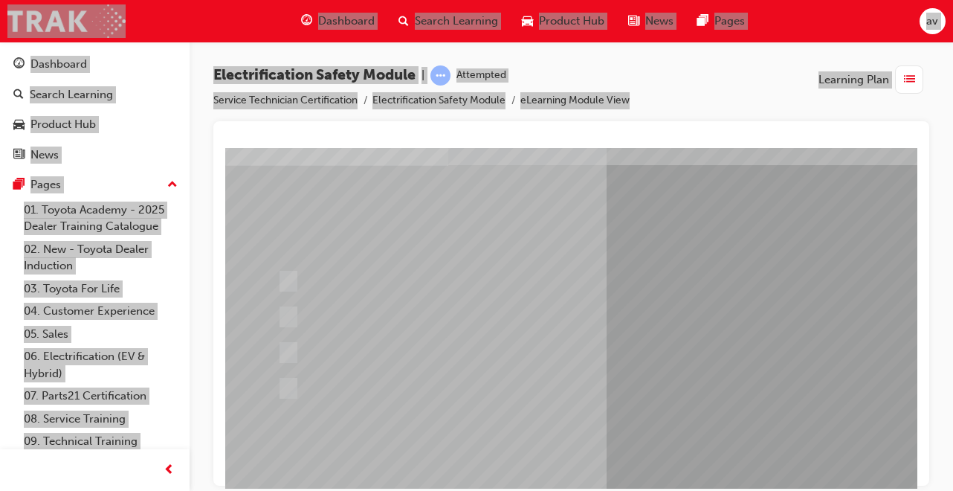
scroll to position [113, 0]
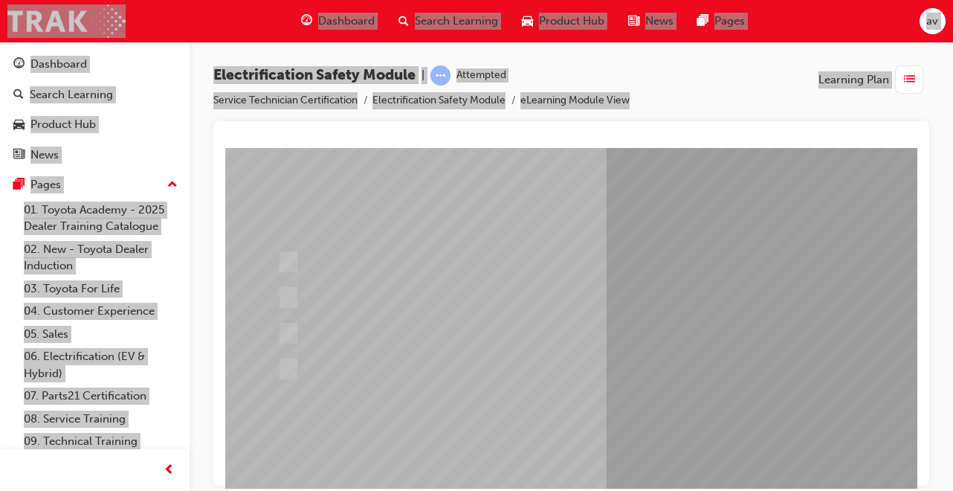
click at [286, 372] on input "All these statements are correct." at bounding box center [285, 369] width 16 height 16
radio input "true"
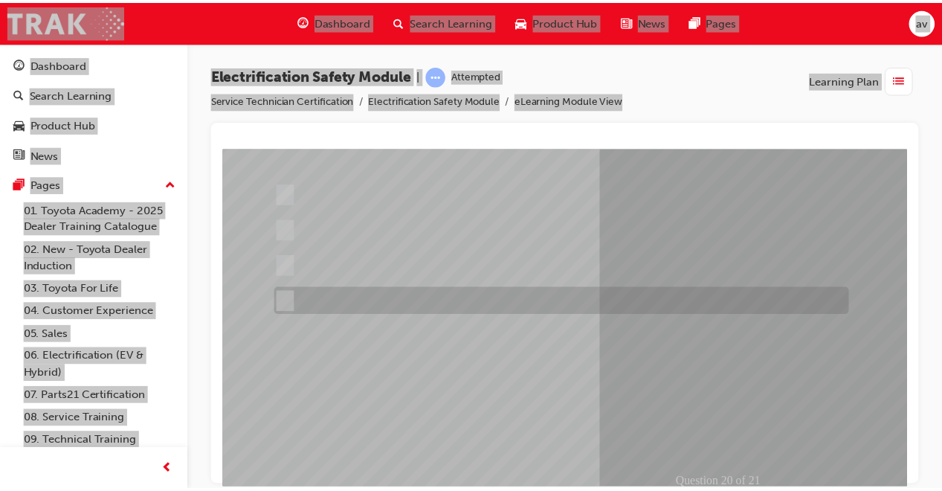
scroll to position [228, 0]
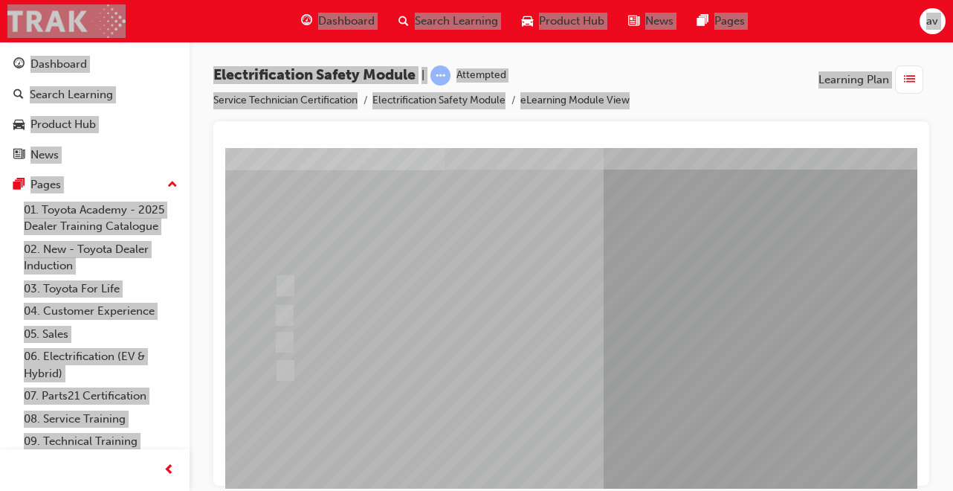
scroll to position [89, 0]
click at [299, 365] on div at bounding box center [565, 370] width 582 height 28
radio input "true"
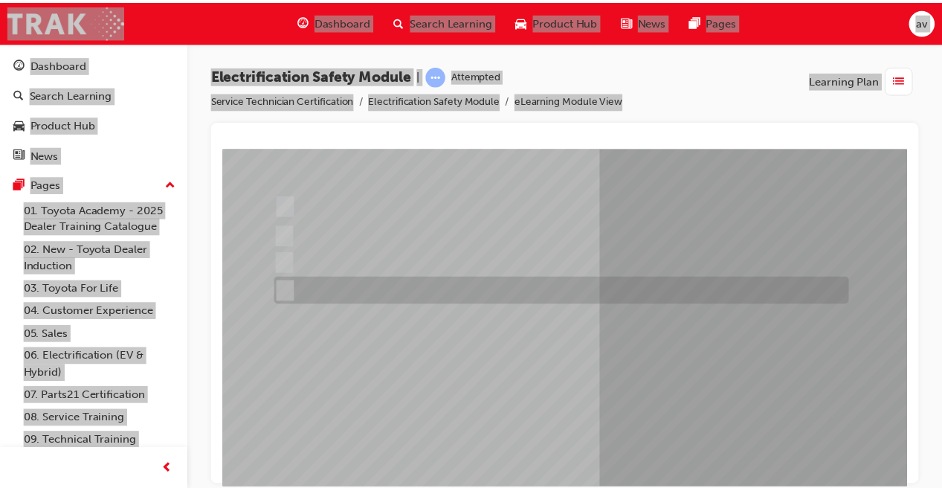
scroll to position [228, 0]
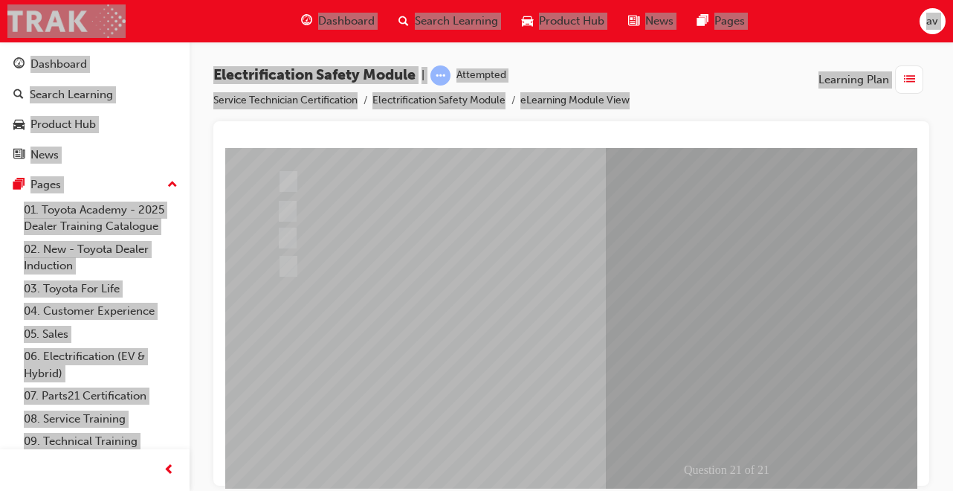
scroll to position [195, 0]
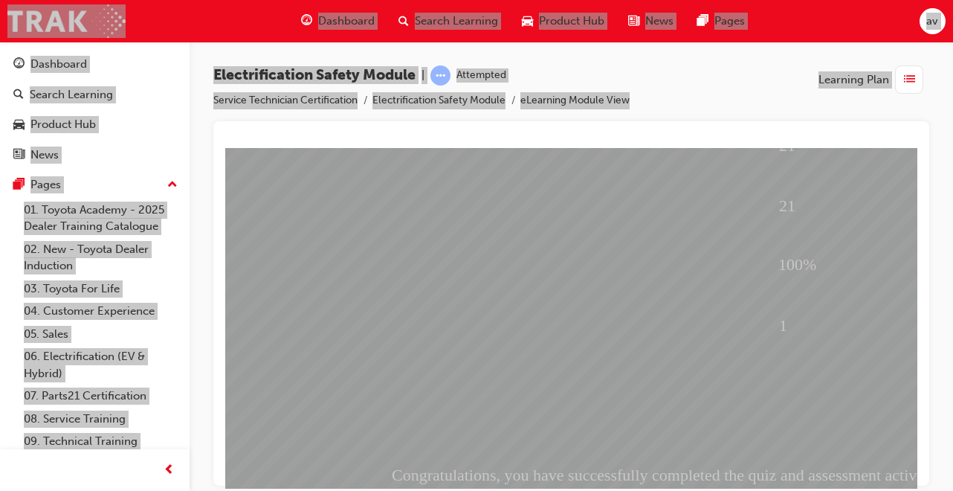
scroll to position [228, 1]
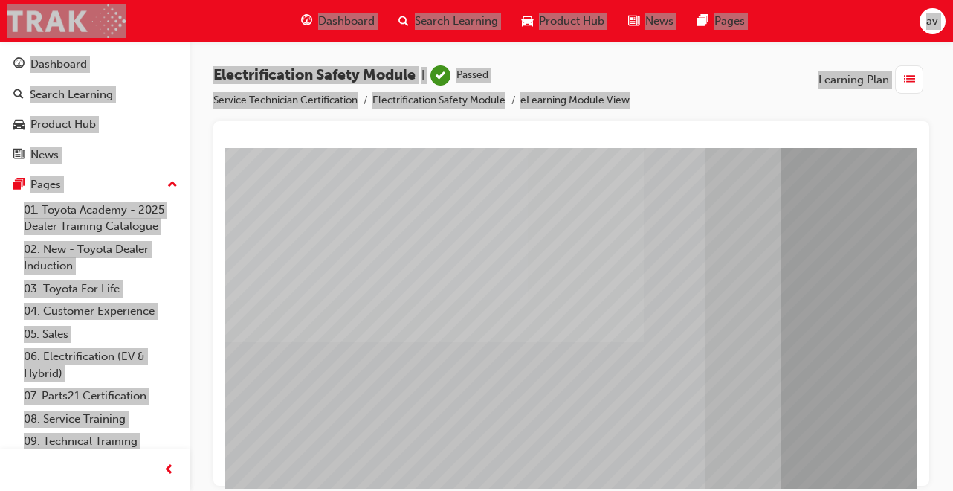
scroll to position [158, 0]
